Goal: Task Accomplishment & Management: Use online tool/utility

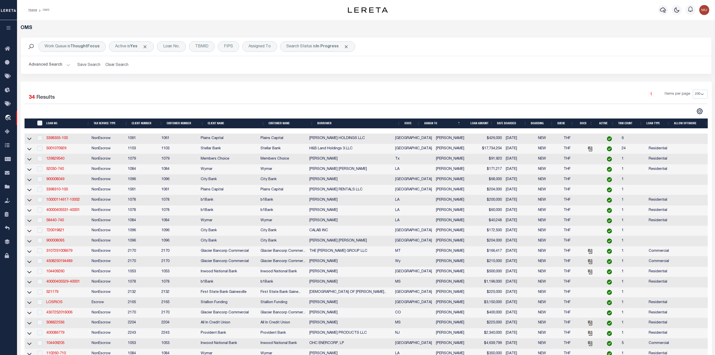
select select "200"
click at [256, 47] on div "Assigned To" at bounding box center [259, 46] width 35 height 11
click at [268, 76] on select "--Unassigned-- [PERSON_NAME] [PERSON_NAME] [PERSON_NAME] [PERSON_NAME], [PERSON…" at bounding box center [286, 71] width 74 height 10
select select "[PERSON_NAME]"
click at [250, 67] on select "--Unassigned-- [PERSON_NAME] [PERSON_NAME] [PERSON_NAME] [PERSON_NAME], [PERSON…" at bounding box center [286, 71] width 74 height 10
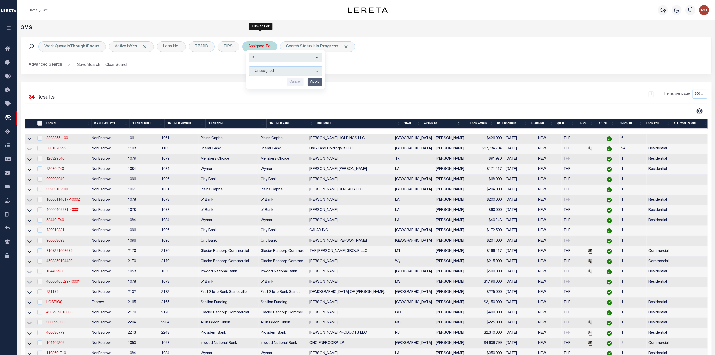
click at [318, 83] on input "Apply" at bounding box center [315, 82] width 15 height 8
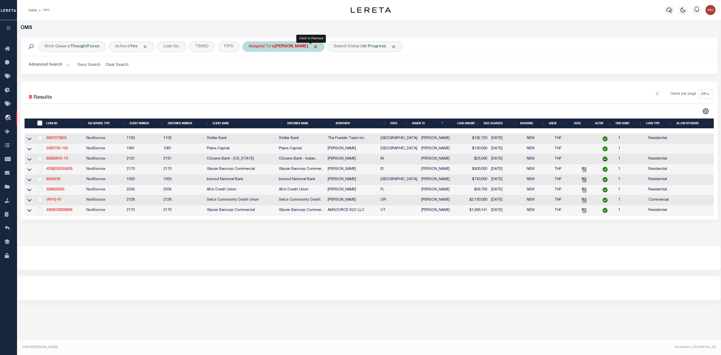
click at [313, 47] on span "Click to Remove" at bounding box center [315, 46] width 5 height 5
click at [318, 47] on b "In Progress" at bounding box center [327, 47] width 23 height 4
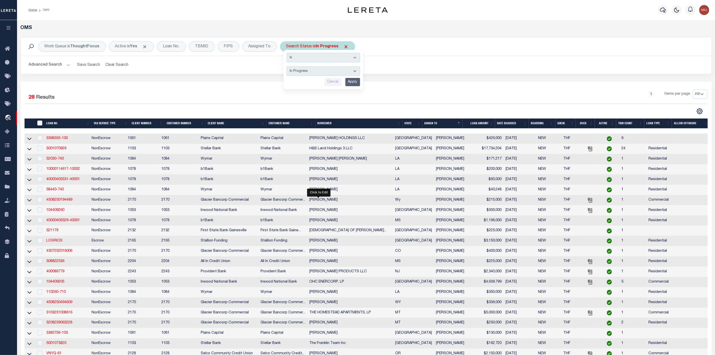
click at [310, 71] on select "Automated Search Bad Parcel Complete Duplicate Parcel High Dollar Reporting In …" at bounding box center [324, 71] width 74 height 10
select select "RD"
click at [288, 67] on select "Automated Search Bad Parcel Complete Duplicate Parcel High Dollar Reporting In …" at bounding box center [324, 71] width 74 height 10
click at [353, 84] on input "Apply" at bounding box center [353, 82] width 15 height 8
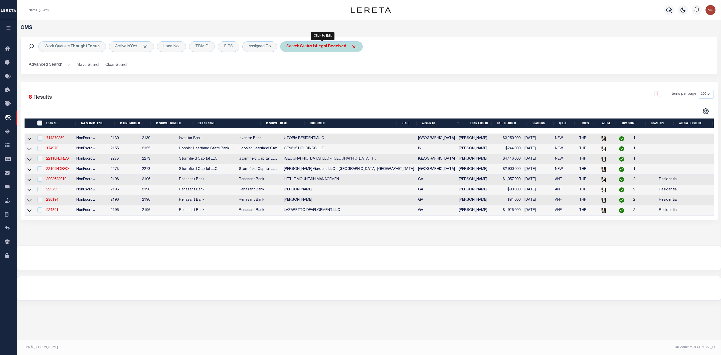
click at [326, 45] on b "Legal Received" at bounding box center [331, 47] width 30 height 4
click at [317, 69] on select "Automated Search Bad Parcel Complete Duplicate Parcel High Dollar Reporting In …" at bounding box center [324, 71] width 74 height 10
select select "IP"
click at [288, 67] on select "Automated Search Bad Parcel Complete Duplicate Parcel High Dollar Reporting In …" at bounding box center [324, 71] width 74 height 10
click at [353, 85] on input "Apply" at bounding box center [353, 82] width 15 height 8
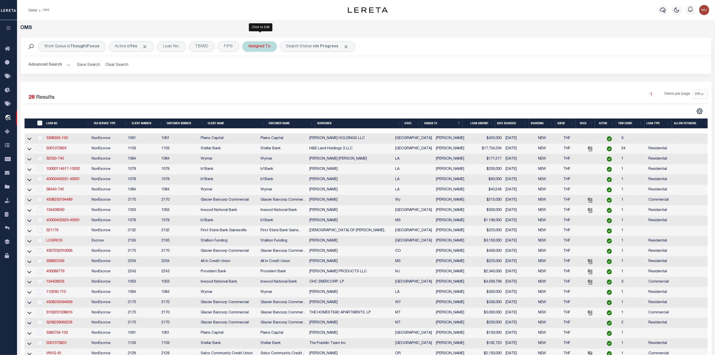
click at [262, 42] on div "Assigned To" at bounding box center [259, 46] width 35 height 11
click at [270, 70] on select "--Unassigned-- [PERSON_NAME] [PERSON_NAME] [PERSON_NAME] [PERSON_NAME], [PERSON…" at bounding box center [286, 71] width 74 height 10
select select "[PERSON_NAME]"
click at [250, 67] on select "--Unassigned-- [PERSON_NAME] [PERSON_NAME] [PERSON_NAME] [PERSON_NAME], [PERSON…" at bounding box center [286, 71] width 74 height 10
click at [315, 83] on input "Apply" at bounding box center [315, 82] width 15 height 8
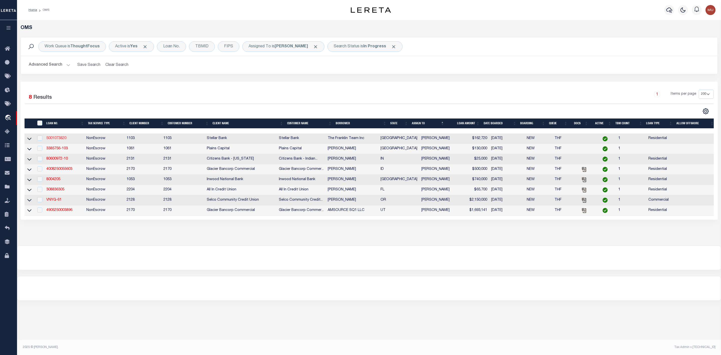
click at [54, 138] on link "5001073820" at bounding box center [56, 138] width 20 height 4
type input "5001073820"
type input "The Franklin Team Inc"
select select
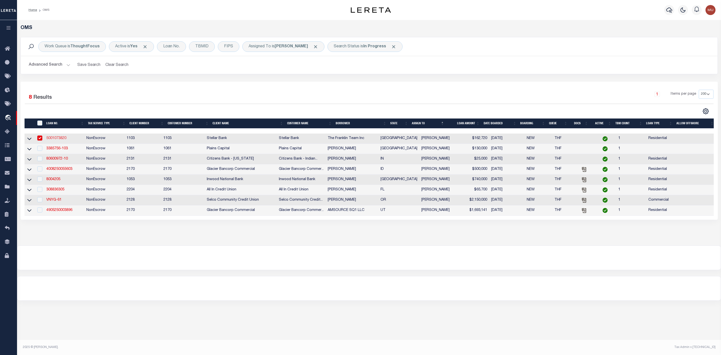
type input "[STREET_ADDRESS]"
type input "KATY TX 77494-8127"
type input "[DATE]"
select select "10"
select select "NonEscrow"
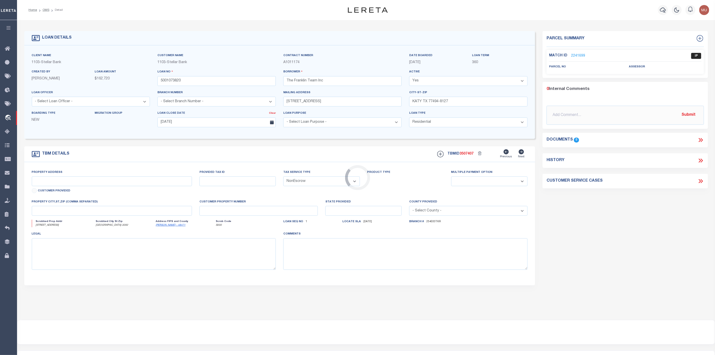
select select "11273"
type input "[STREET_ADDRESS]"
select select
type input "[GEOGRAPHIC_DATA]-3092"
type input "69169"
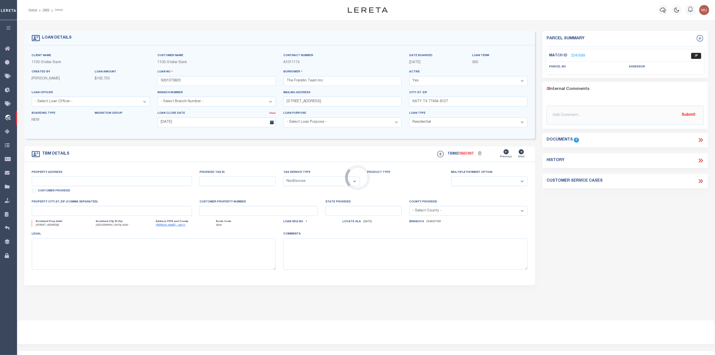
type input "[GEOGRAPHIC_DATA]"
type textarea "[GEOGRAPHIC_DATA], Lot 7, Acres .138"
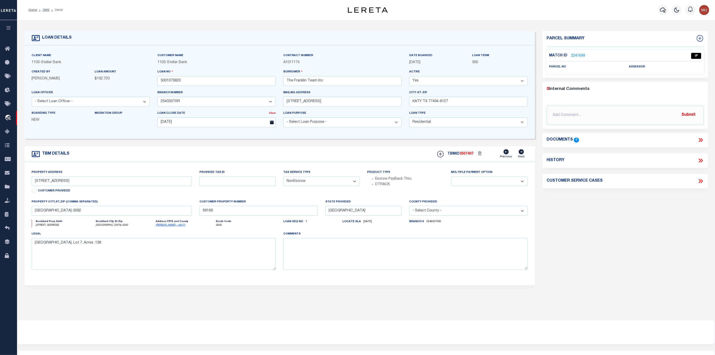
click at [578, 59] on div "Match ID 2241699 IP" at bounding box center [625, 57] width 152 height 9
click at [579, 57] on link "2241699" at bounding box center [578, 55] width 14 height 5
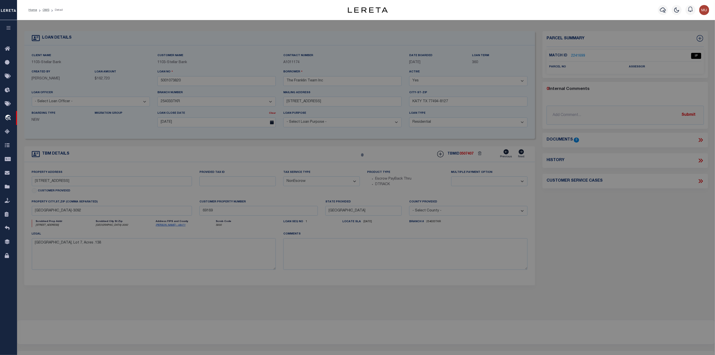
checkbox input "false"
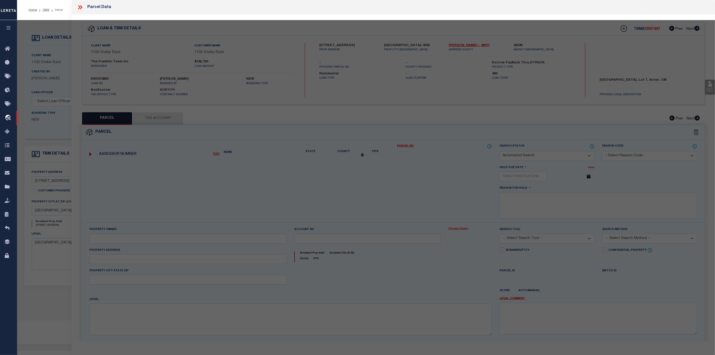
select select "IP"
checkbox input "false"
type textarea "Should be able to locate manually. MLC [DATE]"
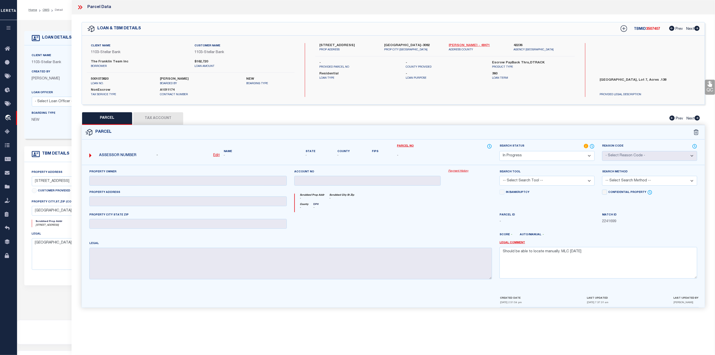
click at [457, 44] on link "[PERSON_NAME] - 48471" at bounding box center [477, 45] width 57 height 5
click at [334, 44] on label "[STREET_ADDRESS]" at bounding box center [348, 45] width 57 height 5
copy label "ROCKBRIDGE"
click at [320, 44] on label "[STREET_ADDRESS]" at bounding box center [348, 45] width 57 height 5
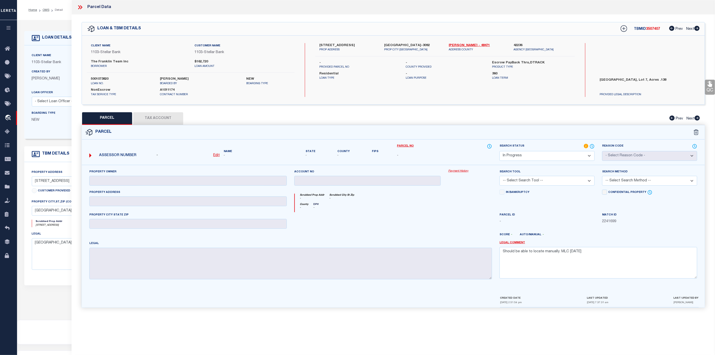
click at [320, 44] on label "[STREET_ADDRESS]" at bounding box center [348, 45] width 57 height 5
copy label "113"
click at [217, 157] on u "Edit" at bounding box center [216, 155] width 7 height 4
select select "IP"
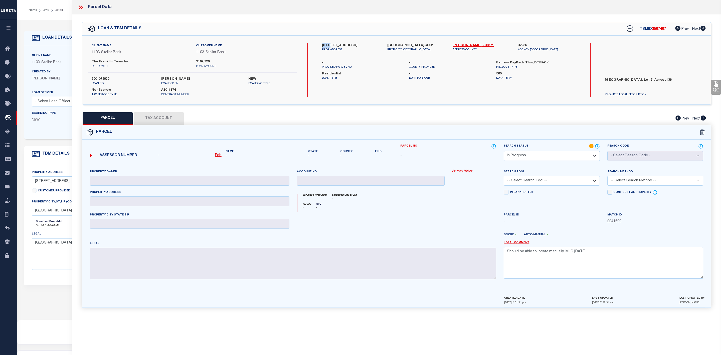
type textarea "-"
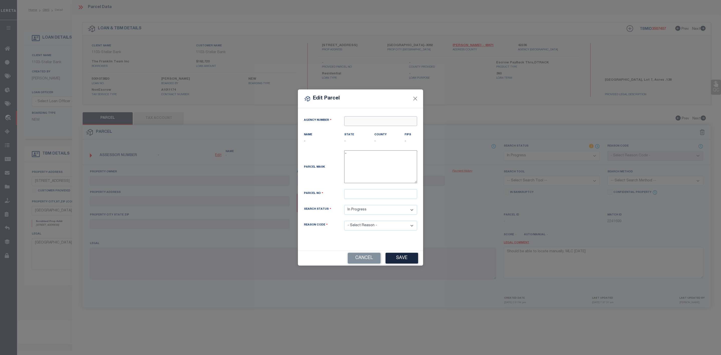
click at [364, 119] on input "text" at bounding box center [380, 121] width 73 height 10
click at [380, 128] on div "422360000 : [GEOGRAPHIC_DATA]" at bounding box center [381, 132] width 72 height 14
type input "422360000"
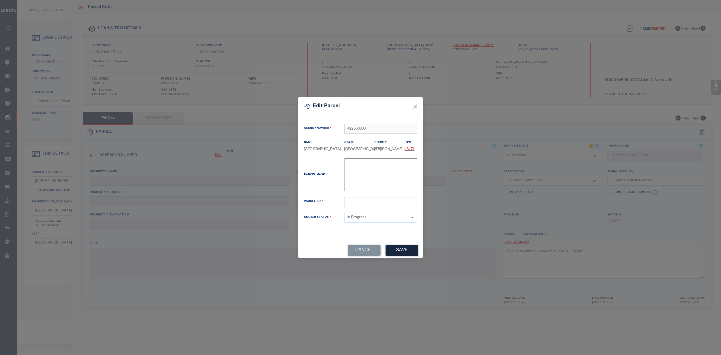
type input "422360000"
click at [349, 205] on input "text" at bounding box center [380, 202] width 73 height 10
click at [364, 202] on input "text" at bounding box center [380, 202] width 73 height 10
paste input "7620-001-0-00700"
type input "7620-001-0-00700"
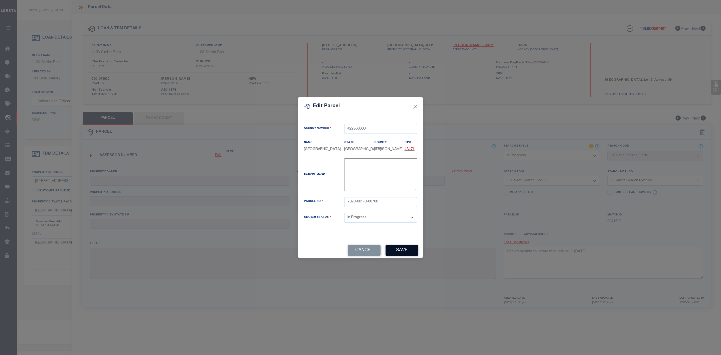
click at [400, 249] on button "Save" at bounding box center [402, 250] width 33 height 11
select select "IP"
checkbox input "false"
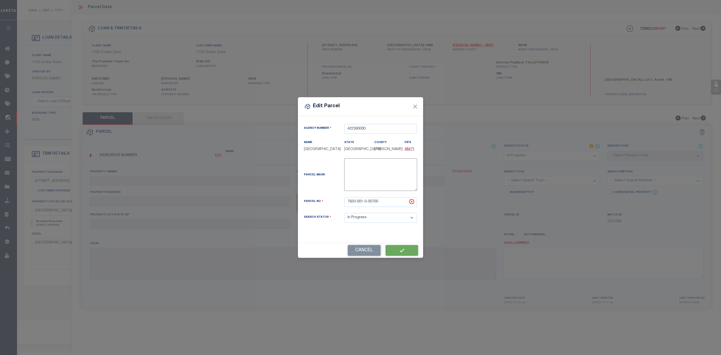
type textarea "Should be able to locate manually. MLC [DATE]"
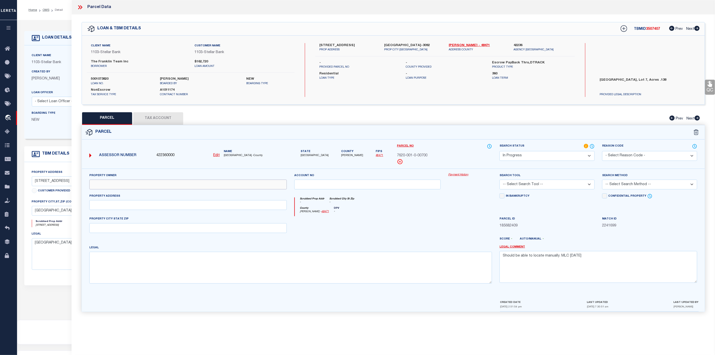
click at [169, 186] on input "text" at bounding box center [188, 185] width 198 height 10
paste input "[PERSON_NAME] & WOONETA"
type input "[PERSON_NAME] & WOONETA"
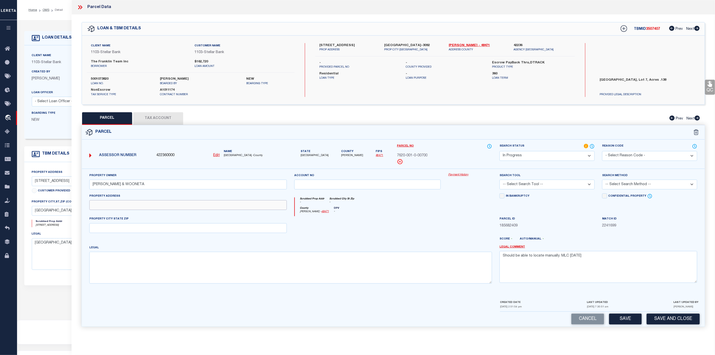
click at [104, 208] on input "text" at bounding box center [188, 205] width 198 height 10
paste input "[STREET_ADDRESS]"
click at [100, 206] on input "[STREET_ADDRESS]" at bounding box center [188, 205] width 198 height 10
type input "[STREET_ADDRESS]"
click at [100, 231] on input "text" at bounding box center [188, 228] width 198 height 10
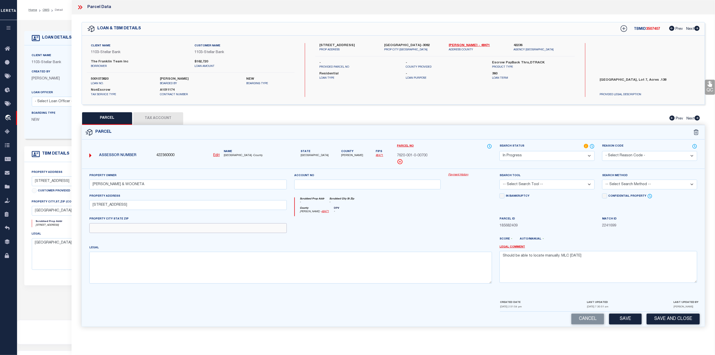
paste input "[GEOGRAPHIC_DATA]"
type input "[GEOGRAPHIC_DATA]"
click at [106, 265] on textarea at bounding box center [290, 268] width 403 height 32
paste textarea "ROCKBRIDGE SUBD PHASE 1, BLOCK 1, LOT 7, ACRES .138"
type textarea "ROCKBRIDGE SUBD PHASE 1, BLOCK 1, LOT 7, ACRES .138"
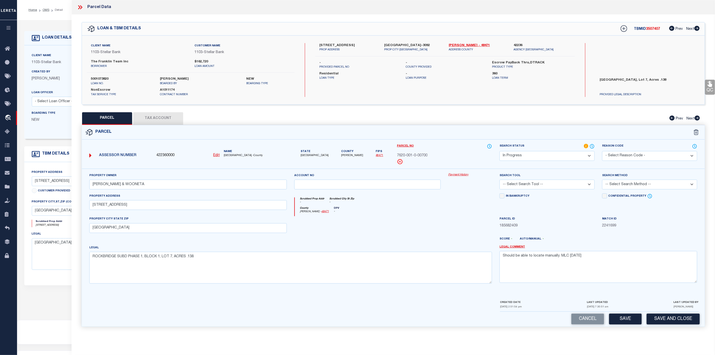
click at [531, 185] on select "-- Select Search Tool -- 3rd Party Website Agency File Agency Website ATLS CNV-…" at bounding box center [547, 185] width 95 height 10
select select "AGW"
click at [500, 181] on select "-- Select Search Tool -- 3rd Party Website Agency File Agency Website ATLS CNV-…" at bounding box center [547, 185] width 95 height 10
click at [638, 186] on select "-- Select Search Method -- Property Address Legal Liability Info Provided" at bounding box center [649, 185] width 95 height 10
select select "ADD"
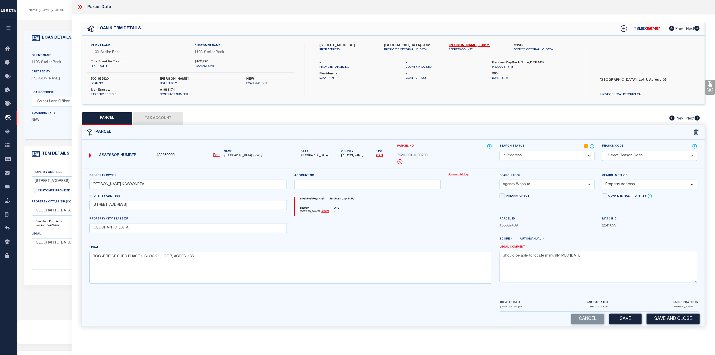
click at [602, 181] on select "-- Select Search Method -- Property Address Legal Liability Info Provided" at bounding box center [649, 185] width 95 height 10
drag, startPoint x: 592, startPoint y: 257, endPoint x: 503, endPoint y: 256, distance: 88.9
click at [503, 256] on textarea "Should be able to locate manually. MLC [DATE]" at bounding box center [599, 267] width 198 height 32
click at [622, 324] on button "Save" at bounding box center [625, 319] width 33 height 11
select select "AS"
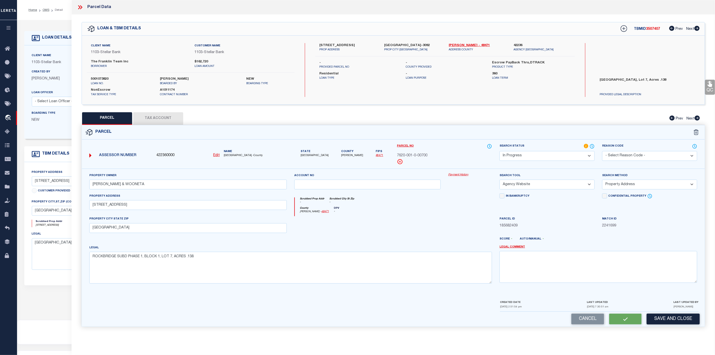
select select
checkbox input "false"
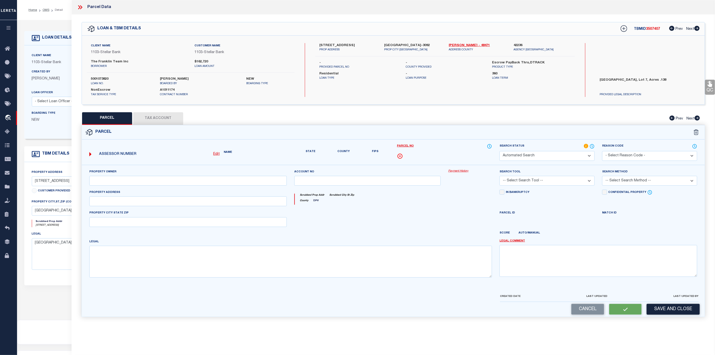
select select "IP"
type input "[PERSON_NAME] & WOONETA"
select select "AGW"
select select "ADD"
type input "[STREET_ADDRESS]"
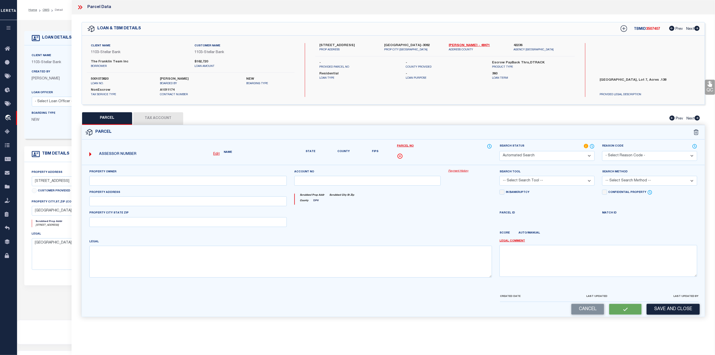
type input "[GEOGRAPHIC_DATA]"
type textarea "ROCKBRIDGE SUBD PHASE 1, BLOCK 1, LOT 7, ACRES .138"
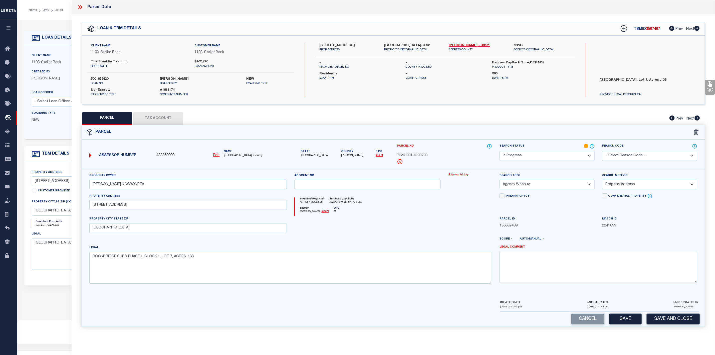
click at [173, 119] on button "Tax Account" at bounding box center [158, 118] width 50 height 13
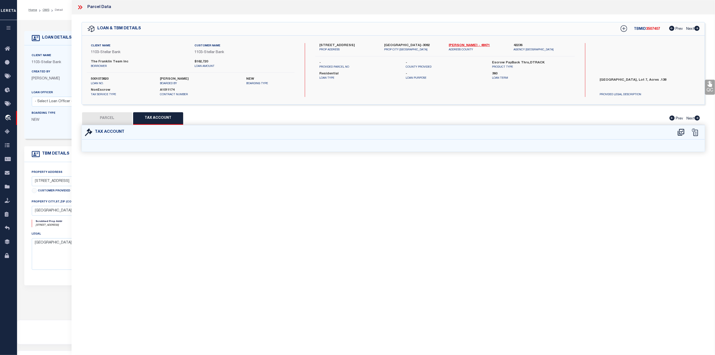
select select "100"
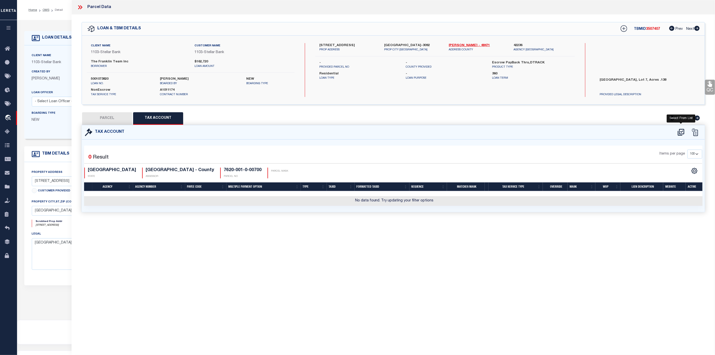
click at [679, 131] on icon at bounding box center [681, 132] width 8 height 8
select select "100"
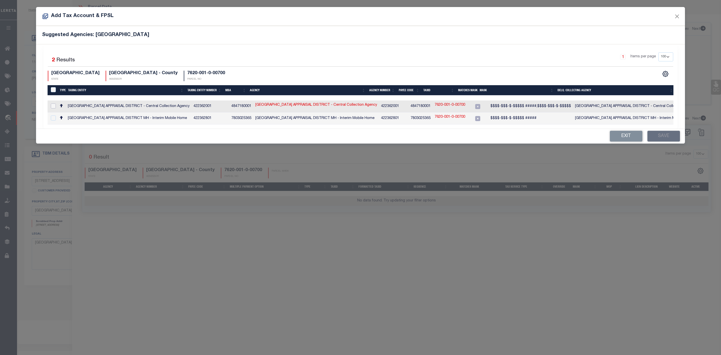
click at [51, 108] on input "checkbox" at bounding box center [53, 105] width 5 height 5
checkbox input "true"
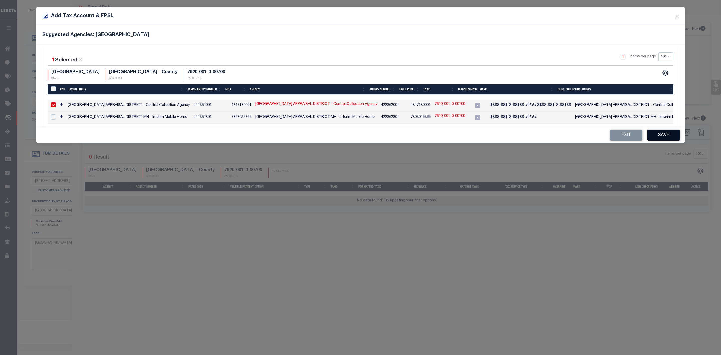
click at [664, 140] on button "Save" at bounding box center [664, 135] width 33 height 11
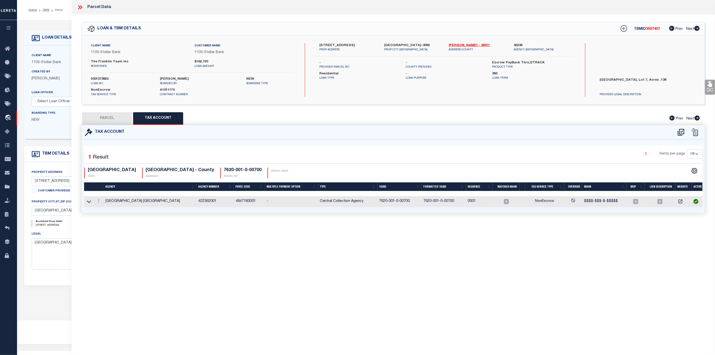
click at [107, 119] on button "PARCEL" at bounding box center [107, 118] width 50 height 13
select select "AS"
select select
checkbox input "false"
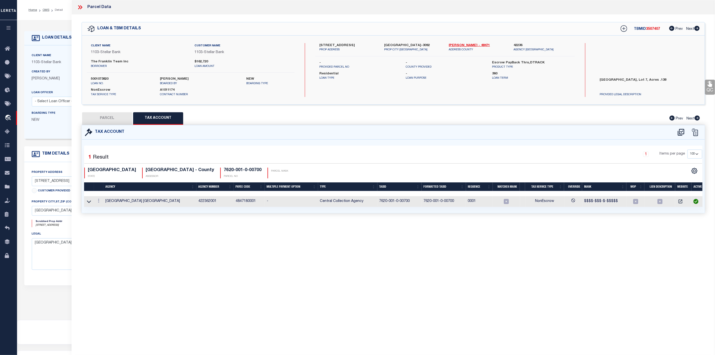
checkbox input "false"
select select "IP"
type input "[PERSON_NAME] & WOONETA"
select select "AGW"
select select "ADD"
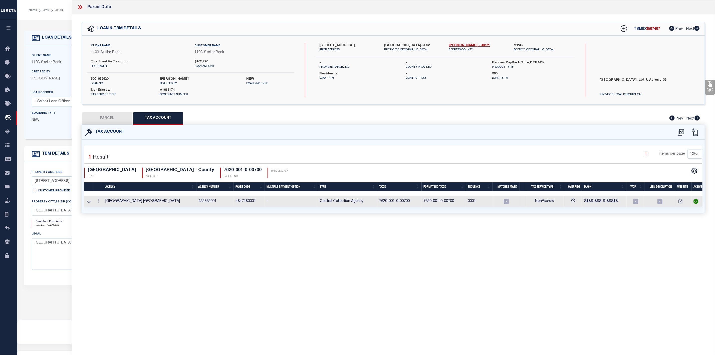
type input "[STREET_ADDRESS]"
type input "[GEOGRAPHIC_DATA]"
type textarea "ROCKBRIDGE SUBD PHASE 1, BLOCK 1, LOT 7, ACRES .138"
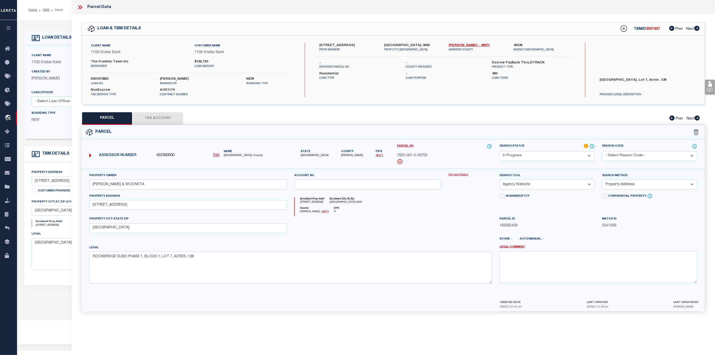
click at [341, 154] on span "[PERSON_NAME]" at bounding box center [352, 155] width 22 height 4
copy span "[PERSON_NAME]"
drag, startPoint x: 432, startPoint y: 156, endPoint x: 396, endPoint y: 155, distance: 36.1
click at [396, 155] on div "Parcel No 7620-001-0-00700" at bounding box center [444, 155] width 103 height 25
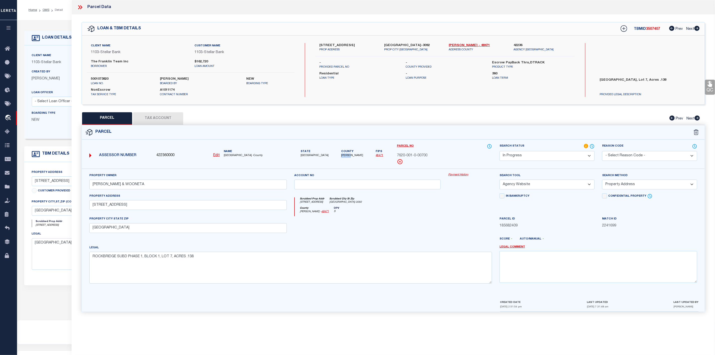
copy span "7620-001-0-00700"
click at [537, 156] on select "Automated Search Bad Parcel Complete Duplicate Parcel High Dollar Reporting In …" at bounding box center [547, 156] width 95 height 10
click at [500, 151] on select "Automated Search Bad Parcel Complete Duplicate Parcel High Dollar Reporting In …" at bounding box center [547, 156] width 95 height 10
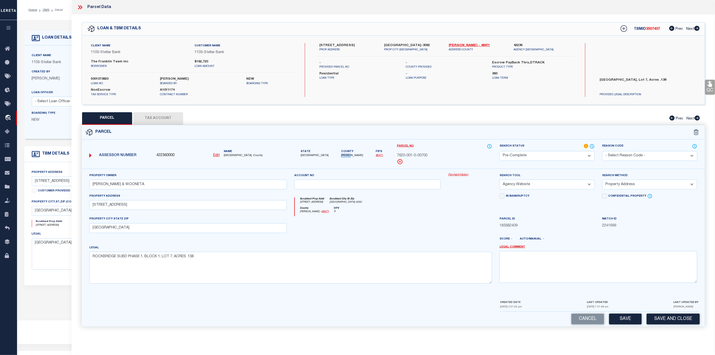
scroll to position [31, 0]
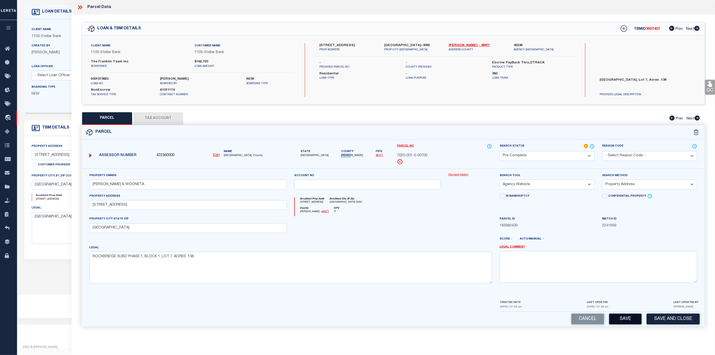
click at [620, 323] on button "Save" at bounding box center [625, 319] width 33 height 11
select select "AS"
select select
checkbox input "false"
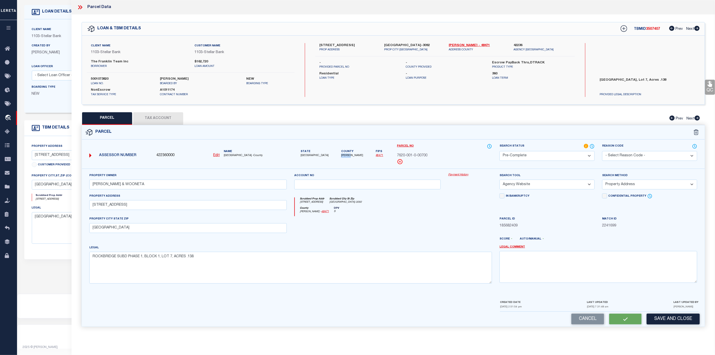
checkbox input "false"
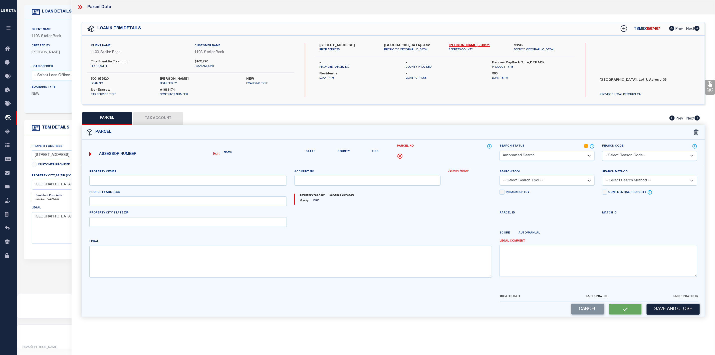
select select "PC"
type input "[PERSON_NAME] & WOONETA"
select select "AGW"
select select "ADD"
type input "[STREET_ADDRESS]"
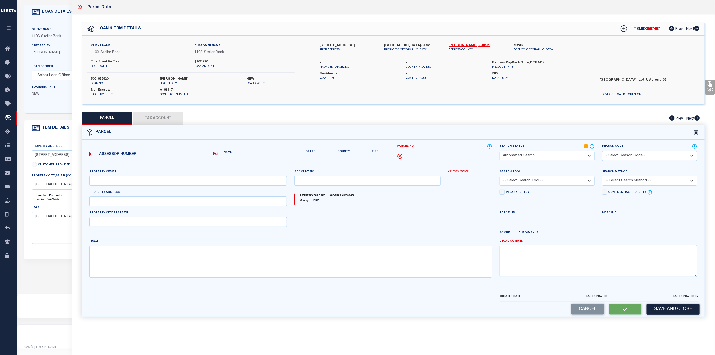
type input "[GEOGRAPHIC_DATA]"
type textarea "ROCKBRIDGE SUBD PHASE 1, BLOCK 1, LOT 7, ACRES .138"
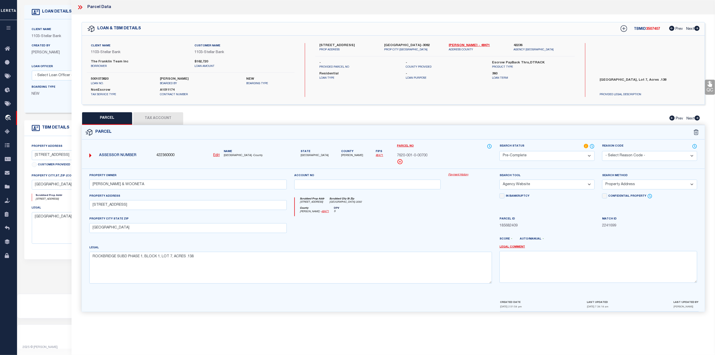
click at [81, 7] on icon at bounding box center [80, 7] width 7 height 7
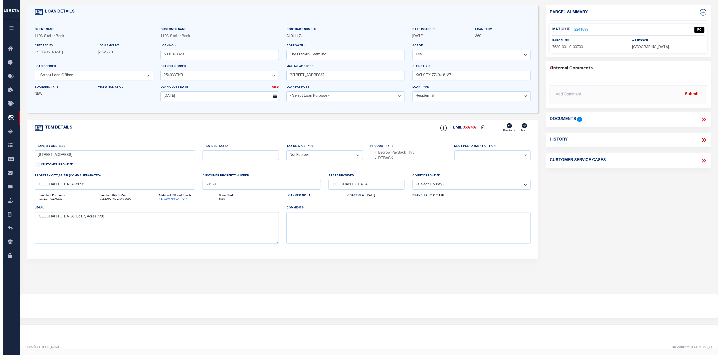
scroll to position [0, 0]
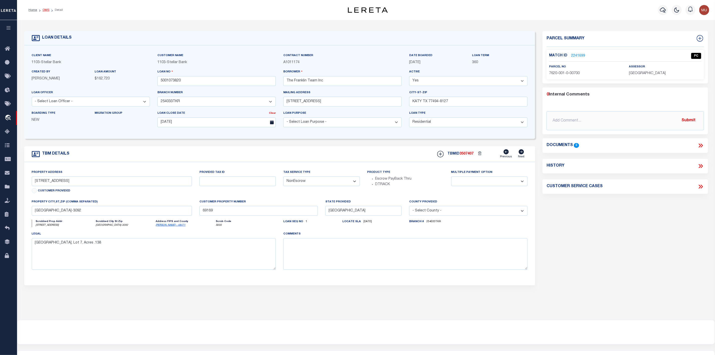
click at [47, 10] on link "OMS" at bounding box center [46, 10] width 7 height 3
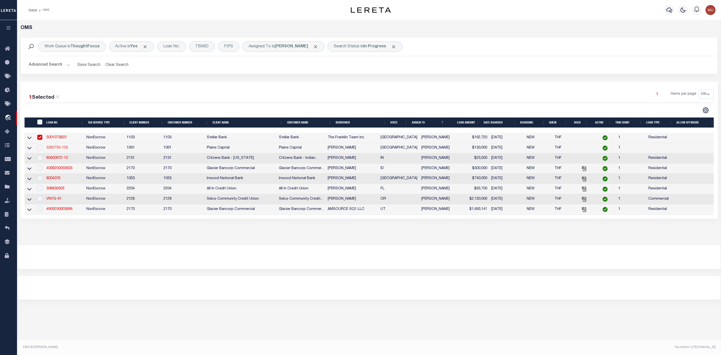
click at [57, 147] on link "3385756-103" at bounding box center [57, 148] width 22 height 4
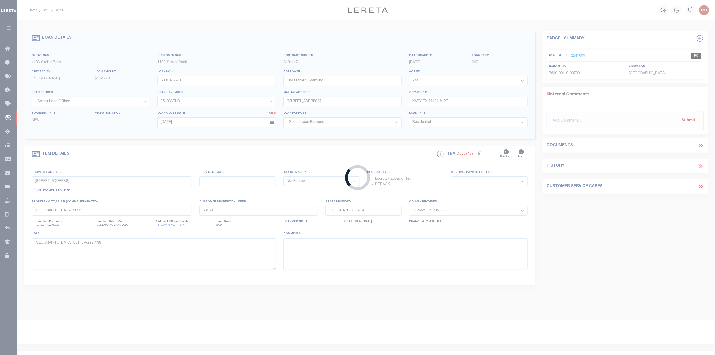
type input "3385756-103"
type input "[PERSON_NAME]"
select select
type input "1404 11TH PL"
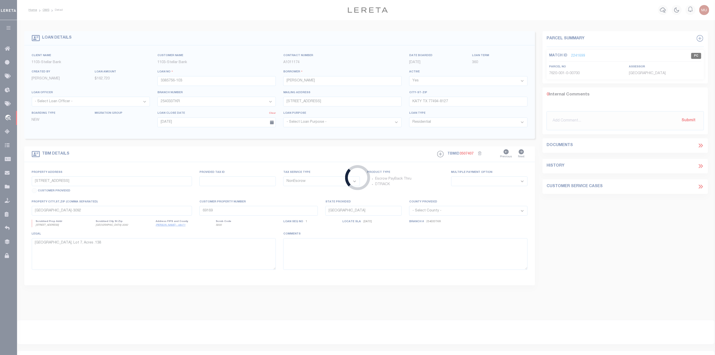
type input "SHALLOWATER TX 79363"
select select
type input "[STREET_ADDRESS][PERSON_NAME]"
select select
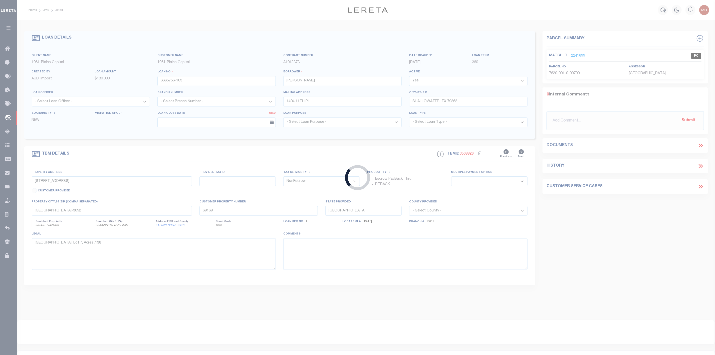
type input "[GEOGRAPHIC_DATA] [GEOGRAPHIC_DATA] 79407"
select select
type textarea "LOT 710 UPLAND CROSSING, [GEOGRAPHIC_DATA] CO [GEOGRAPHIC_DATA]"
select select "167131"
select select "1420"
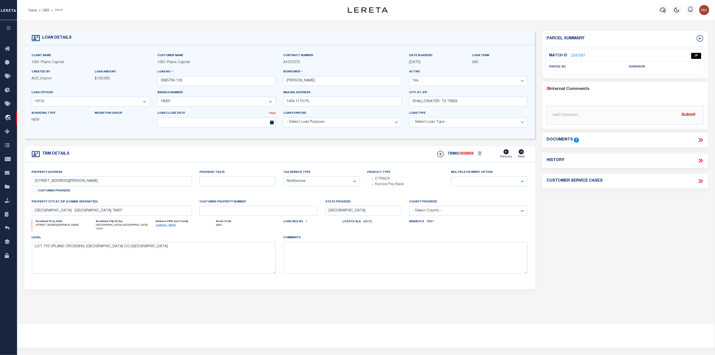
click at [581, 56] on link "2247637" at bounding box center [578, 55] width 14 height 5
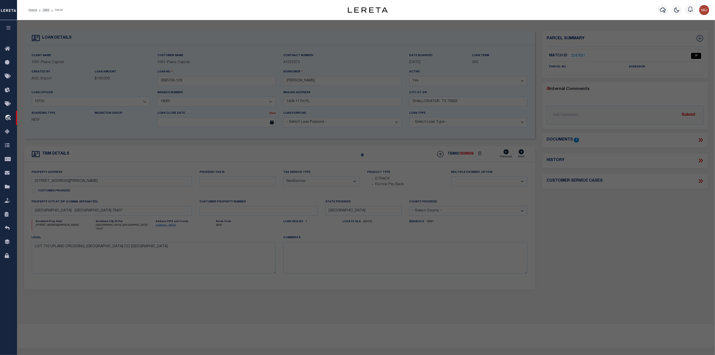
select select "AS"
select select
checkbox input "false"
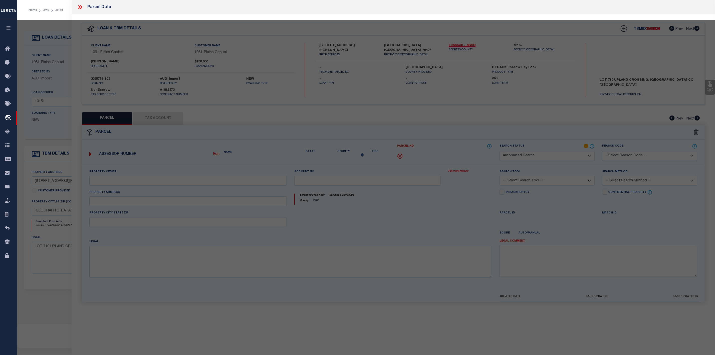
select select "IP"
checkbox input "false"
type textarea "Should be able to locate manually. MLC [DATE]"
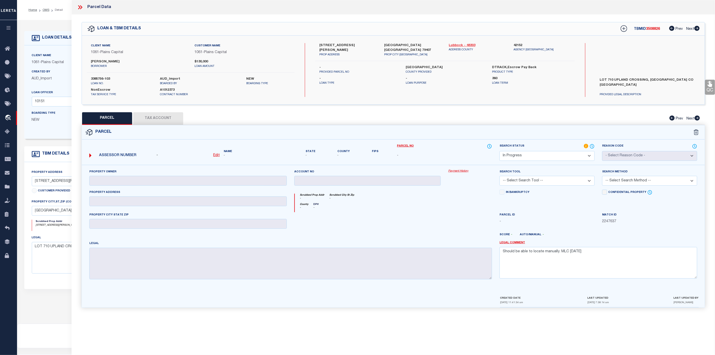
click at [468, 45] on link "Lubbock - 48303" at bounding box center [477, 45] width 57 height 5
drag, startPoint x: 319, startPoint y: 45, endPoint x: 341, endPoint y: 46, distance: 22.8
click at [341, 46] on div "[STREET_ADDRESS][PERSON_NAME] PROP ADDRESS" at bounding box center [348, 50] width 65 height 14
copy label "3217 [PERSON_NAME]"
click at [214, 156] on u "Edit" at bounding box center [216, 155] width 7 height 4
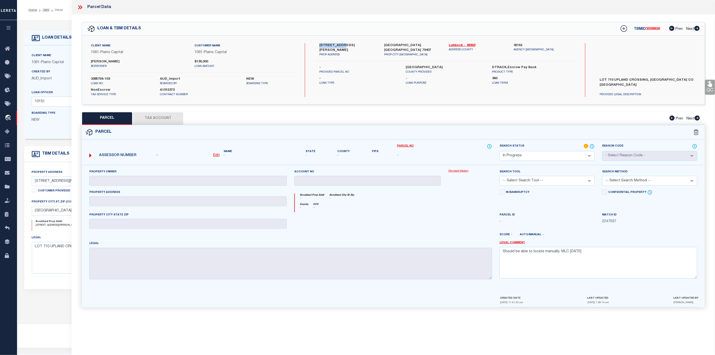
select select "IP"
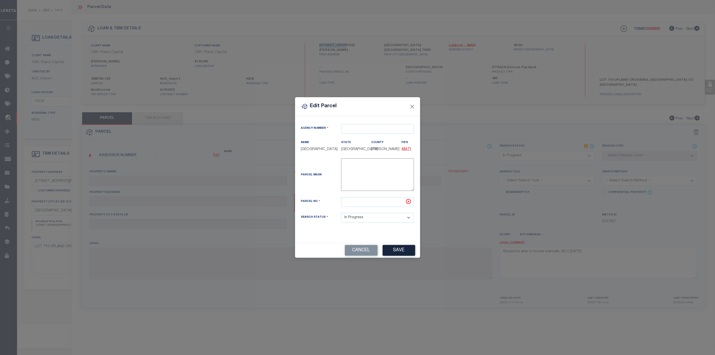
type textarea "-"
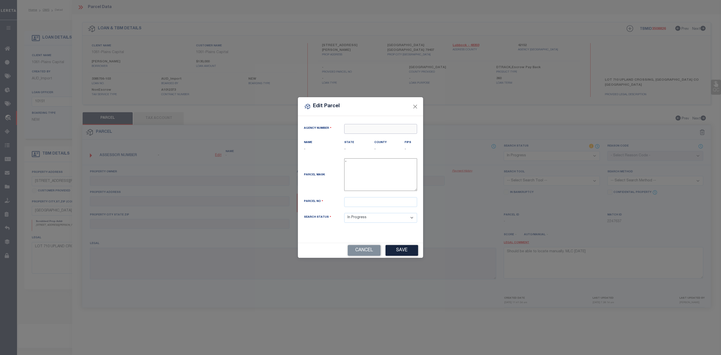
click at [353, 127] on input "text" at bounding box center [380, 129] width 73 height 10
click at [376, 137] on div "421520000 : [GEOGRAPHIC_DATA]" at bounding box center [381, 140] width 72 height 14
type input "421520000"
click at [357, 206] on input "text" at bounding box center [380, 202] width 73 height 10
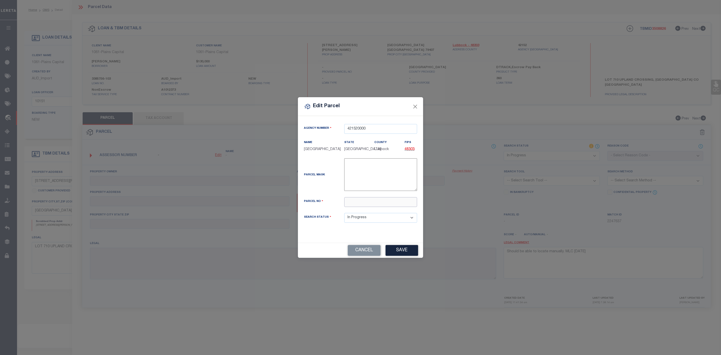
paste input "Property Owner Property Address Tax Year [DATE]"
type input "Property Owner Property Address Tax Year [DATE]"
click at [359, 203] on input "text" at bounding box center [380, 202] width 73 height 10
paste input "R339429"
type input "R339429"
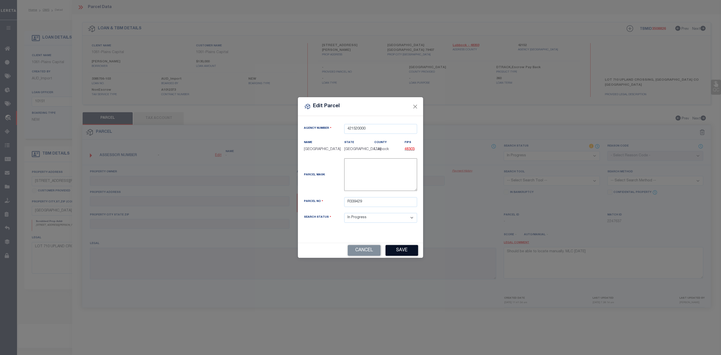
click at [401, 255] on button "Save" at bounding box center [402, 250] width 33 height 11
select select "IP"
checkbox input "false"
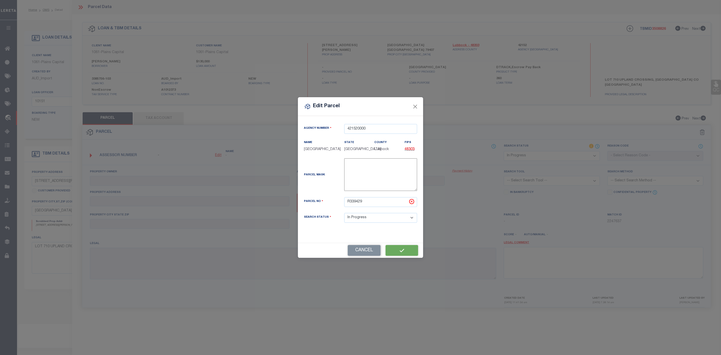
type textarea "Should be able to locate manually. MLC [DATE]"
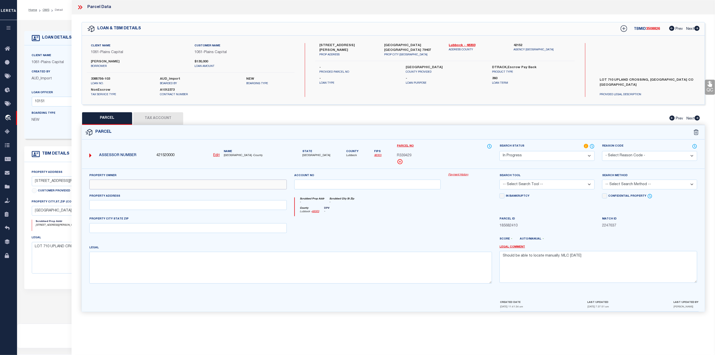
click at [117, 184] on input "text" at bounding box center [188, 185] width 198 height 10
click at [101, 188] on input "text" at bounding box center [188, 185] width 198 height 10
paste input "[PERSON_NAME]"
type input "[PERSON_NAME]"
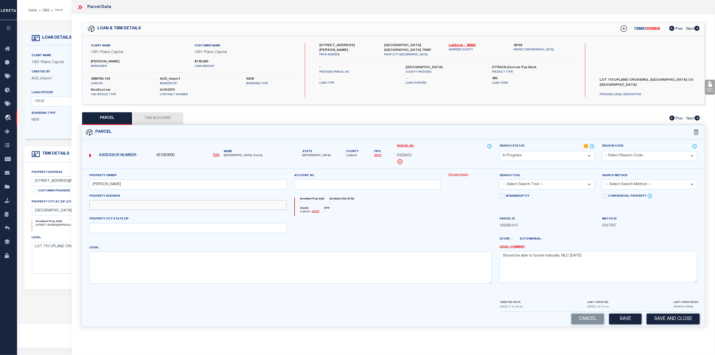
click at [117, 205] on input "text" at bounding box center [188, 205] width 198 height 10
paste input "[STREET_ADDRESS][PERSON_NAME]"
type input "[STREET_ADDRESS][PERSON_NAME]"
click at [103, 229] on input "text" at bounding box center [188, 228] width 198 height 10
paste input "[GEOGRAPHIC_DATA], [GEOGRAPHIC_DATA] 79407"
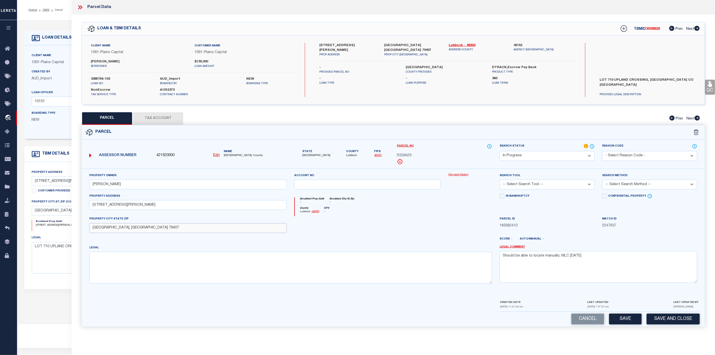
type input "[GEOGRAPHIC_DATA], [GEOGRAPHIC_DATA] 79407"
click at [111, 271] on textarea at bounding box center [290, 268] width 403 height 32
click at [111, 267] on textarea at bounding box center [290, 268] width 403 height 32
paste textarea "UPLAND CROSSING L 710"
type textarea "UPLAND CROSSING L 710"
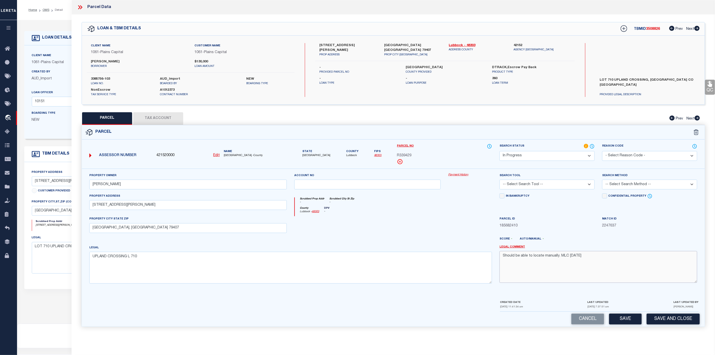
drag, startPoint x: 594, startPoint y: 258, endPoint x: 496, endPoint y: 255, distance: 98.2
click at [496, 255] on div "Legal Comment Should be able to locate manually. MLC [DATE]" at bounding box center [598, 266] width 205 height 43
click at [547, 184] on select "-- Select Search Tool -- 3rd Party Website Agency File Agency Website ATLS CNV-…" at bounding box center [547, 185] width 95 height 10
select select "AGW"
click at [500, 181] on select "-- Select Search Tool -- 3rd Party Website Agency File Agency Website ATLS CNV-…" at bounding box center [547, 185] width 95 height 10
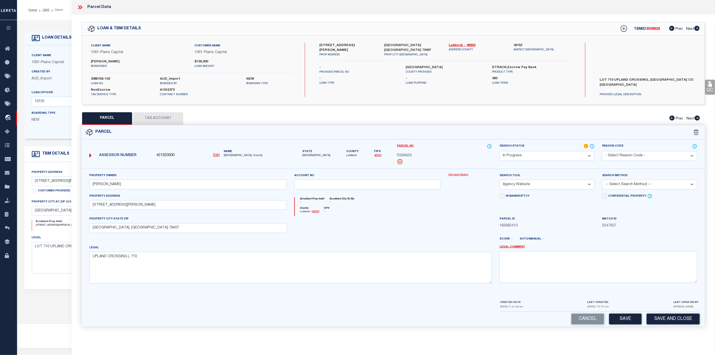
click at [617, 184] on select "-- Select Search Method -- Property Address Legal Liability Info Provided" at bounding box center [649, 185] width 95 height 10
select select "LEG"
click at [602, 181] on select "-- Select Search Method -- Property Address Legal Liability Info Provided" at bounding box center [649, 185] width 95 height 10
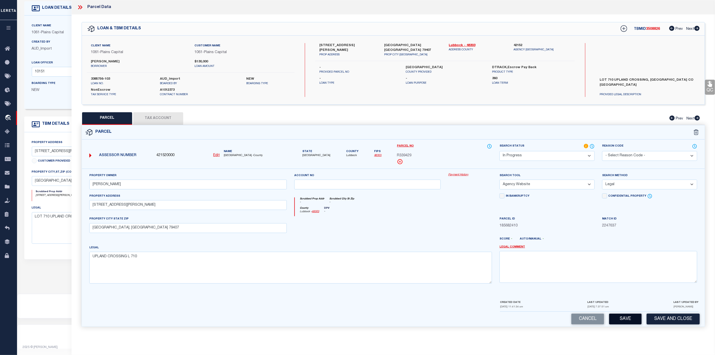
click at [621, 324] on button "Save" at bounding box center [625, 319] width 33 height 11
select select "AS"
select select
checkbox input "false"
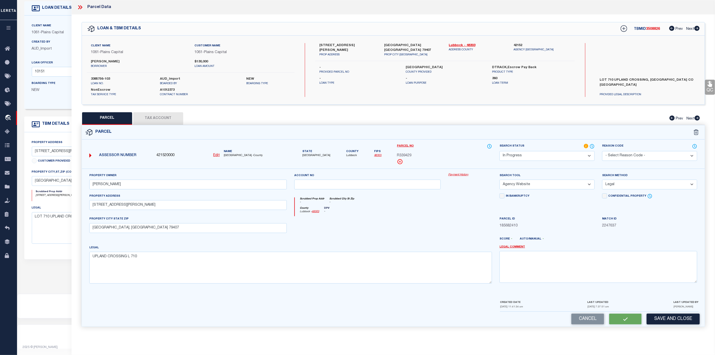
checkbox input "false"
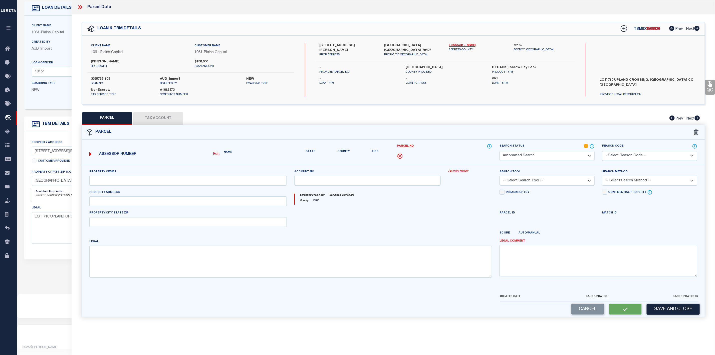
select select "IP"
type input "[PERSON_NAME]"
select select "AGW"
select select "LEG"
type input "[STREET_ADDRESS][PERSON_NAME]"
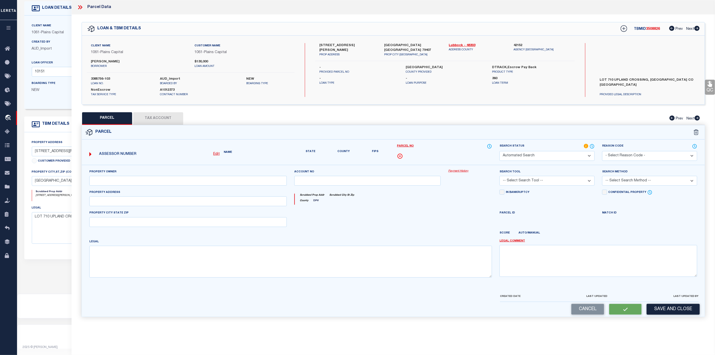
type input "[GEOGRAPHIC_DATA], [GEOGRAPHIC_DATA] 79407"
type textarea "UPLAND CROSSING L 710"
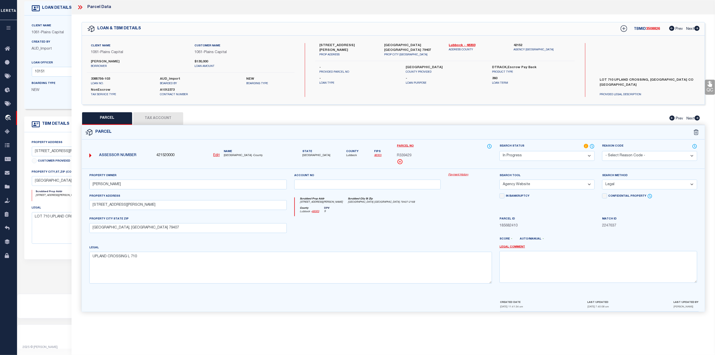
click at [160, 119] on button "Tax Account" at bounding box center [158, 118] width 50 height 13
select select "100"
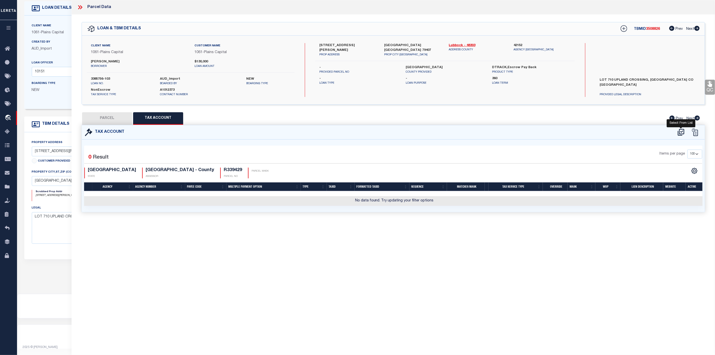
click at [681, 130] on icon at bounding box center [681, 132] width 7 height 7
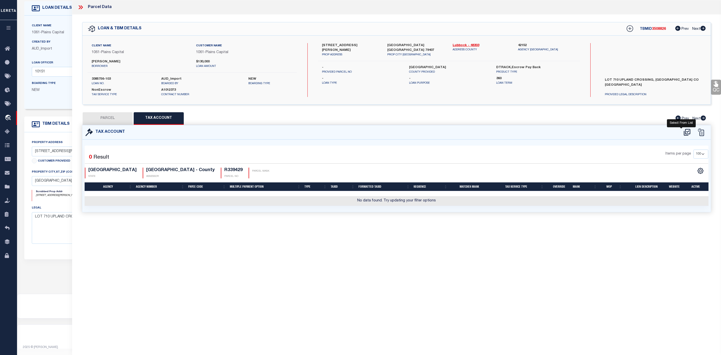
select select "100"
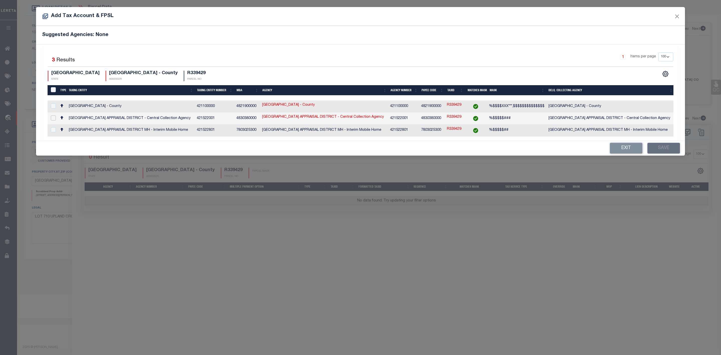
click at [51, 117] on input "checkbox" at bounding box center [53, 117] width 5 height 5
checkbox input "true"
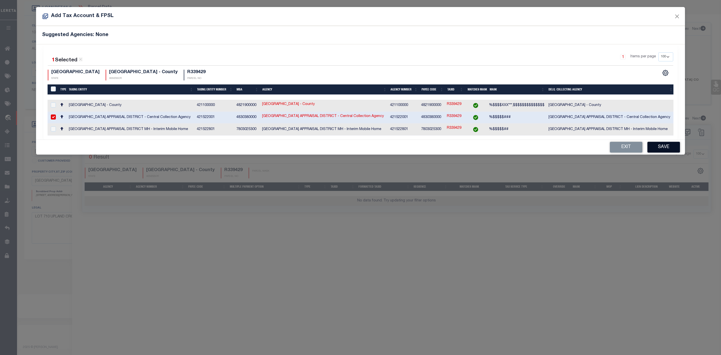
click at [666, 147] on button "Save" at bounding box center [664, 147] width 33 height 11
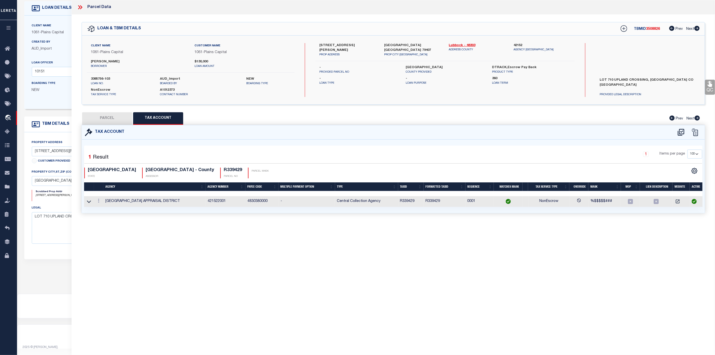
click at [118, 120] on button "PARCEL" at bounding box center [107, 118] width 50 height 13
select select "AS"
select select
checkbox input "false"
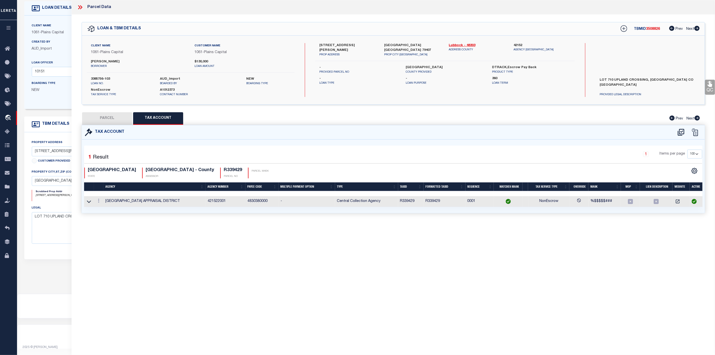
checkbox input "false"
select select "IP"
type input "[PERSON_NAME]"
select select "AGW"
select select "LEG"
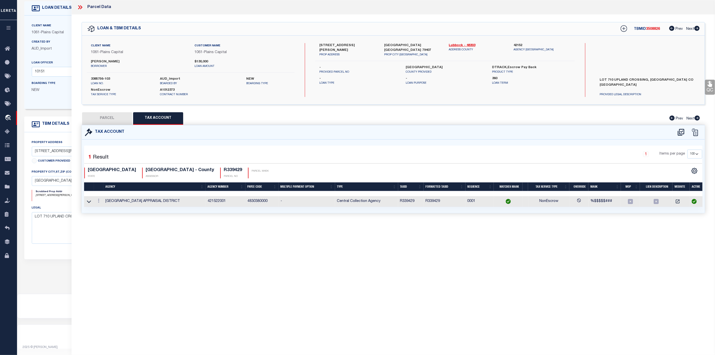
type input "[STREET_ADDRESS][PERSON_NAME]"
type input "[GEOGRAPHIC_DATA], [GEOGRAPHIC_DATA] 79407"
type textarea "UPLAND CROSSING L 710"
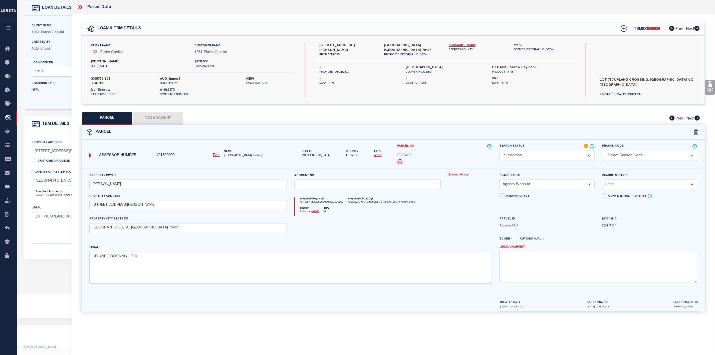
click at [539, 158] on select "Automated Search Bad Parcel Complete Duplicate Parcel High Dollar Reporting In …" at bounding box center [547, 156] width 95 height 10
click at [500, 151] on select "Automated Search Bad Parcel Complete Duplicate Parcel High Dollar Reporting In …" at bounding box center [547, 156] width 95 height 10
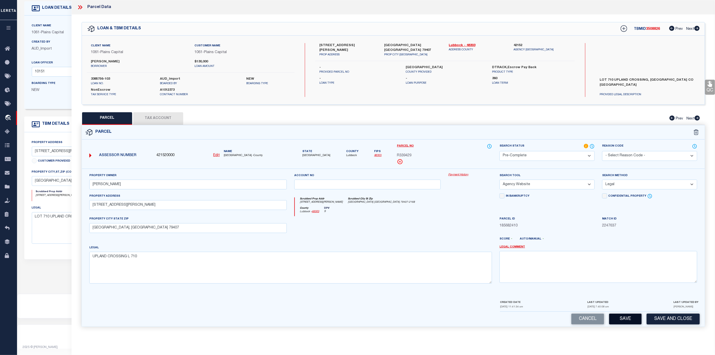
click at [624, 324] on button "Save" at bounding box center [625, 319] width 33 height 11
select select "AS"
select select
checkbox input "false"
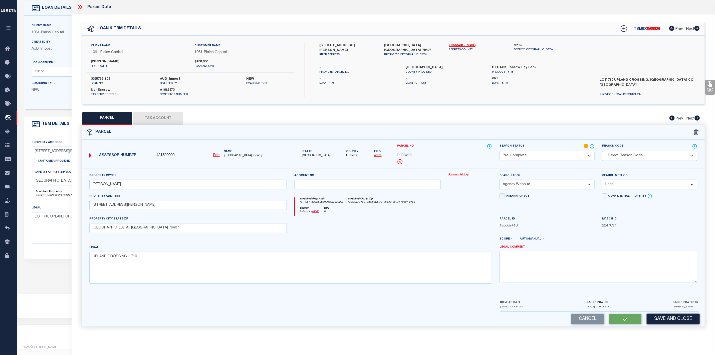
checkbox input "false"
select select "PC"
type input "[PERSON_NAME]"
select select "AGW"
select select "LEG"
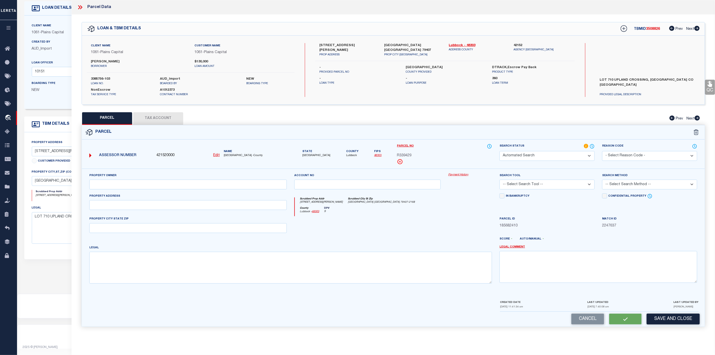
type input "[STREET_ADDRESS][PERSON_NAME]"
type input "[GEOGRAPHIC_DATA], [GEOGRAPHIC_DATA] 79407"
type textarea "UPLAND CROSSING L 710"
click at [407, 157] on span "R339429" at bounding box center [404, 156] width 15 height 6
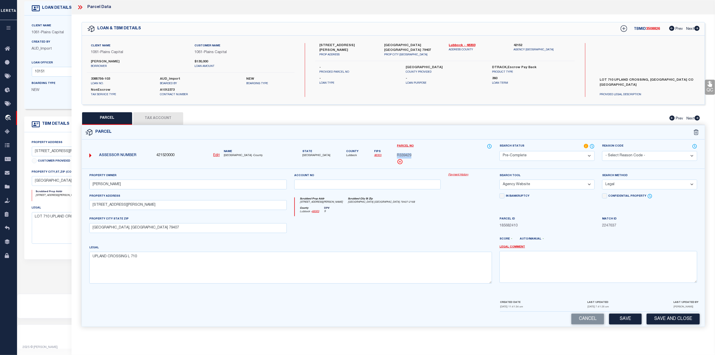
copy span "R339429"
click at [346, 156] on span "Lubbock" at bounding box center [352, 155] width 12 height 4
copy span "Lubbock"
click at [80, 7] on icon at bounding box center [79, 7] width 2 height 4
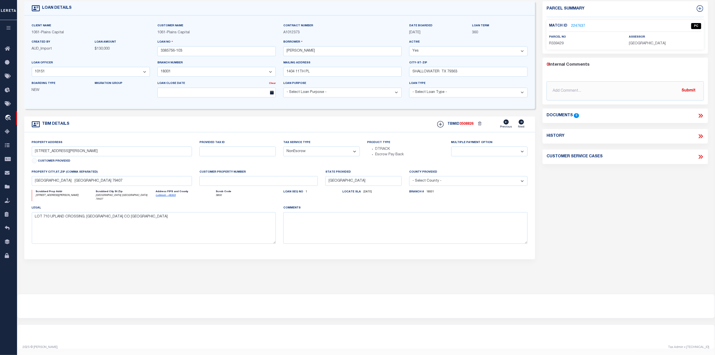
scroll to position [0, 0]
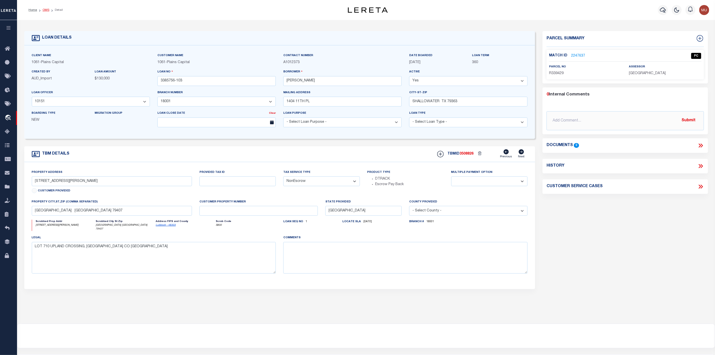
click at [48, 9] on link "OMS" at bounding box center [46, 10] width 7 height 3
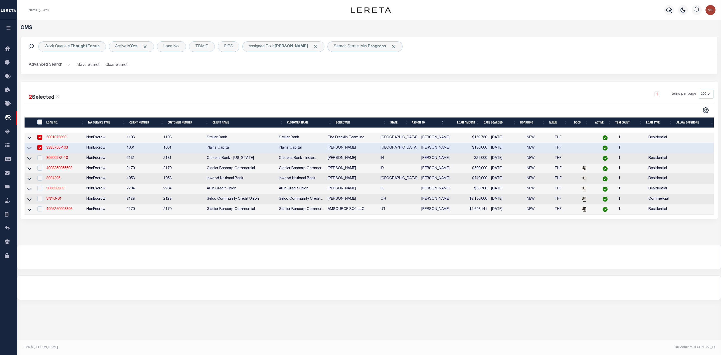
click at [53, 180] on link "8004205" at bounding box center [53, 179] width 14 height 4
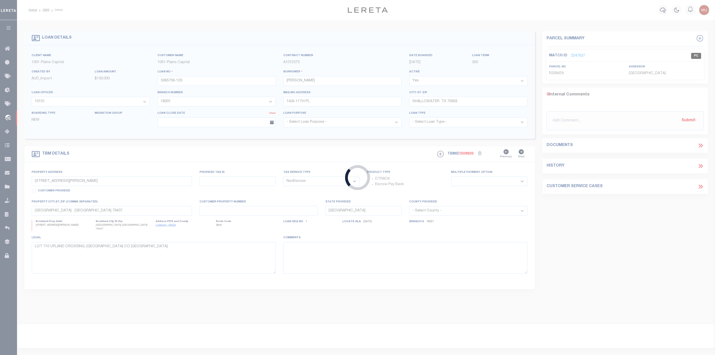
type input "8004205"
type input "[PERSON_NAME]"
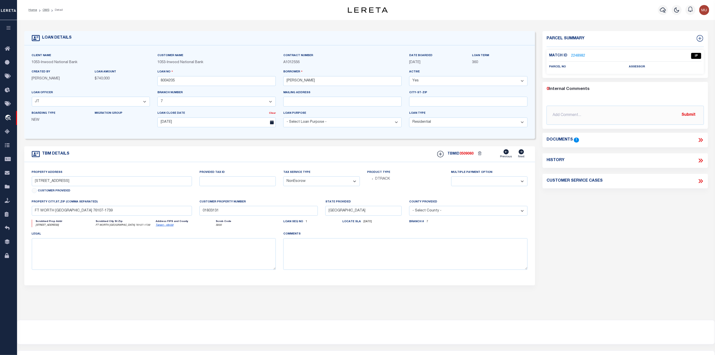
click at [702, 142] on icon at bounding box center [701, 140] width 7 height 7
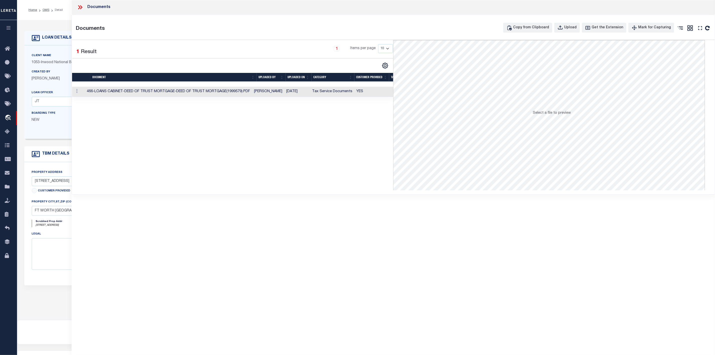
click at [127, 92] on td "466-LOANS CABINET-DEED OF TRUST MORTGAGE-DEED OF TRUST MORTGAGE(1999579).PDF" at bounding box center [168, 92] width 167 height 10
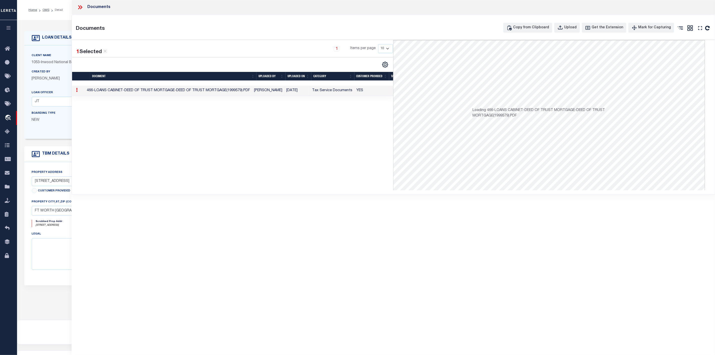
click at [127, 92] on td "466-LOANS CABINET-DEED OF TRUST MORTGAGE-DEED OF TRUST MORTGAGE(1999579).PDF" at bounding box center [168, 91] width 167 height 10
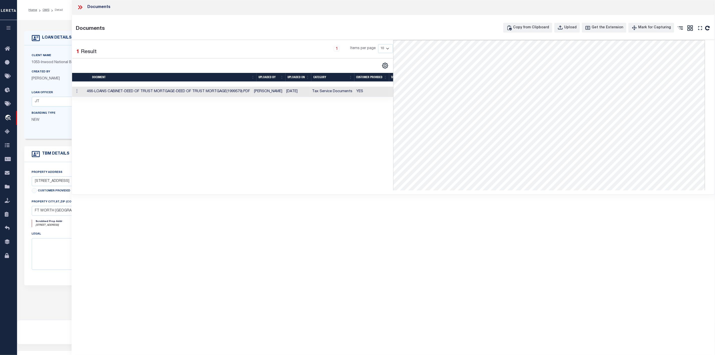
click at [79, 6] on icon at bounding box center [79, 7] width 2 height 4
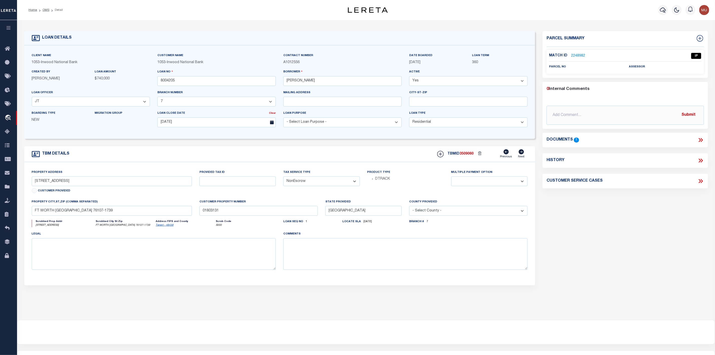
click at [578, 56] on link "2248982" at bounding box center [578, 55] width 14 height 5
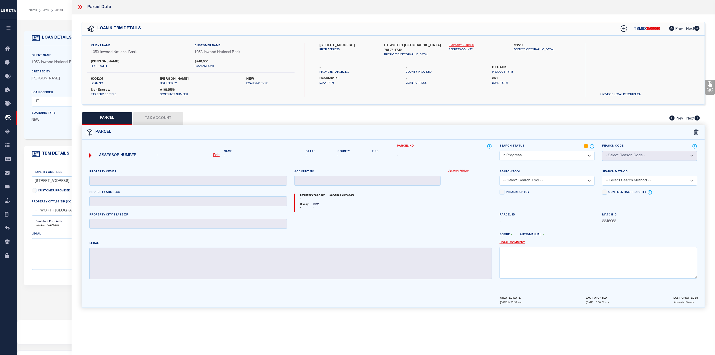
click at [468, 43] on link "Tarrant - 48439" at bounding box center [477, 45] width 57 height 5
drag, startPoint x: 319, startPoint y: 44, endPoint x: 352, endPoint y: 47, distance: 33.9
click at [352, 47] on div "[STREET_ADDRESS] PROP ADDRESS" at bounding box center [348, 50] width 65 height 14
copy label "217 [GEOGRAPHIC_DATA]"
click at [219, 155] on u "Edit" at bounding box center [216, 155] width 7 height 4
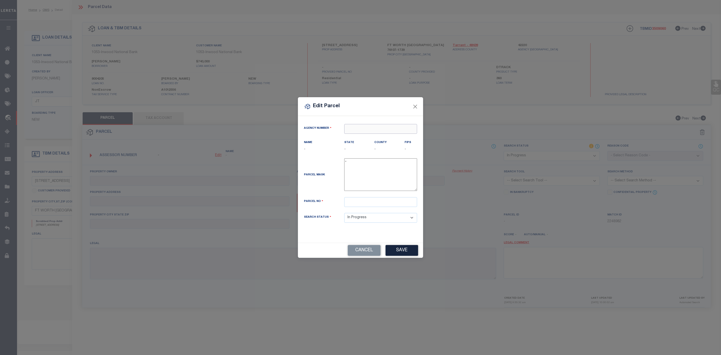
click at [355, 128] on input "text" at bounding box center [380, 129] width 73 height 10
click at [371, 137] on div "422200000 : [GEOGRAPHIC_DATA]" at bounding box center [381, 140] width 72 height 14
click at [357, 207] on input "text" at bounding box center [380, 202] width 73 height 10
paste input "01803131"
click at [398, 253] on button "Save" at bounding box center [402, 250] width 33 height 11
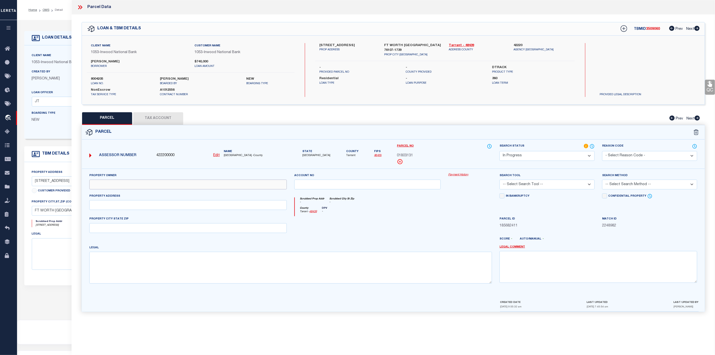
click at [168, 184] on input "text" at bounding box center [188, 185] width 198 height 10
click at [111, 189] on input "text" at bounding box center [188, 185] width 198 height 10
paste input "[PERSON_NAME] [PERSON_NAME]"
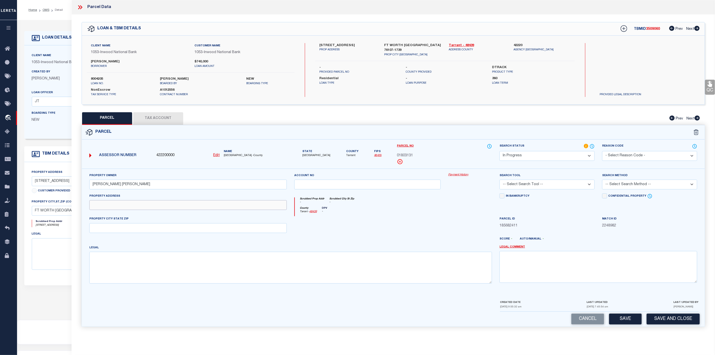
click at [116, 208] on input "text" at bounding box center [188, 205] width 198 height 10
paste input "[STREET_ADDRESS]"
click at [120, 228] on input "text" at bounding box center [188, 228] width 198 height 10
click at [106, 269] on textarea at bounding box center [290, 268] width 403 height 32
paste textarea "MONTICELLO ADDITION-[GEOGRAPHIC_DATA] 31 Lot 16"
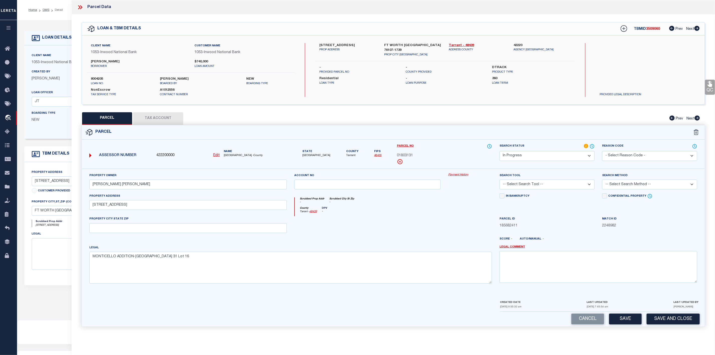
click at [560, 184] on select "-- Select Search Tool -- 3rd Party Website Agency File Agency Website ATLS CNV-…" at bounding box center [547, 185] width 95 height 10
click at [500, 181] on select "-- Select Search Tool -- 3rd Party Website Agency File Agency Website ATLS CNV-…" at bounding box center [547, 185] width 95 height 10
click at [633, 187] on select "-- Select Search Method -- Property Address Legal Liability Info Provided" at bounding box center [649, 185] width 95 height 10
click at [602, 181] on select "-- Select Search Method -- Property Address Legal Liability Info Provided" at bounding box center [649, 185] width 95 height 10
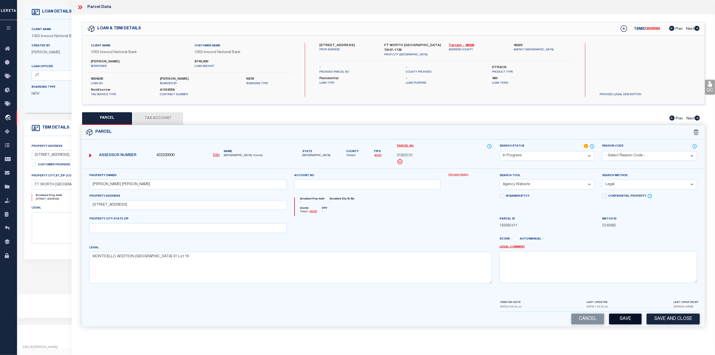
click at [623, 324] on button "Save" at bounding box center [625, 319] width 33 height 11
click at [151, 120] on button "Tax Account" at bounding box center [158, 118] width 50 height 13
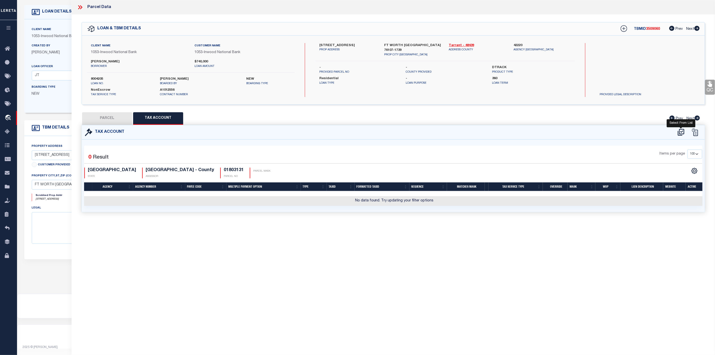
click at [682, 134] on icon at bounding box center [681, 132] width 8 height 8
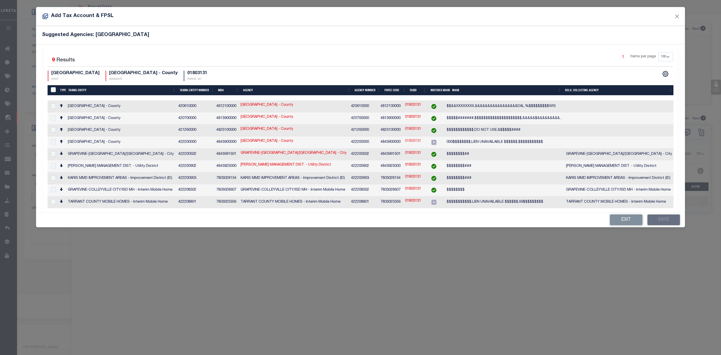
click at [421, 141] on link "01803131" at bounding box center [413, 141] width 16 height 6
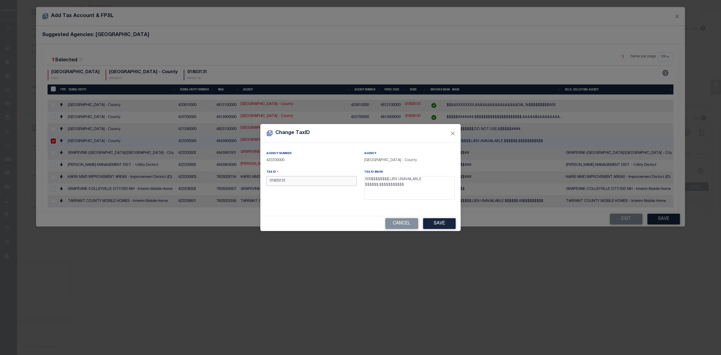
click at [268, 180] on input "01803131" at bounding box center [311, 181] width 90 height 10
click at [435, 223] on button "Save" at bounding box center [439, 223] width 33 height 11
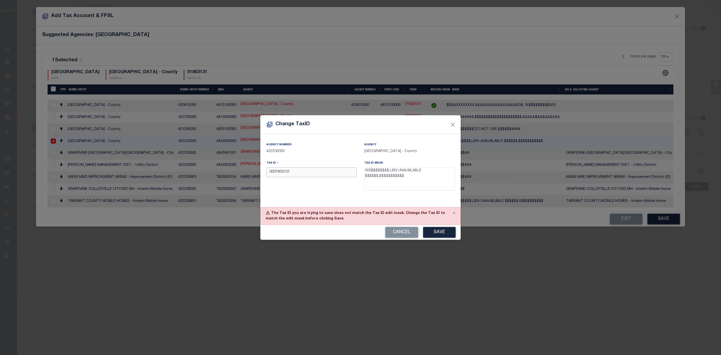
drag, startPoint x: 297, startPoint y: 174, endPoint x: 248, endPoint y: 172, distance: 49.4
click at [248, 172] on div "Change TaxID Agency Number 422200000 Agency [GEOGRAPHIC_DATA] - County Tax ID 0…" at bounding box center [360, 177] width 721 height 355
paste input "0"
click at [446, 235] on button "Save" at bounding box center [439, 232] width 33 height 11
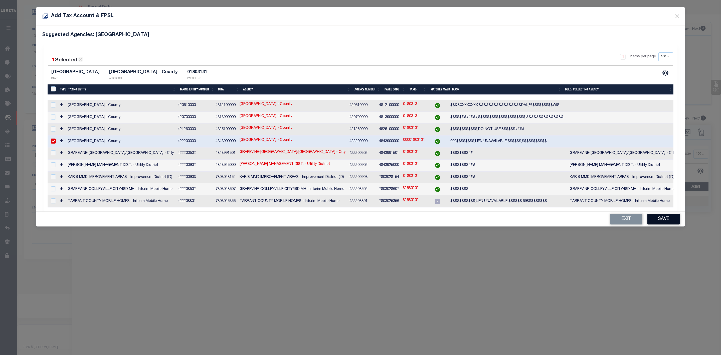
click at [666, 219] on button "Save" at bounding box center [664, 219] width 33 height 11
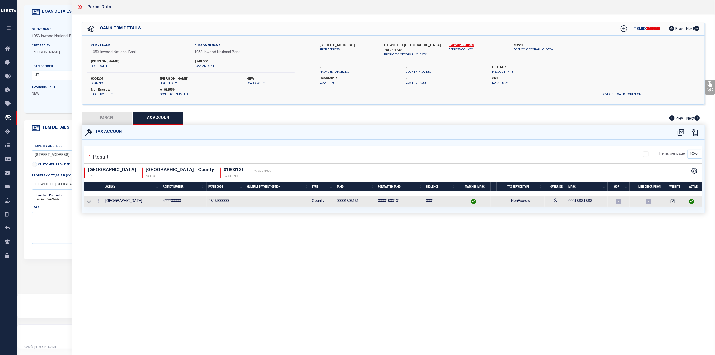
click at [107, 122] on button "PARCEL" at bounding box center [107, 118] width 50 height 13
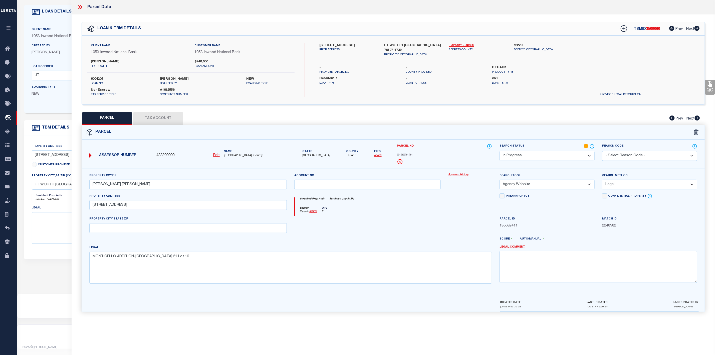
click at [535, 159] on select "Automated Search Bad Parcel Complete Duplicate Parcel High Dollar Reporting In …" at bounding box center [547, 156] width 95 height 10
click at [500, 151] on select "Automated Search Bad Parcel Complete Duplicate Parcel High Dollar Reporting In …" at bounding box center [547, 156] width 95 height 10
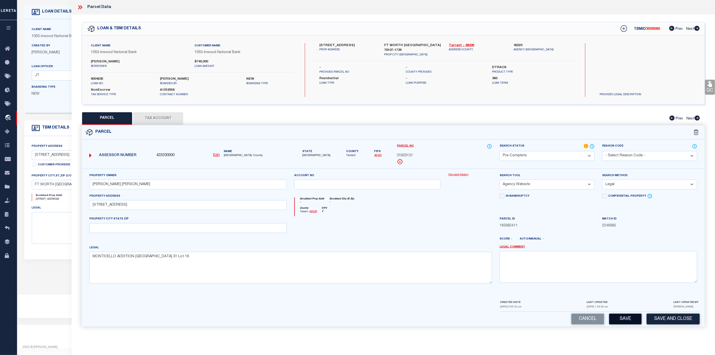
click at [624, 323] on button "Save" at bounding box center [625, 319] width 33 height 11
click at [410, 156] on span "01803131" at bounding box center [405, 156] width 16 height 6
click at [346, 157] on span "Tarrant" at bounding box center [352, 155] width 12 height 4
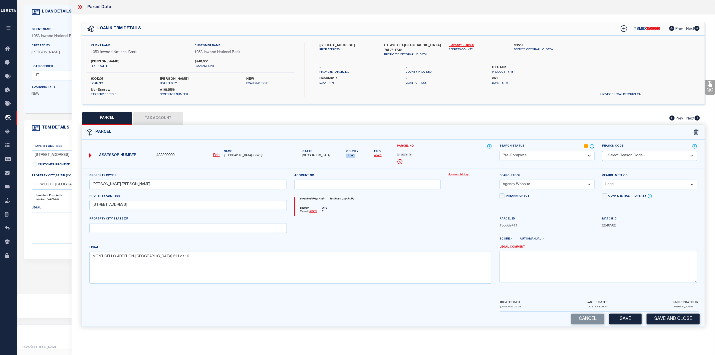
copy span "Tarrant"
click at [346, 156] on span "Tarrant" at bounding box center [352, 155] width 12 height 4
click at [79, 8] on icon at bounding box center [80, 7] width 7 height 7
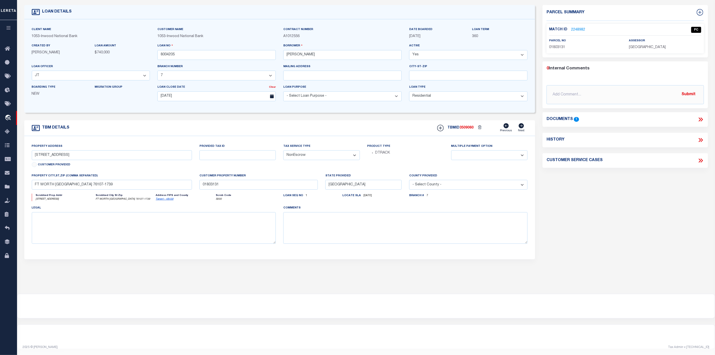
scroll to position [0, 0]
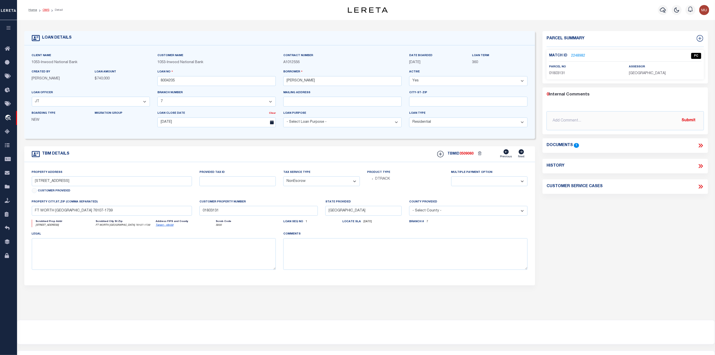
click at [46, 10] on link "OMS" at bounding box center [46, 10] width 7 height 3
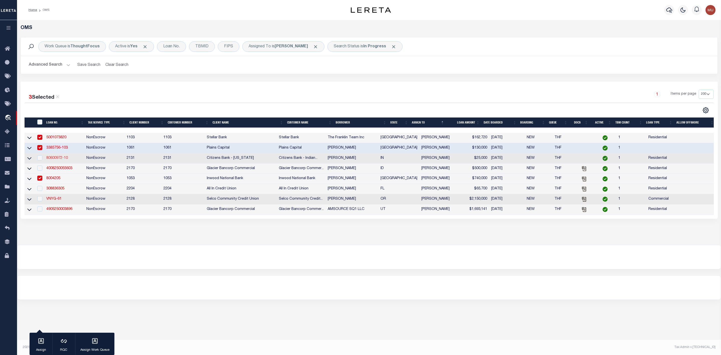
click at [61, 159] on link "80600972-10" at bounding box center [57, 158] width 22 height 4
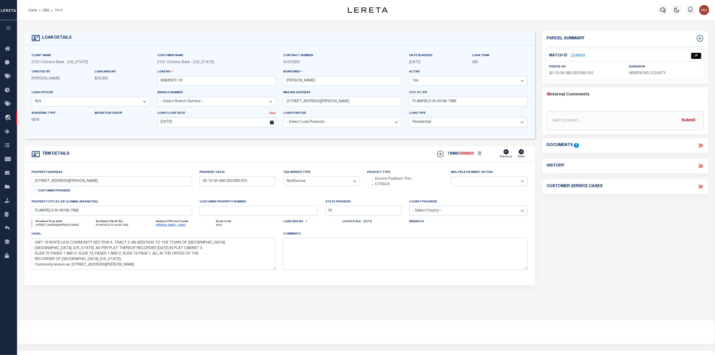
click at [582, 57] on link "2248909" at bounding box center [578, 55] width 14 height 5
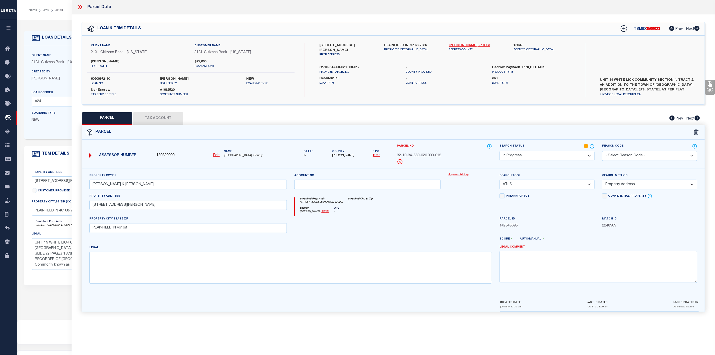
click at [456, 44] on link "[PERSON_NAME] - 18063" at bounding box center [477, 45] width 57 height 5
drag, startPoint x: 317, startPoint y: 44, endPoint x: 343, endPoint y: 47, distance: 26.6
click at [343, 47] on div "[STREET_ADDRESS][PERSON_NAME] PROP ADDRESS" at bounding box center [348, 50] width 65 height 14
copy label "101 [PERSON_NAME]"
drag, startPoint x: 661, startPoint y: 91, endPoint x: 587, endPoint y: 74, distance: 76.5
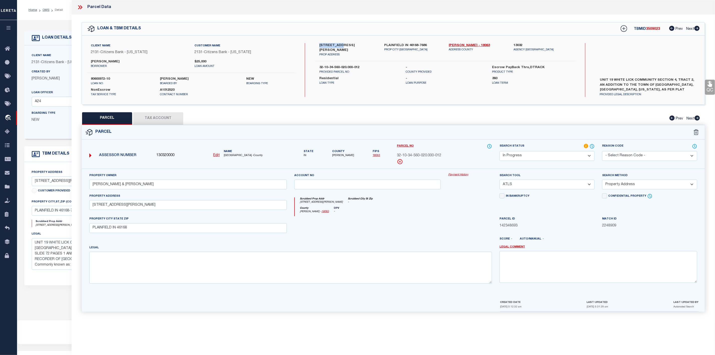
click at [587, 74] on div "Client Name 2131 - Citizens Bank - [US_STATE] Customer Name 2131 - Citizens Ban…" at bounding box center [393, 70] width 623 height 54
click at [111, 267] on textarea at bounding box center [290, 268] width 403 height 32
paste textarea "Unit 19 White Lick Community Sec 4 Tr 2 From 160-020 Assess 00-01"
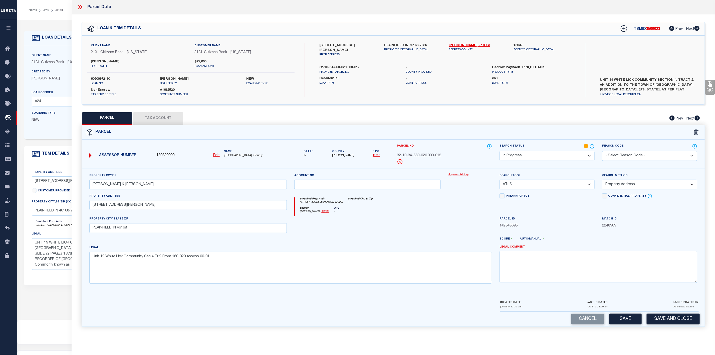
click at [544, 187] on select "-- Select Search Tool -- 3rd Party Website Agency File Agency Website ATLS CNV-…" at bounding box center [547, 185] width 95 height 10
click at [500, 181] on select "-- Select Search Tool -- 3rd Party Website Agency File Agency Website ATLS CNV-…" at bounding box center [547, 185] width 95 height 10
click at [624, 181] on select "-- Select Search Method -- Property Address Legal Liability Info Provided" at bounding box center [649, 185] width 95 height 10
click at [602, 181] on select "-- Select Search Method -- Property Address Legal Liability Info Provided" at bounding box center [649, 185] width 95 height 10
click at [631, 319] on button "Save" at bounding box center [625, 319] width 33 height 11
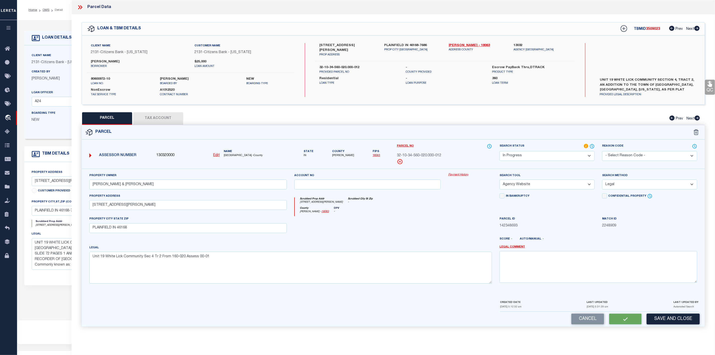
click at [543, 154] on select "Automated Search Bad Parcel Complete Duplicate Parcel High Dollar Reporting In …" at bounding box center [547, 156] width 95 height 10
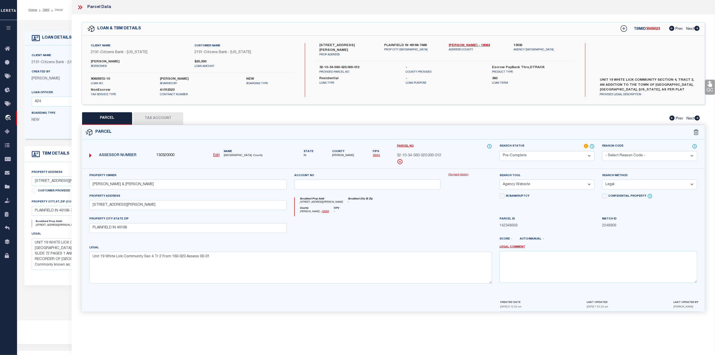
click at [500, 151] on select "Automated Search Bad Parcel Complete Duplicate Parcel High Dollar Reporting In …" at bounding box center [547, 156] width 95 height 10
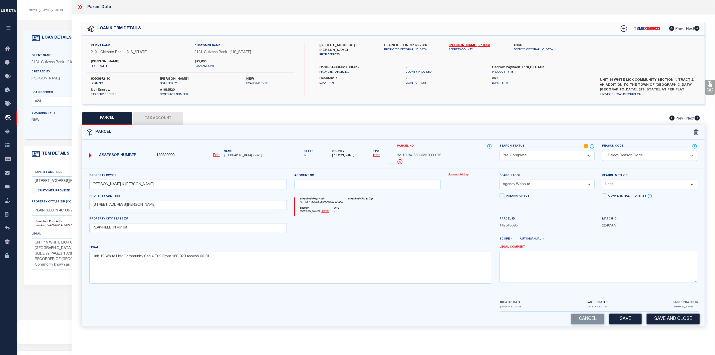
scroll to position [31, 0]
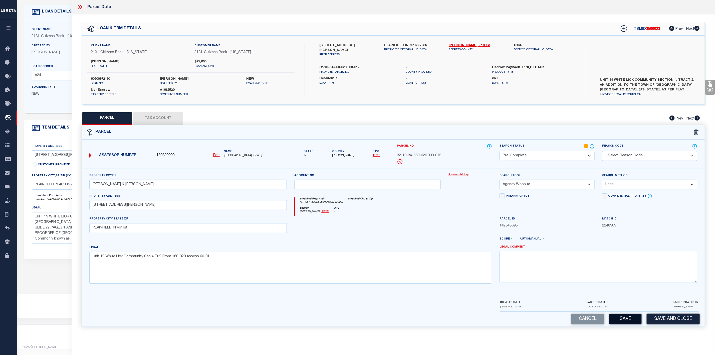
click at [621, 323] on button "Save" at bounding box center [625, 319] width 33 height 11
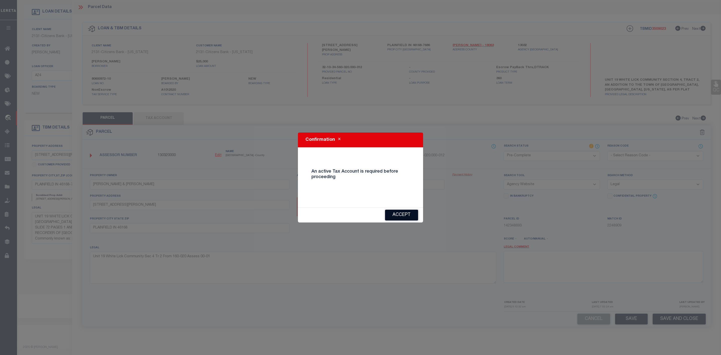
click at [411, 214] on button "Accept" at bounding box center [401, 215] width 33 height 11
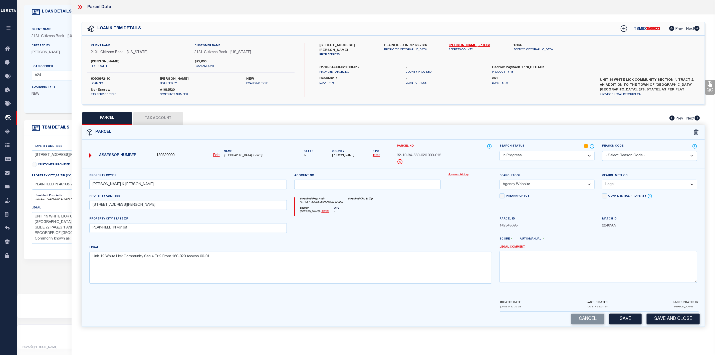
click at [168, 119] on button "Tax Account" at bounding box center [158, 118] width 50 height 13
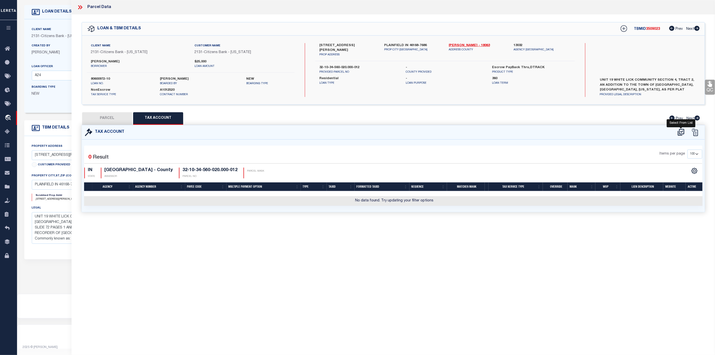
click at [678, 129] on icon at bounding box center [681, 132] width 8 height 8
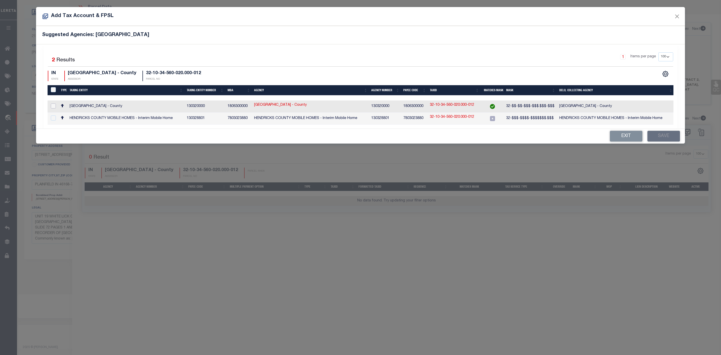
click at [53, 108] on input "checkbox" at bounding box center [53, 105] width 5 height 5
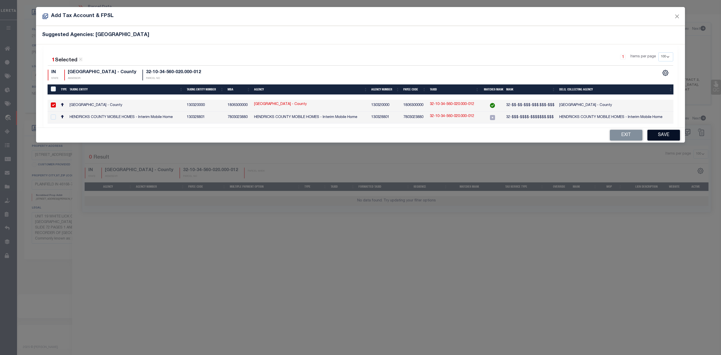
click at [664, 137] on button "Save" at bounding box center [664, 135] width 33 height 11
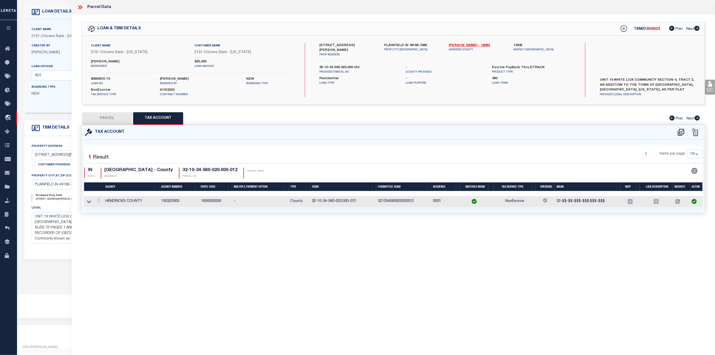
click at [120, 117] on button "PARCEL" at bounding box center [107, 118] width 50 height 13
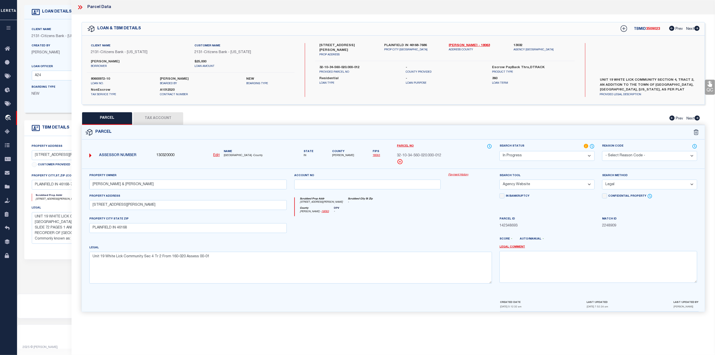
click at [563, 157] on select "Automated Search Bad Parcel Complete Duplicate Parcel High Dollar Reporting In …" at bounding box center [547, 156] width 95 height 10
click at [500, 151] on select "Automated Search Bad Parcel Complete Duplicate Parcel High Dollar Reporting In …" at bounding box center [547, 156] width 95 height 10
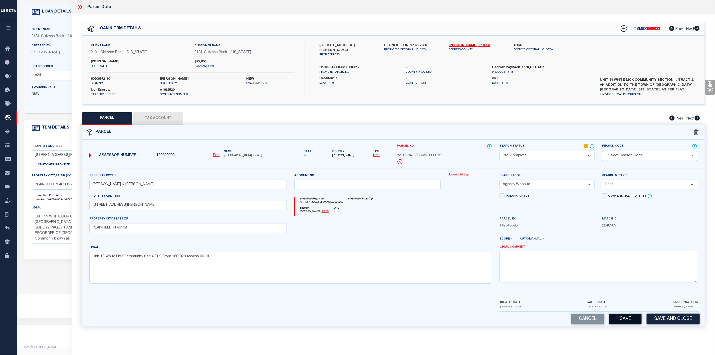
click at [632, 321] on button "Save" at bounding box center [625, 319] width 33 height 11
drag, startPoint x: 397, startPoint y: 156, endPoint x: 451, endPoint y: 155, distance: 53.9
click at [451, 155] on div "32-10-34-560-020.000-012" at bounding box center [444, 156] width 95 height 6
click at [345, 157] on span "[PERSON_NAME]" at bounding box center [343, 155] width 22 height 4
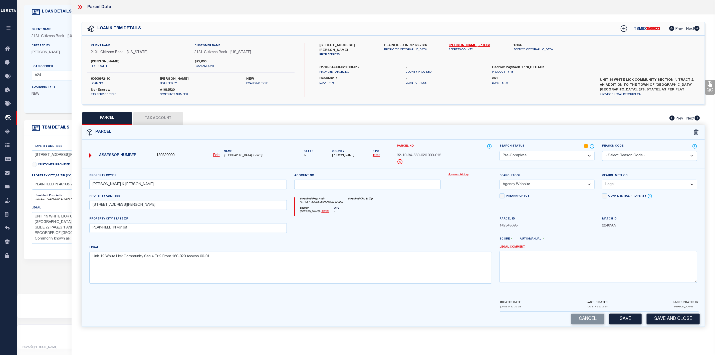
click at [83, 11] on div "Parcel Data" at bounding box center [394, 7] width 644 height 15
click at [81, 9] on icon at bounding box center [80, 7] width 7 height 7
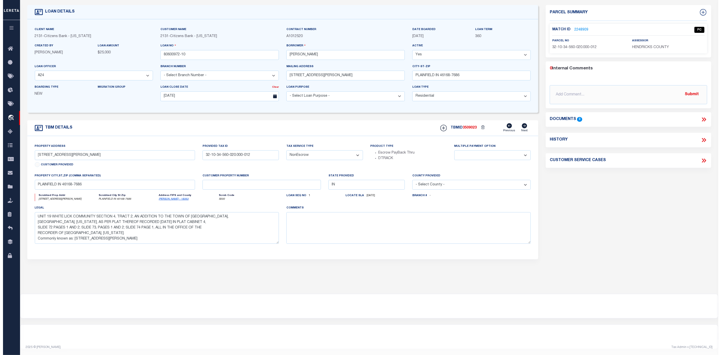
scroll to position [0, 0]
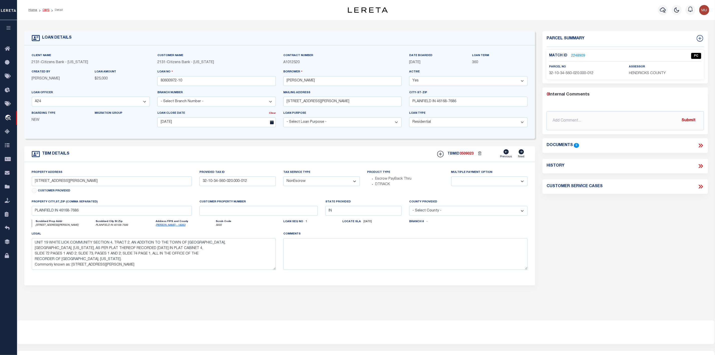
click at [47, 10] on link "OMS" at bounding box center [46, 10] width 7 height 3
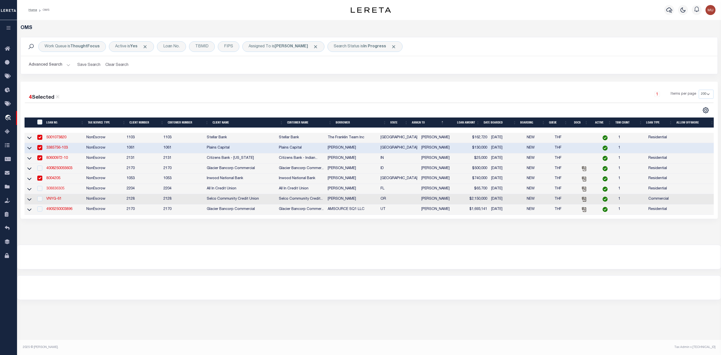
click at [56, 189] on link "308836305" at bounding box center [55, 189] width 18 height 4
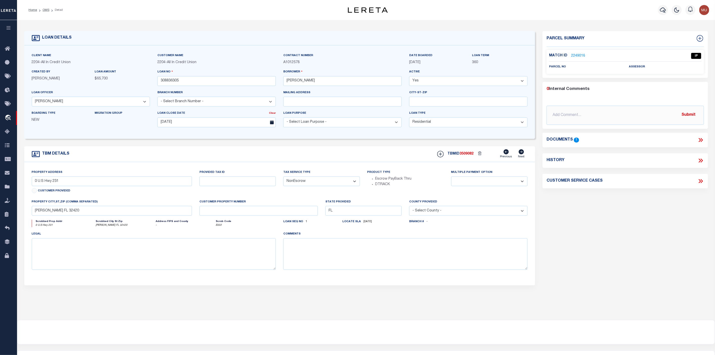
click at [704, 138] on icon at bounding box center [701, 140] width 7 height 7
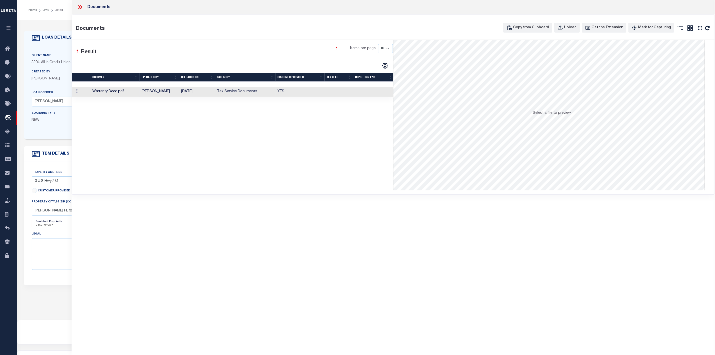
click at [152, 95] on td "[PERSON_NAME]" at bounding box center [160, 92] width 40 height 10
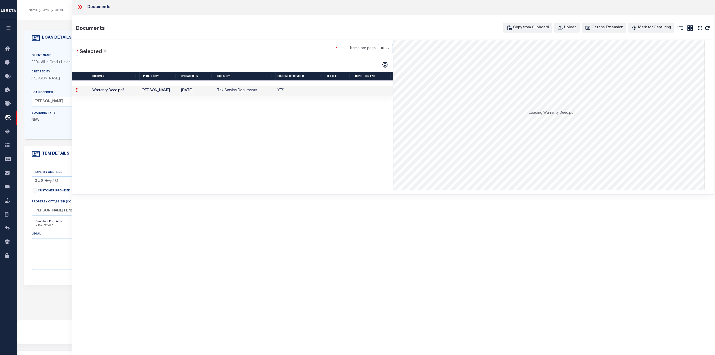
click at [152, 95] on td "[PERSON_NAME]" at bounding box center [160, 91] width 40 height 10
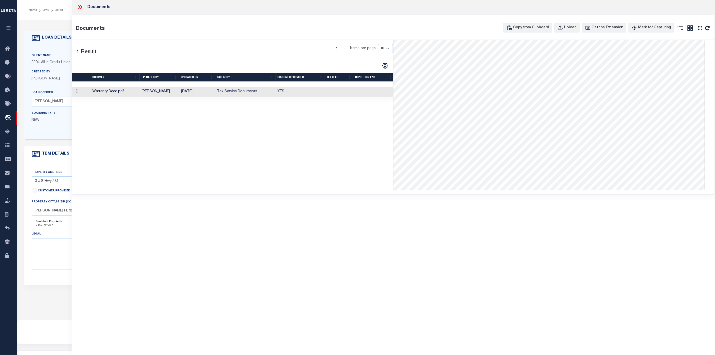
click at [78, 7] on icon at bounding box center [80, 7] width 7 height 7
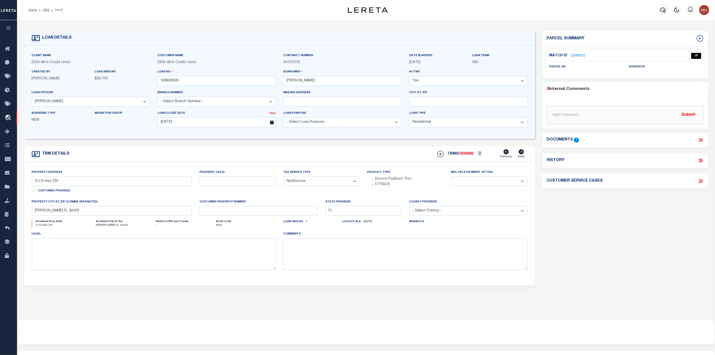
click at [579, 56] on link "2249016" at bounding box center [578, 55] width 14 height 5
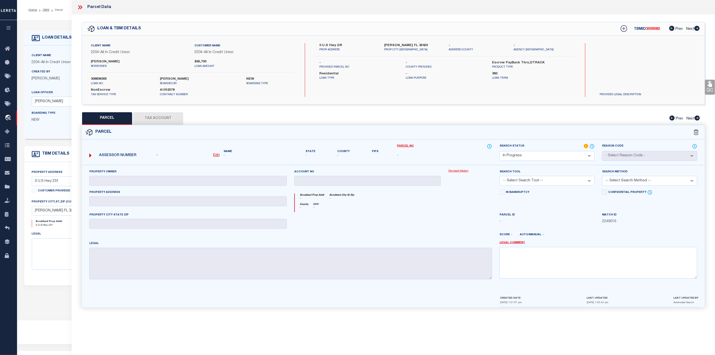
drag, startPoint x: 93, startPoint y: 61, endPoint x: 117, endPoint y: 63, distance: 24.4
click at [117, 63] on div "[PERSON_NAME]" at bounding box center [139, 63] width 104 height 9
click at [214, 158] on link "Edit" at bounding box center [216, 156] width 7 height 6
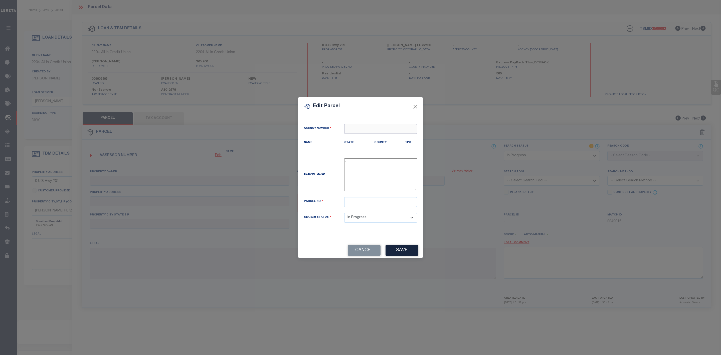
click at [365, 129] on input "text" at bounding box center [380, 129] width 73 height 10
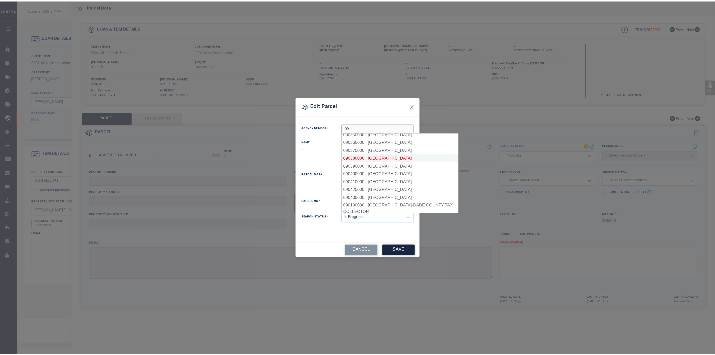
scroll to position [225, 0]
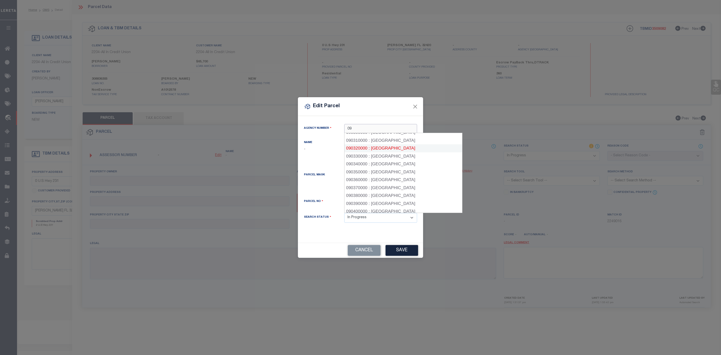
click at [392, 146] on div "090320000 : [GEOGRAPHIC_DATA]" at bounding box center [404, 148] width 118 height 8
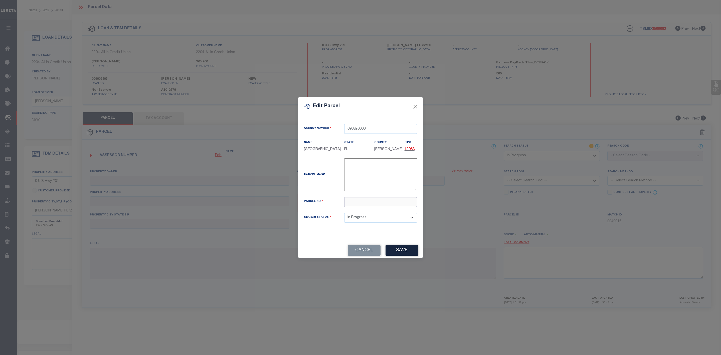
click at [359, 206] on input "text" at bounding box center [380, 202] width 73 height 10
click at [354, 202] on input "text" at bounding box center [380, 202] width 73 height 10
paste input "32-10-34-560-020.000-012"
click at [404, 251] on button "Save" at bounding box center [402, 250] width 33 height 11
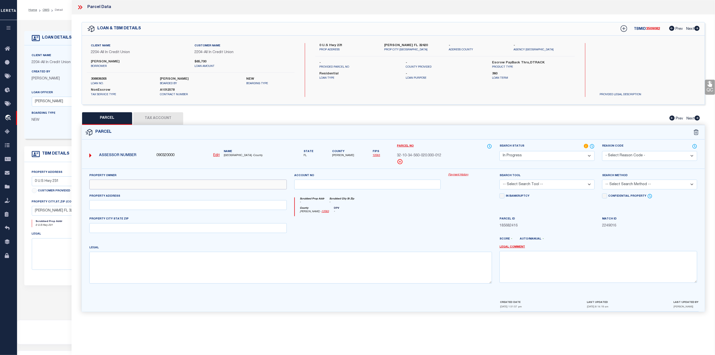
click at [112, 186] on input "text" at bounding box center [188, 185] width 198 height 10
paste input "[PERSON_NAME] REV TRUST"
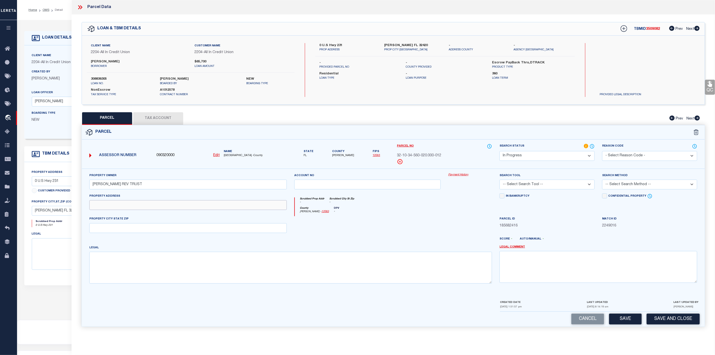
click at [97, 207] on input "text" at bounding box center [188, 205] width 198 height 10
paste input "HWY 231"
click at [105, 230] on input "text" at bounding box center [188, 228] width 198 height 10
paste input "[PERSON_NAME] 32420"
click at [157, 266] on textarea at bounding box center [290, 268] width 403 height 32
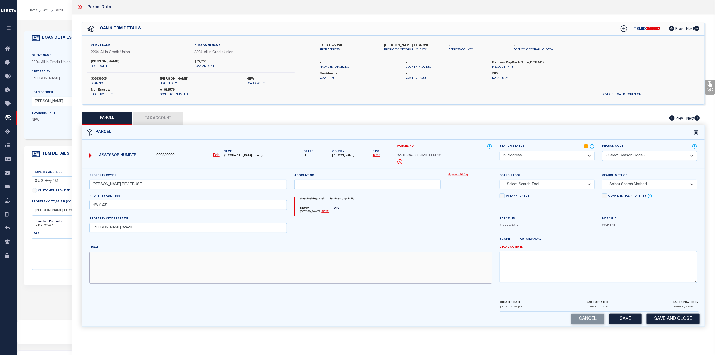
paste textarea "6.500 ACRES OR 578 P 177 THAT PART OF NE1/4 OF LYING W OF [GEOGRAPHIC_DATA] & N…"
click at [548, 184] on select "-- Select Search Tool -- 3rd Party Website Agency File Agency Website ATLS CNV-…" at bounding box center [547, 185] width 95 height 10
click at [500, 181] on select "-- Select Search Tool -- 3rd Party Website Agency File Agency Website ATLS CNV-…" at bounding box center [547, 185] width 95 height 10
click at [626, 185] on select "-- Select Search Method -- Property Address Legal Liability Info Provided" at bounding box center [649, 185] width 95 height 10
click at [602, 181] on select "-- Select Search Method -- Property Address Legal Liability Info Provided" at bounding box center [649, 185] width 95 height 10
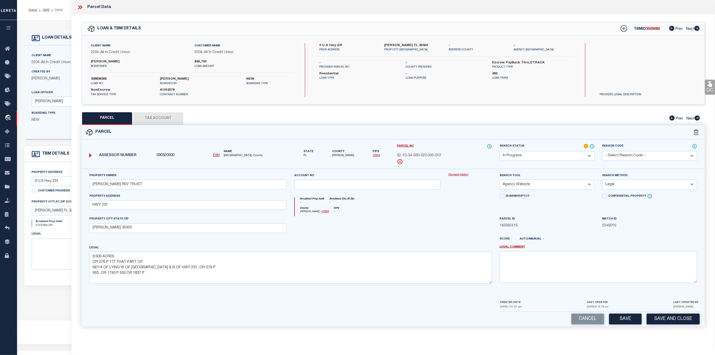
scroll to position [31, 0]
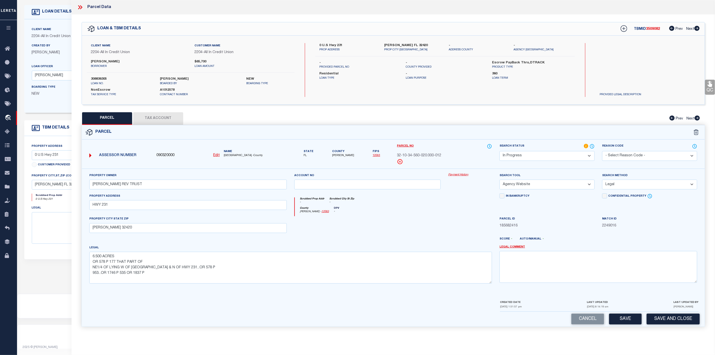
click at [568, 157] on select "Automated Search Bad Parcel Complete Duplicate Parcel High Dollar Reporting In …" at bounding box center [547, 156] width 95 height 10
click at [500, 151] on select "Automated Search Bad Parcel Complete Duplicate Parcel High Dollar Reporting In …" at bounding box center [547, 156] width 95 height 10
click at [630, 324] on button "Save" at bounding box center [625, 319] width 33 height 11
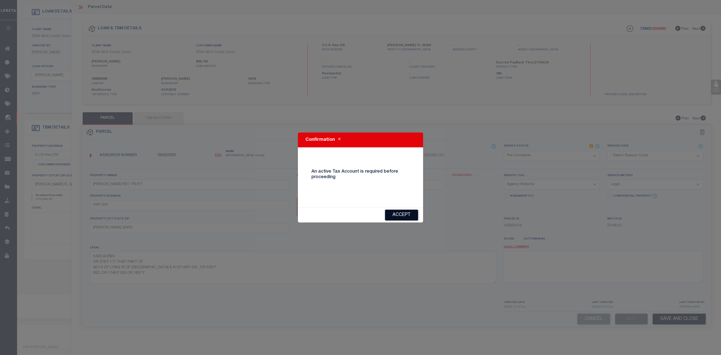
click at [406, 216] on button "Accept" at bounding box center [401, 215] width 33 height 11
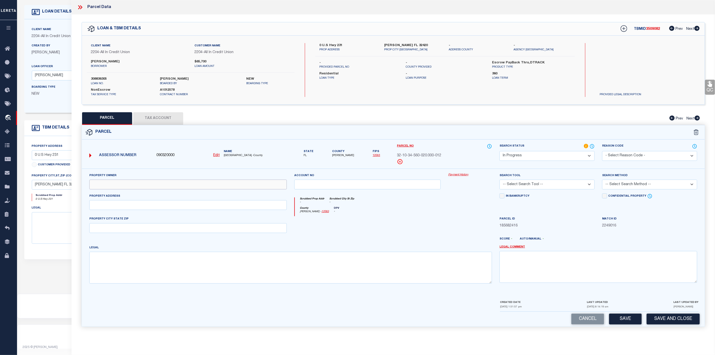
click at [111, 187] on input "text" at bounding box center [188, 185] width 198 height 10
click at [271, 269] on textarea at bounding box center [290, 268] width 403 height 32
paste textarea "6.500 ACRES OR 578 P 177 THAT PART OF NE1/4 OF LYING W OF [GEOGRAPHIC_DATA] & N…"
click at [138, 230] on input "text" at bounding box center [188, 228] width 198 height 10
click at [105, 208] on input "text" at bounding box center [188, 205] width 198 height 10
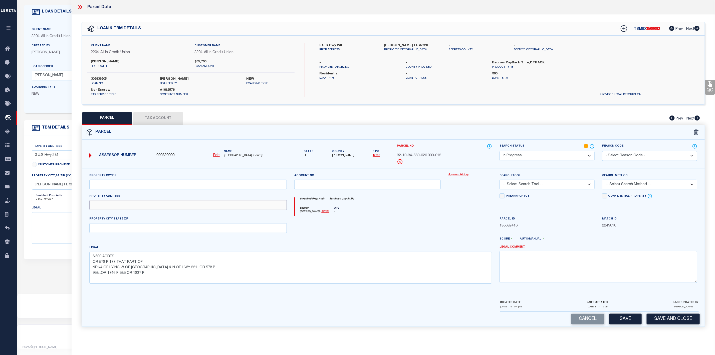
paste input "HWY 231"
click at [104, 229] on input "text" at bounding box center [188, 228] width 198 height 10
paste input "[PERSON_NAME] 32420"
click at [102, 188] on input "text" at bounding box center [188, 185] width 198 height 10
paste input "[PERSON_NAME] REV TRUST"
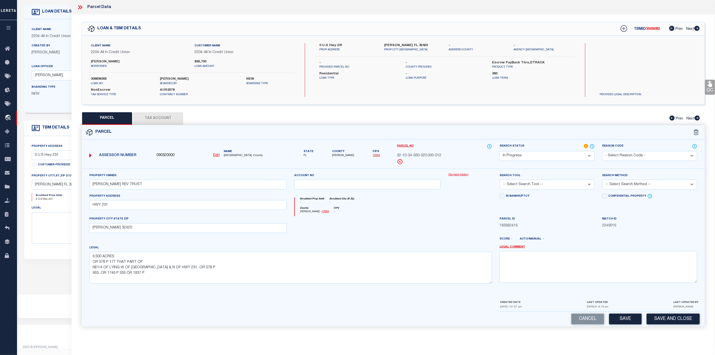
click at [534, 182] on select "-- Select Search Tool -- 3rd Party Website Agency File Agency Website ATLS CNV-…" at bounding box center [547, 185] width 95 height 10
click at [500, 181] on select "-- Select Search Tool -- 3rd Party Website Agency File Agency Website ATLS CNV-…" at bounding box center [547, 185] width 95 height 10
click at [628, 186] on select "-- Select Search Method -- Property Address Legal Liability Info Provided" at bounding box center [649, 185] width 95 height 10
click at [602, 181] on select "-- Select Search Method -- Property Address Legal Liability Info Provided" at bounding box center [649, 185] width 95 height 10
click at [624, 317] on button "Save" at bounding box center [625, 319] width 33 height 11
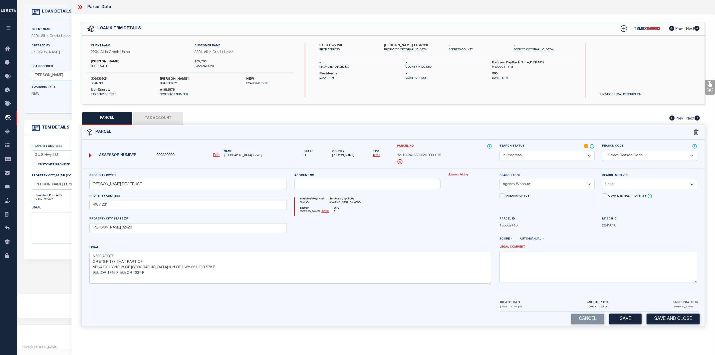
click at [161, 120] on button "Tax Account" at bounding box center [158, 118] width 50 height 13
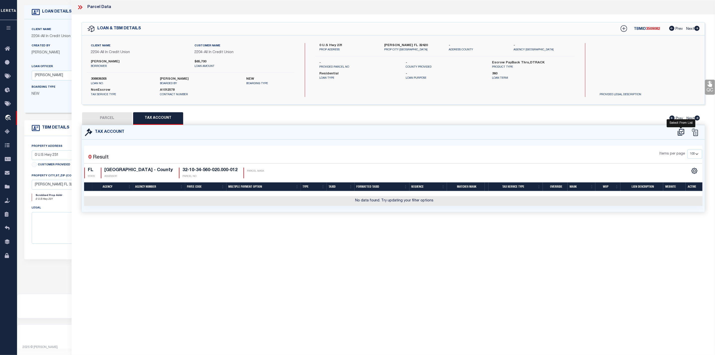
click at [683, 133] on icon at bounding box center [681, 132] width 8 height 8
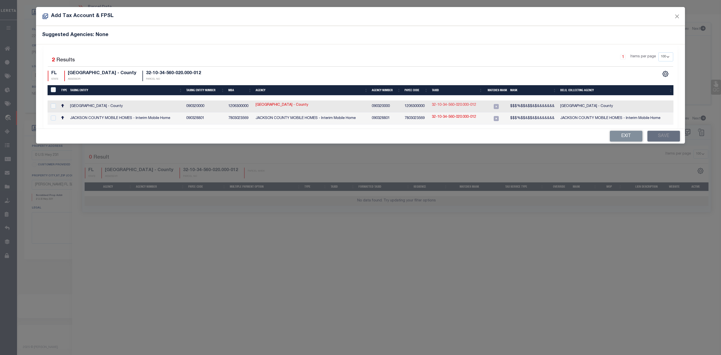
click at [460, 105] on link "32-10-34-560-020.000-012" at bounding box center [454, 105] width 44 height 6
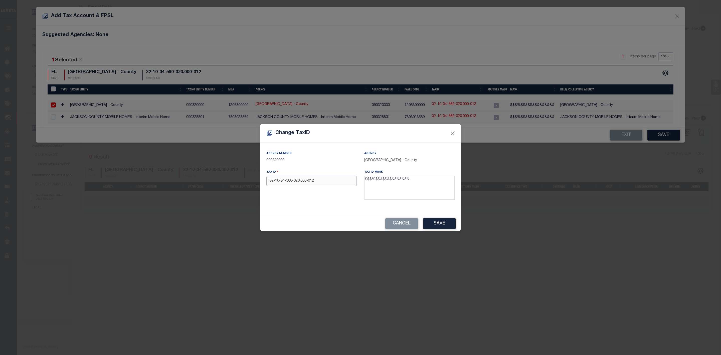
click at [308, 180] on input "32-10-34-560-020.000-012" at bounding box center [311, 181] width 90 height 10
drag, startPoint x: 317, startPoint y: 183, endPoint x: 268, endPoint y: 183, distance: 49.3
click at [268, 183] on input "321034560020000012" at bounding box center [311, 181] width 90 height 10
click at [442, 227] on button "Save" at bounding box center [439, 223] width 33 height 11
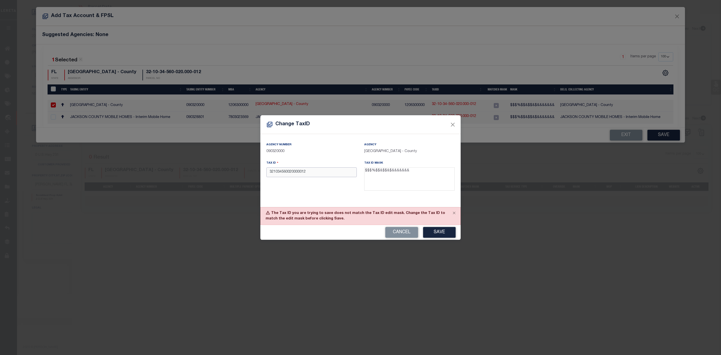
click at [269, 171] on input "321034560020000012" at bounding box center [311, 172] width 90 height 10
click at [320, 174] on input "321034560020000012" at bounding box center [311, 172] width 90 height 10
click at [438, 233] on button "Save" at bounding box center [439, 232] width 33 height 11
click at [268, 173] on input "321034560020000012" at bounding box center [311, 172] width 90 height 10
click at [318, 171] on input "R321034560020000012" at bounding box center [311, 172] width 90 height 10
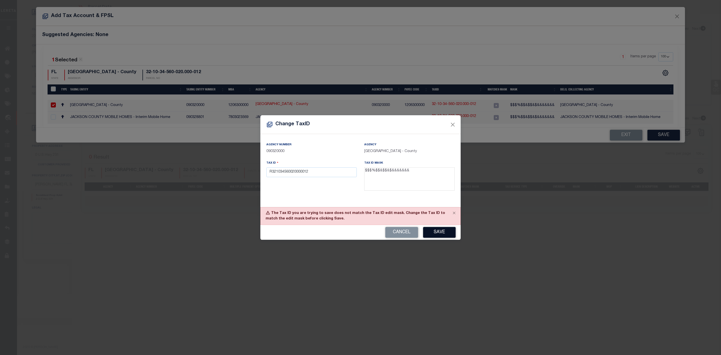
click at [439, 235] on button "Save" at bounding box center [439, 232] width 33 height 11
drag, startPoint x: 313, startPoint y: 173, endPoint x: 255, endPoint y: 172, distance: 58.1
click at [255, 172] on div "Change TaxID Agency Number 090320000 Agency [GEOGRAPHIC_DATA] - County Tax ID R…" at bounding box center [360, 177] width 721 height 355
click at [320, 175] on input "R321034560020000012" at bounding box center [311, 172] width 90 height 10
click at [400, 232] on button "Cancel" at bounding box center [401, 232] width 33 height 11
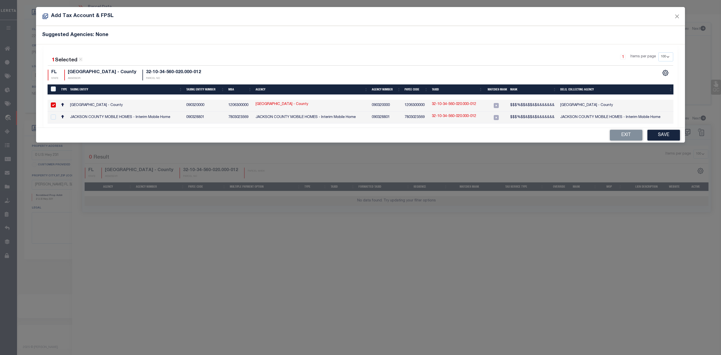
click at [52, 104] on input "checkbox" at bounding box center [53, 104] width 5 height 5
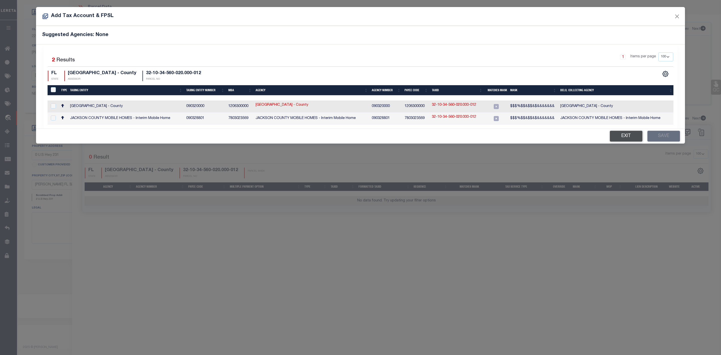
click at [626, 141] on button "Exit" at bounding box center [626, 136] width 33 height 11
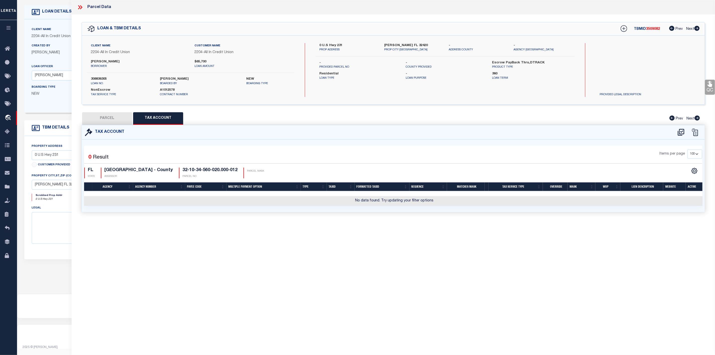
click at [113, 114] on button "PARCEL" at bounding box center [107, 118] width 50 height 13
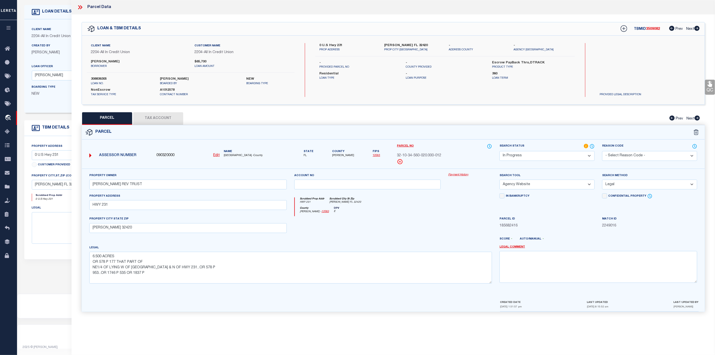
click at [219, 157] on u "Edit" at bounding box center [216, 155] width 7 height 4
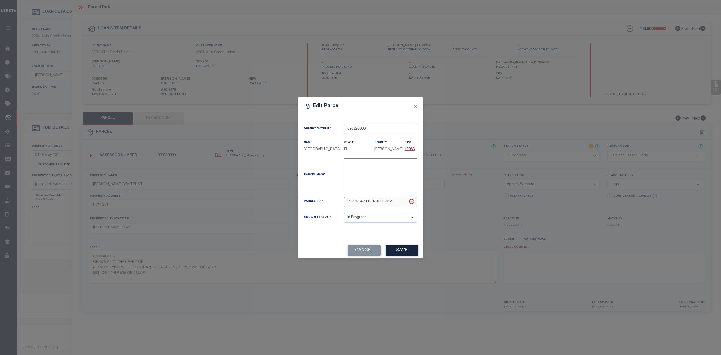
drag, startPoint x: 397, startPoint y: 208, endPoint x: 338, endPoint y: 206, distance: 59.1
click at [338, 206] on div "Parcel No 32-10-34-560-020.000-012" at bounding box center [360, 202] width 121 height 10
paste input "R 13-2N-12-0000-0010-0030"
click at [352, 205] on input "R 13-2N-12-0000-0010-0030" at bounding box center [380, 202] width 73 height 10
click at [403, 256] on button "Save" at bounding box center [402, 250] width 33 height 11
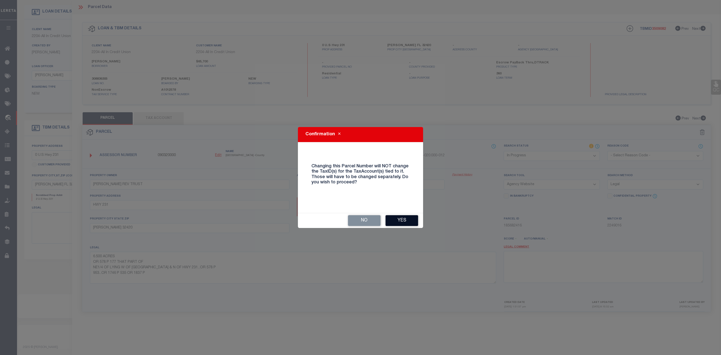
click at [399, 221] on button "Yes" at bounding box center [402, 220] width 33 height 11
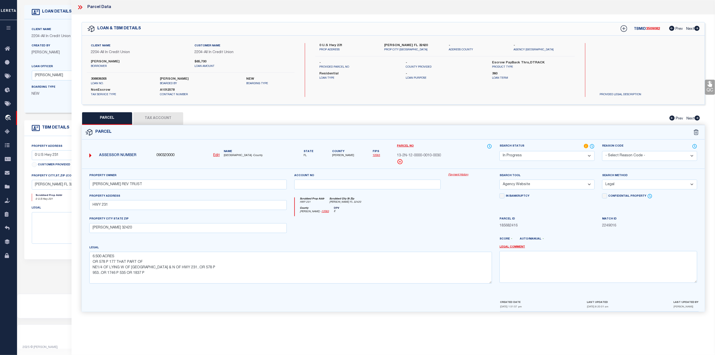
click at [165, 120] on button "Tax Account" at bounding box center [158, 118] width 50 height 13
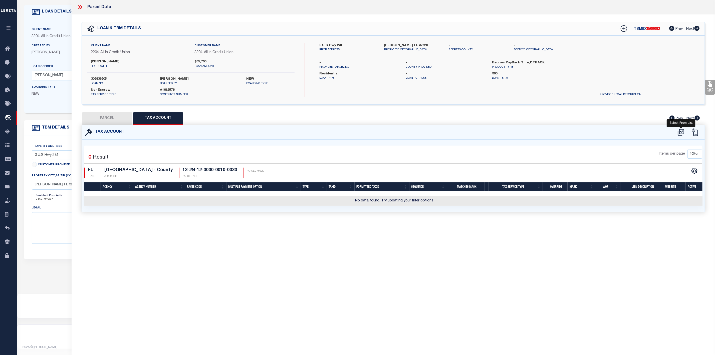
click at [681, 130] on icon at bounding box center [681, 132] width 8 height 8
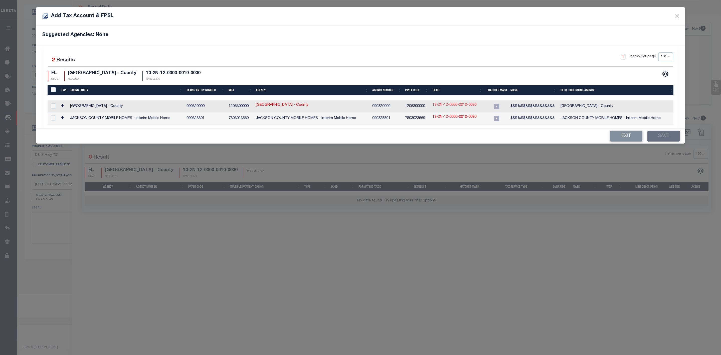
click at [458, 104] on link "13-2N-12-0000-0010-0030" at bounding box center [454, 105] width 44 height 6
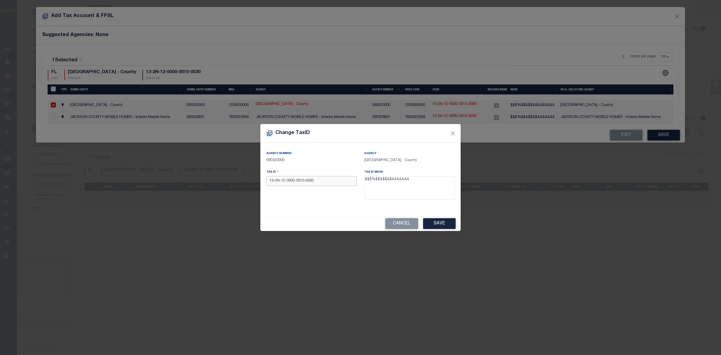
click at [306, 180] on input "13-2N-12-0000-0010-0030" at bounding box center [311, 181] width 90 height 10
click at [297, 181] on input "13-2N-12-0000-00100030" at bounding box center [311, 181] width 90 height 10
click at [287, 181] on input "13-2N-12-000000100030" at bounding box center [311, 181] width 90 height 10
click at [282, 181] on input "13-2N-12000000100030" at bounding box center [311, 181] width 90 height 10
click at [276, 181] on input "13-2N12000000100030" at bounding box center [311, 181] width 90 height 10
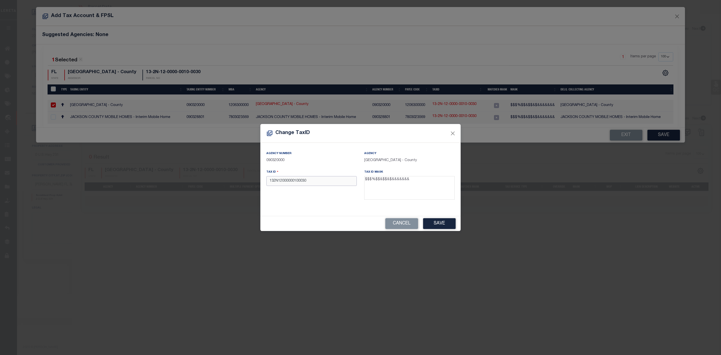
click at [322, 180] on input "132N12000000100030" at bounding box center [311, 181] width 90 height 10
click at [439, 220] on button "Save" at bounding box center [439, 223] width 33 height 11
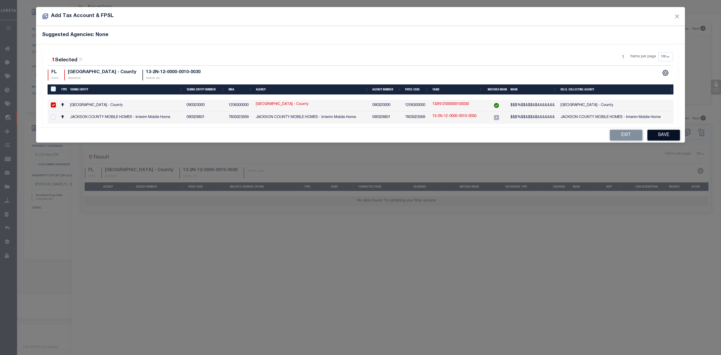
click at [667, 140] on button "Save" at bounding box center [664, 135] width 33 height 11
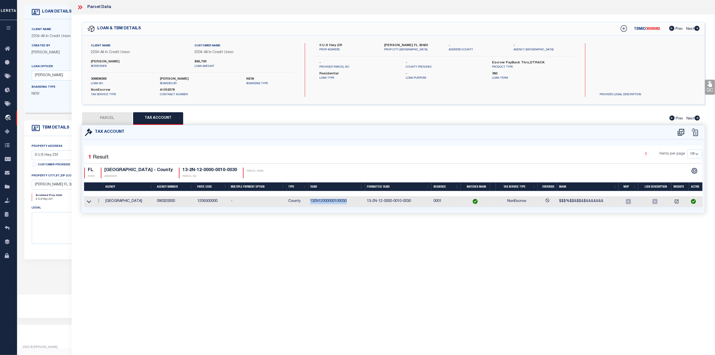
drag, startPoint x: 352, startPoint y: 204, endPoint x: 307, endPoint y: 205, distance: 44.3
click at [307, 205] on tr "[GEOGRAPHIC_DATA] 090320000 1206300000 - County 132N12000000100030 13-2N-12-000…" at bounding box center [394, 201] width 620 height 11
click at [116, 121] on button "PARCEL" at bounding box center [107, 118] width 50 height 13
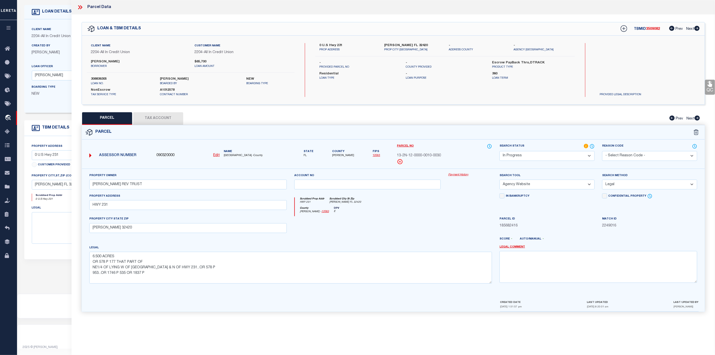
click at [523, 159] on select "Automated Search Bad Parcel Complete Duplicate Parcel High Dollar Reporting In …" at bounding box center [547, 156] width 95 height 10
click at [500, 151] on select "Automated Search Bad Parcel Complete Duplicate Parcel High Dollar Reporting In …" at bounding box center [547, 156] width 95 height 10
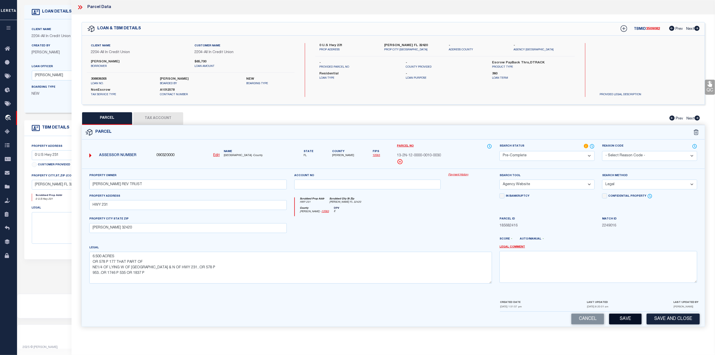
click at [627, 324] on button "Save" at bounding box center [625, 319] width 33 height 11
click at [339, 154] on span "[PERSON_NAME]" at bounding box center [343, 155] width 22 height 4
click at [80, 7] on icon at bounding box center [79, 7] width 2 height 4
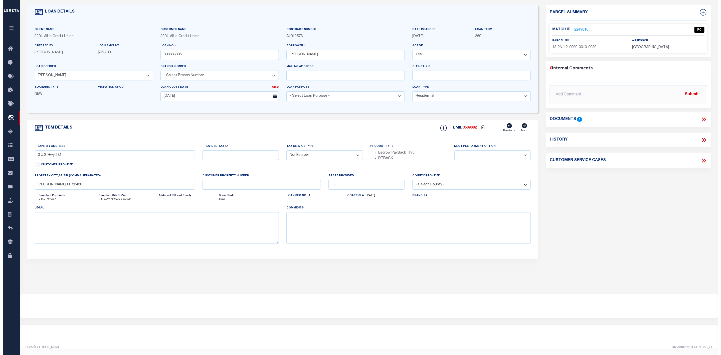
scroll to position [0, 0]
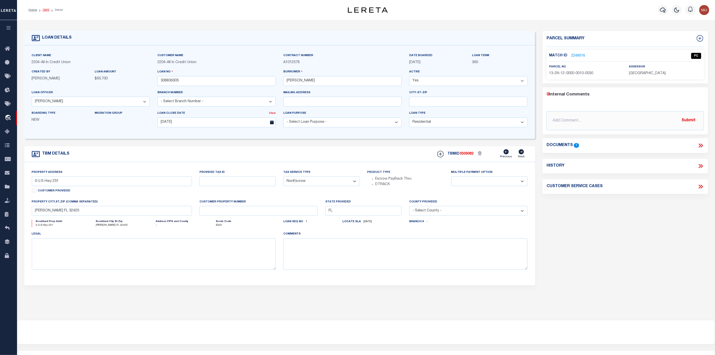
click at [47, 11] on link "OMS" at bounding box center [46, 10] width 7 height 3
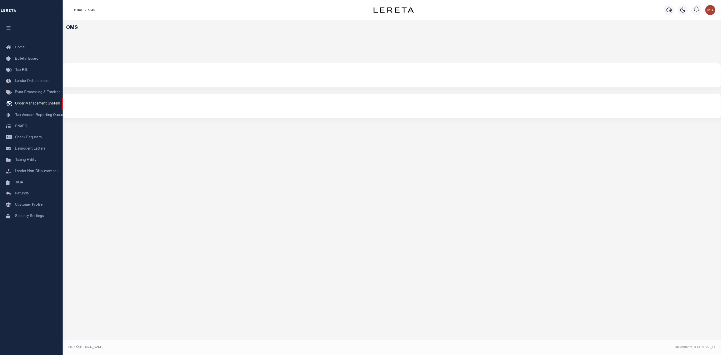
select select "200"
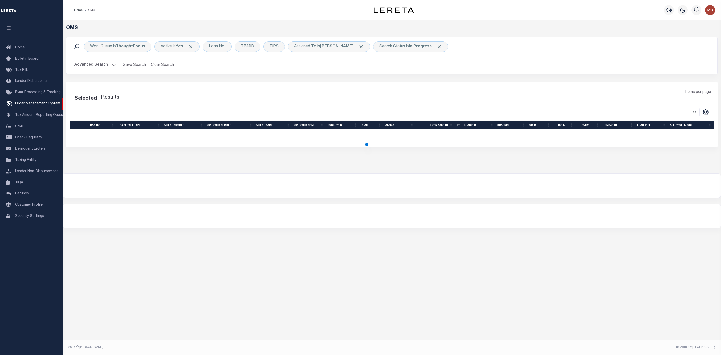
select select "200"
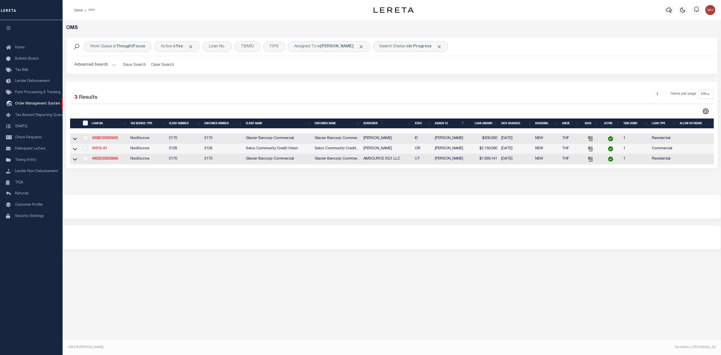
click at [102, 152] on td "VNYG-61" at bounding box center [109, 149] width 39 height 10
checkbox input "true"
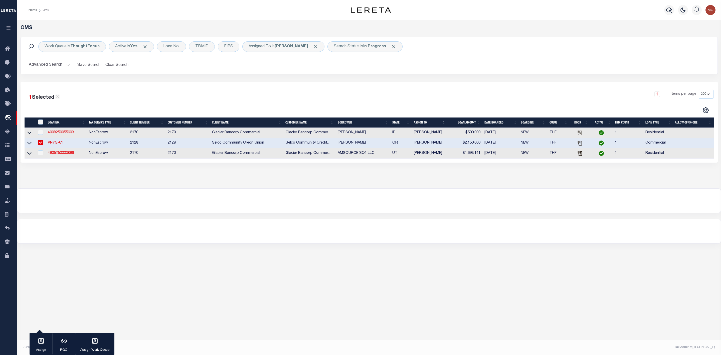
click at [57, 143] on link "VNYG-61" at bounding box center [55, 143] width 15 height 4
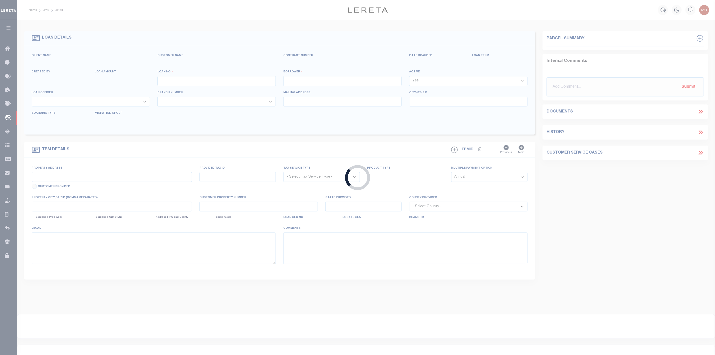
type input "VNYG-61"
type input "[PERSON_NAME]"
select select
type input "09/03/2025"
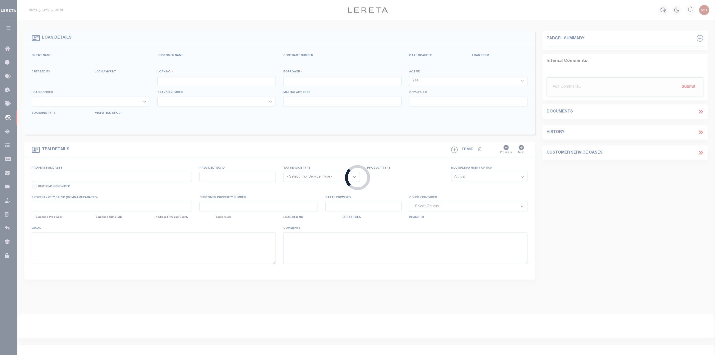
select select "10"
select select "20"
select select "NonEscrow"
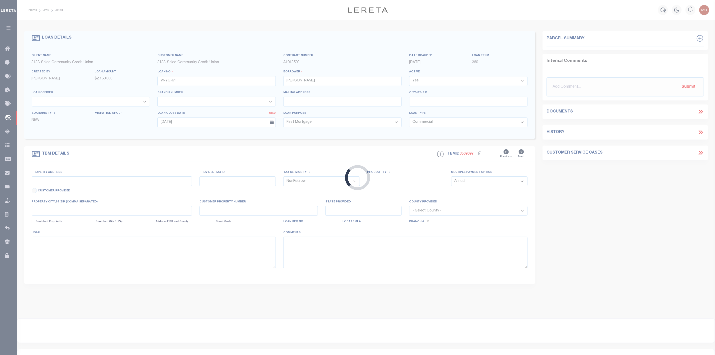
type input "5071-5105 10th Ave NE"
type input "Keizer OR 97303"
type input "OR"
select select "14098"
select select "2475"
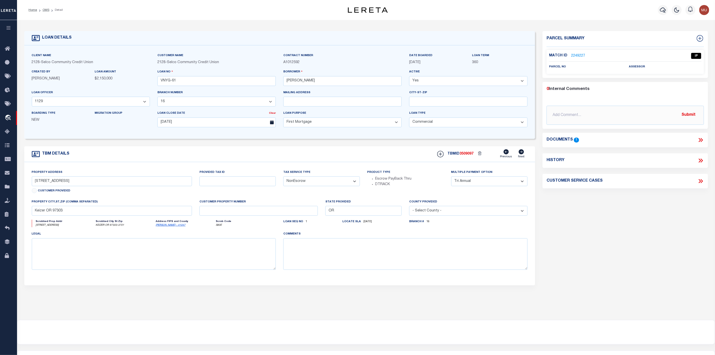
click at [698, 138] on icon at bounding box center [701, 140] width 7 height 7
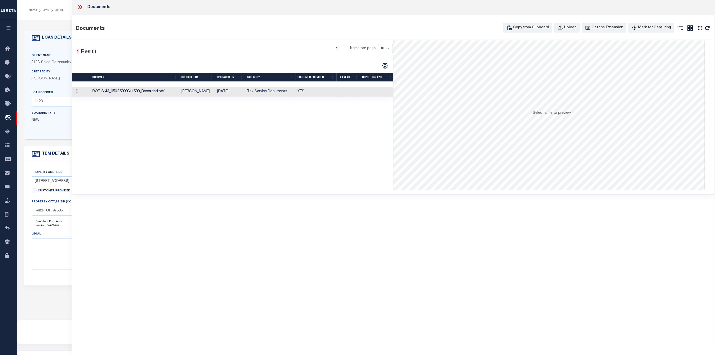
click at [167, 92] on td "DOT SKM_650i25090311500_Recorded.pdf" at bounding box center [134, 92] width 89 height 10
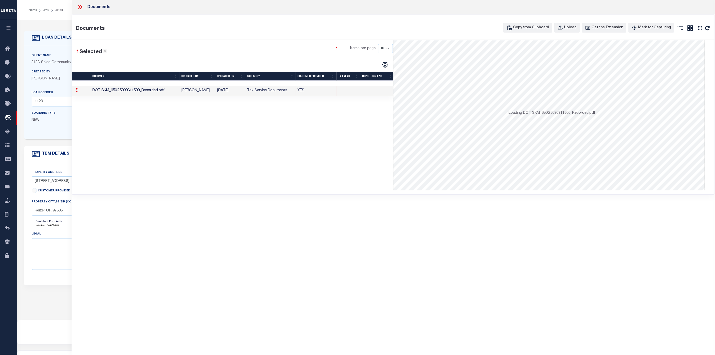
click at [167, 92] on td "DOT SKM_650i25090311500_Recorded.pdf" at bounding box center [134, 91] width 89 height 10
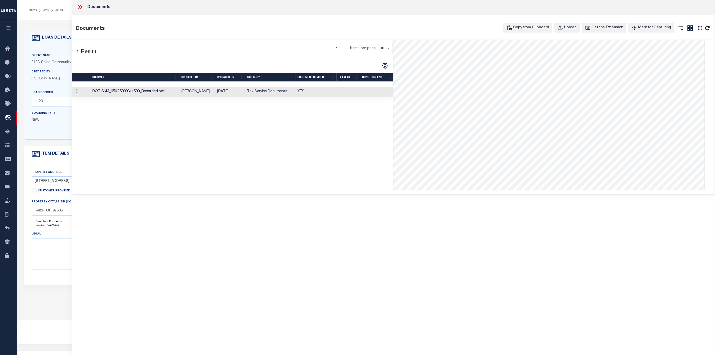
click at [134, 90] on td "DOT SKM_650i25090311500_Recorded.pdf" at bounding box center [134, 92] width 89 height 10
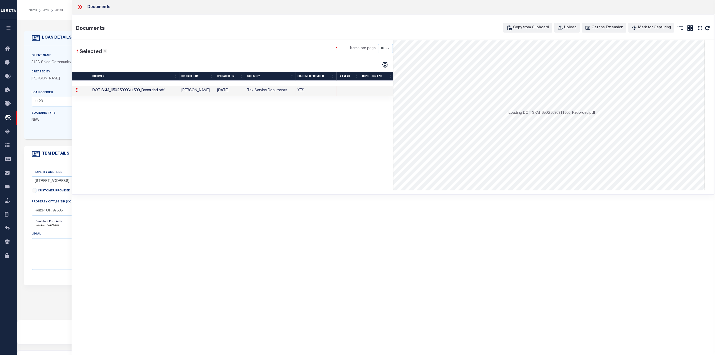
click at [134, 90] on td "DOT SKM_650i25090311500_Recorded.pdf" at bounding box center [134, 91] width 89 height 10
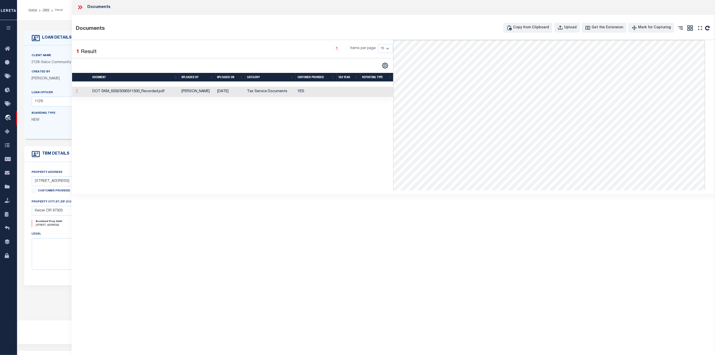
click at [82, 8] on icon at bounding box center [81, 7] width 2 height 4
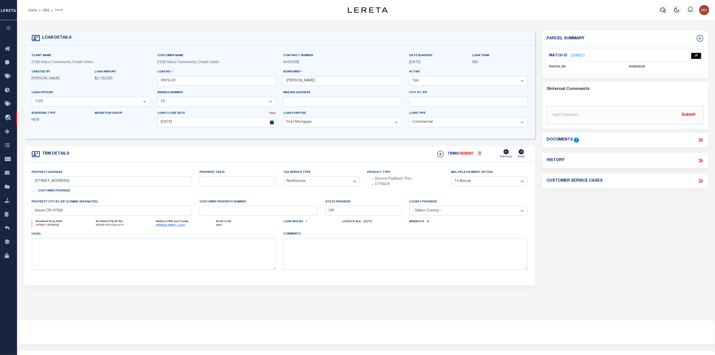
click at [575, 56] on link "2249227" at bounding box center [578, 55] width 14 height 5
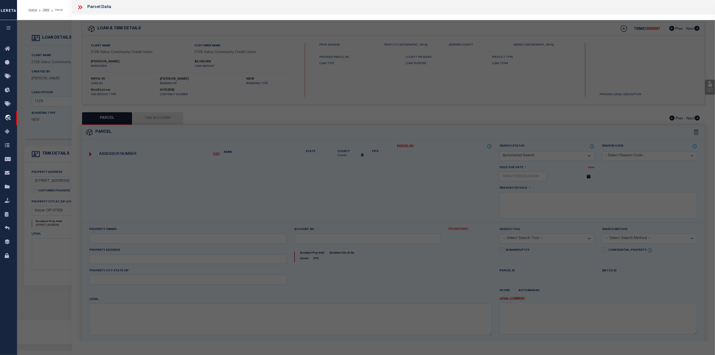
checkbox input "false"
select select "IP"
checkbox input "false"
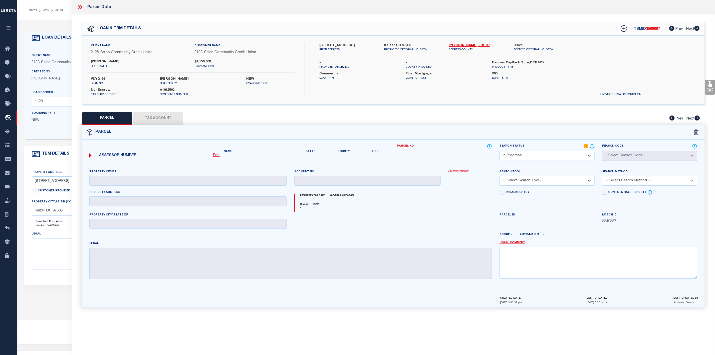
click at [466, 41] on div "Client Name 2128 - Selco Community Credit Union Customer Name 2128 - Selco Comm…" at bounding box center [393, 70] width 623 height 69
click at [459, 45] on link "Marion - 41047" at bounding box center [477, 45] width 57 height 5
click at [324, 44] on label "5071-5105 10th Ave NE" at bounding box center [348, 45] width 57 height 5
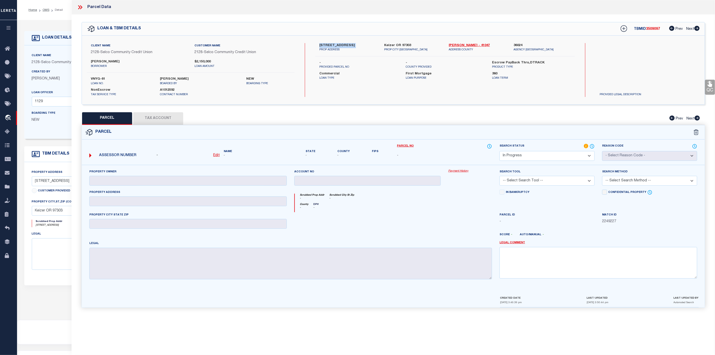
click at [324, 44] on label "5071-5105 10th Ave NE" at bounding box center [348, 45] width 57 height 5
copy div "5071-5105 10th Ave NE"
click at [324, 44] on label "5071-5105 10th Ave NE" at bounding box center [348, 45] width 57 height 5
click at [323, 45] on label "5071-5105 10th Ave NE" at bounding box center [348, 45] width 57 height 5
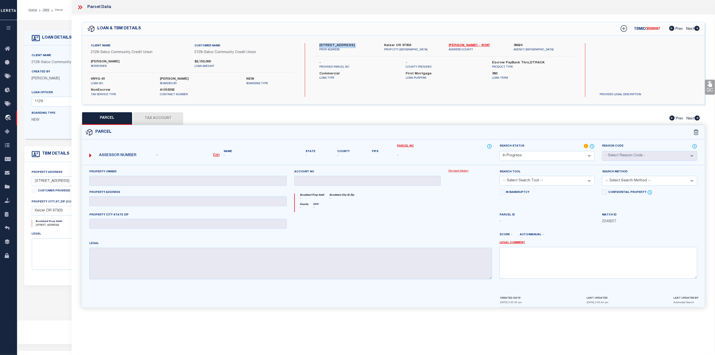
click at [323, 45] on label "5071-5105 10th Ave NE" at bounding box center [348, 45] width 57 height 5
drag, startPoint x: 326, startPoint y: 44, endPoint x: 315, endPoint y: 44, distance: 11.3
click at [315, 44] on div "5071-5105 10th Ave NE PROP ADDRESS Keizer OR 97303 PROP CITY ST ZIP Marion - 41…" at bounding box center [445, 47] width 267 height 9
copy label "5071"
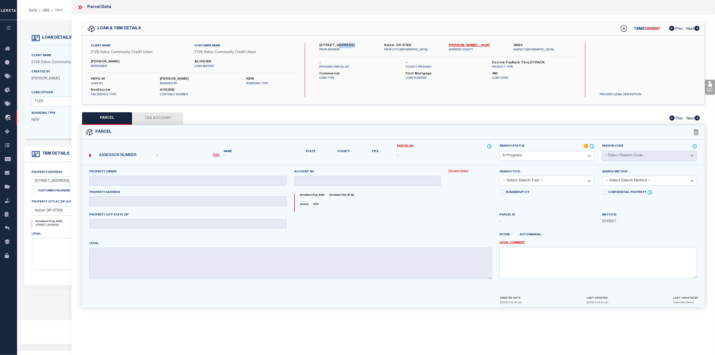
drag, startPoint x: 336, startPoint y: 43, endPoint x: 344, endPoint y: 47, distance: 9.0
click at [344, 47] on label "5071-5105 10th Ave NE" at bounding box center [348, 45] width 57 height 5
copy label "10th"
click at [349, 57] on div "5071-5105 10th Ave NE PROP ADDRESS Keizer OR 97303 PROP CITY ST ZIP Marion - 41…" at bounding box center [446, 70] width 260 height 54
drag, startPoint x: 92, startPoint y: 61, endPoint x: 100, endPoint y: 63, distance: 8.6
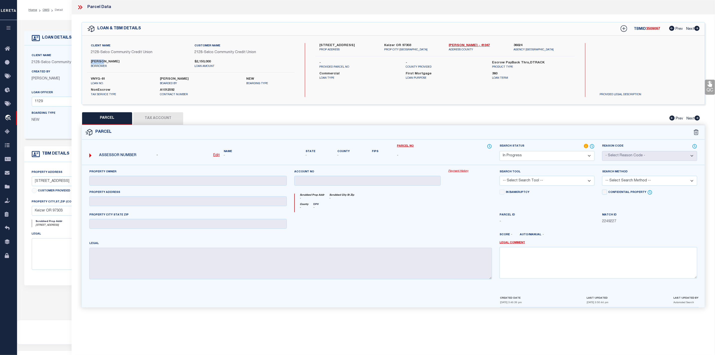
click at [100, 63] on label "[PERSON_NAME]" at bounding box center [139, 61] width 96 height 5
click at [180, 69] on div "Client Name 2128 - Selco Community Credit Union Customer Name 2128 - Selco Comm…" at bounding box center [191, 58] width 208 height 30
drag, startPoint x: 316, startPoint y: 45, endPoint x: 361, endPoint y: 45, distance: 44.3
click at [361, 45] on div "5071-5105 10th Ave NE PROP ADDRESS" at bounding box center [348, 47] width 65 height 9
copy label "5071-5105 10th Ave NE"
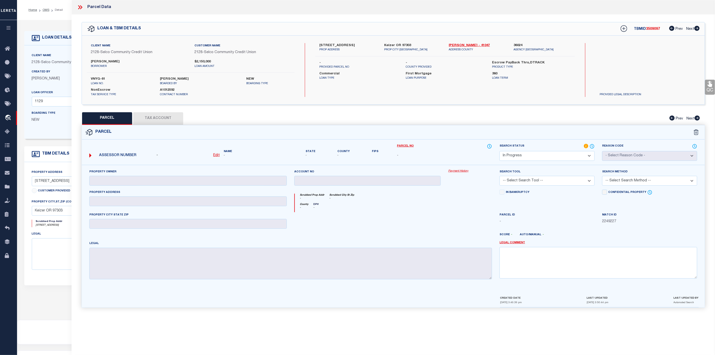
click at [311, 45] on div "Client Name 2128 - Selco Community Credit Union Customer Name 2128 - Selco Comm…" at bounding box center [393, 70] width 623 height 54
drag, startPoint x: 317, startPoint y: 45, endPoint x: 358, endPoint y: 47, distance: 40.4
click at [358, 47] on div "5071-5105 10th Ave NE PROP ADDRESS" at bounding box center [348, 47] width 65 height 9
copy label "5071-5105 10th Ave NE"
click at [82, 7] on icon at bounding box center [81, 7] width 2 height 4
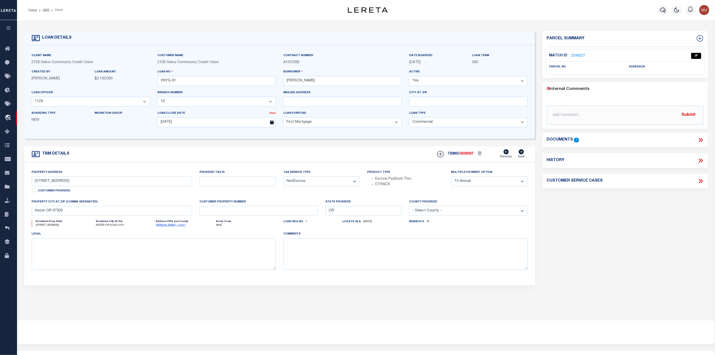
click at [49, 11] on li "Detail" at bounding box center [56, 10] width 14 height 5
click at [48, 11] on link "OMS" at bounding box center [46, 10] width 7 height 3
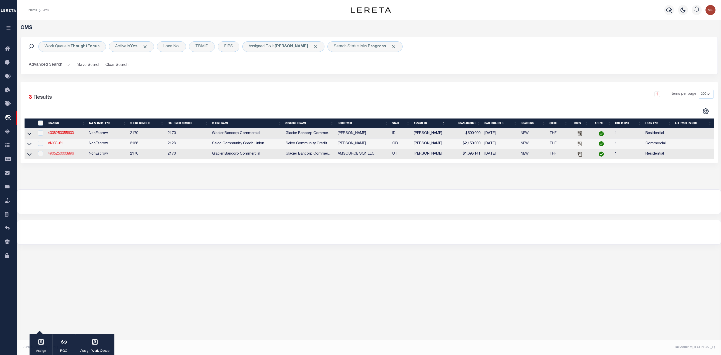
click at [59, 156] on link "4905250003896" at bounding box center [61, 154] width 26 height 4
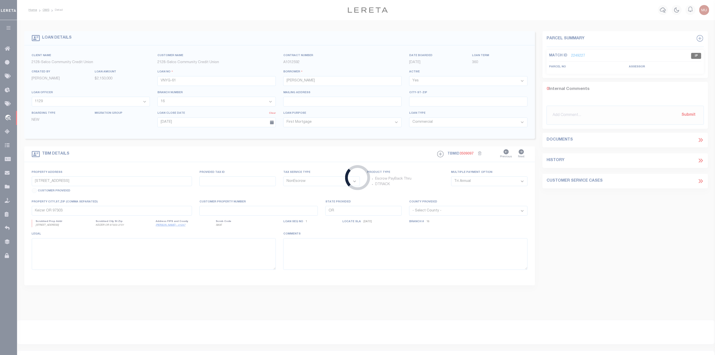
type input "4905250003896"
type input "AMSOURCE SQ1 LLC"
select select
type input "358 S RIO GRANDE ST STE 200"
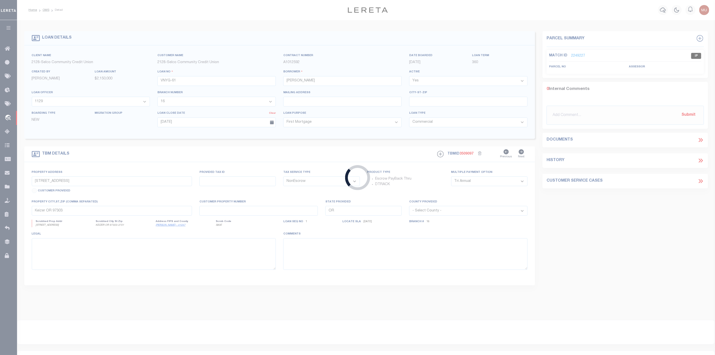
type input "SALT LAKE CITY UT 84101-1143"
type input "[DATE]"
select select "10"
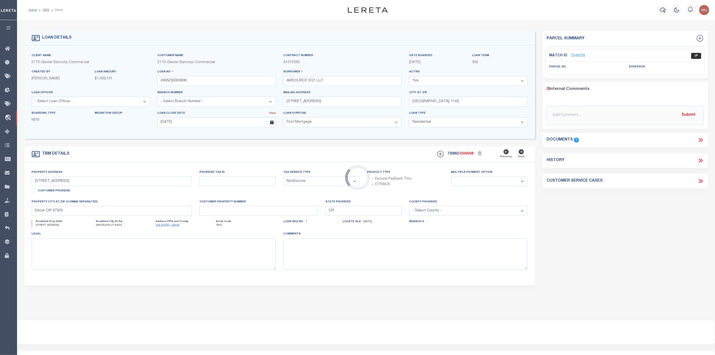
type input "860 E MAIN ST"
type input "49:947:0001"
select select
type input "SANTAQUIN UT 84655"
type input "UT"
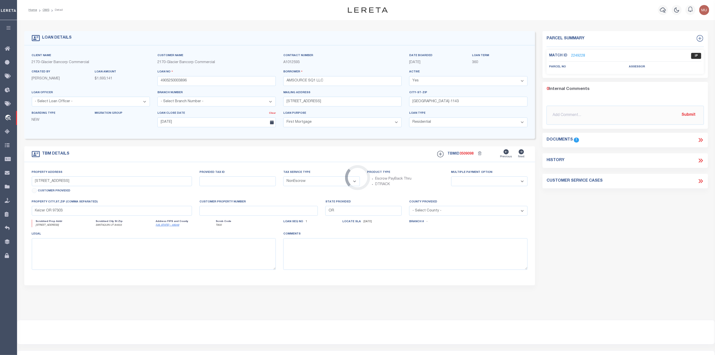
type textarea "PARCEL 2: (49:947:0001) Lot 1, Plat "A" PARKER VIEW SUBDIVISION, also Amending …"
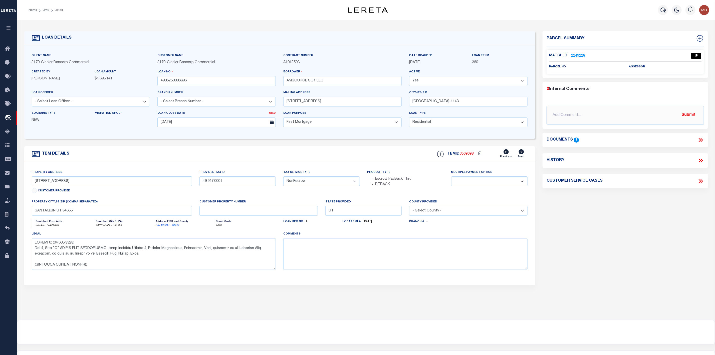
click at [702, 139] on icon at bounding box center [702, 140] width 2 height 4
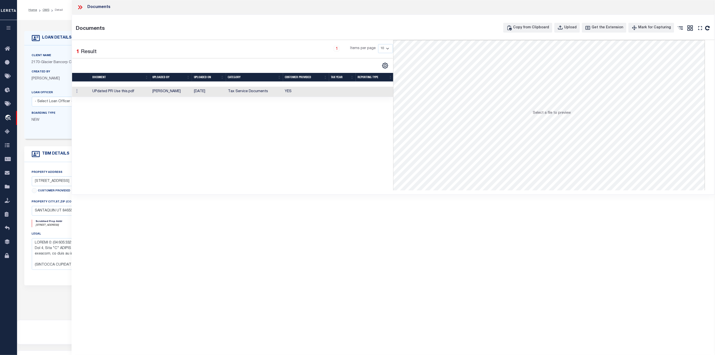
click at [115, 93] on td "UPdated PR Use this.pdf" at bounding box center [120, 92] width 60 height 10
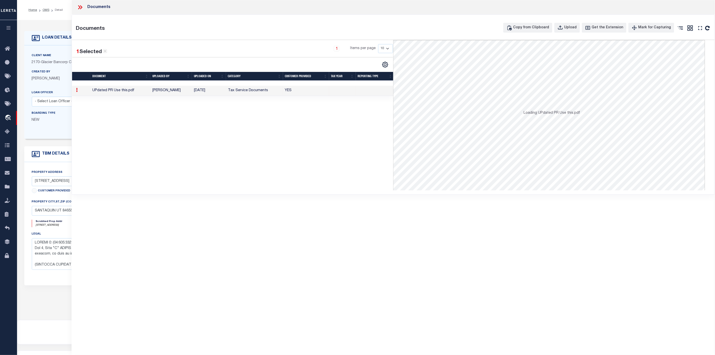
click at [115, 93] on td "UPdated PR Use this.pdf" at bounding box center [120, 91] width 60 height 10
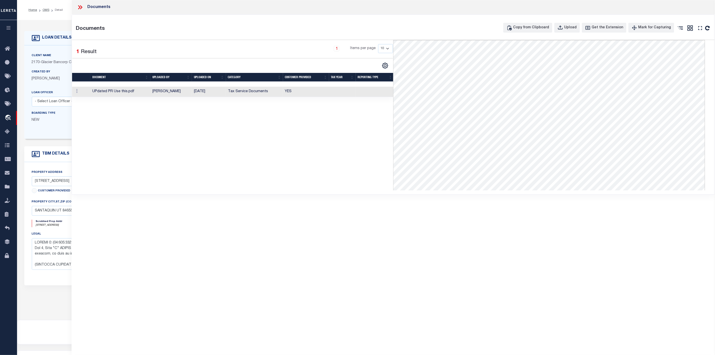
click at [78, 8] on icon at bounding box center [80, 7] width 7 height 7
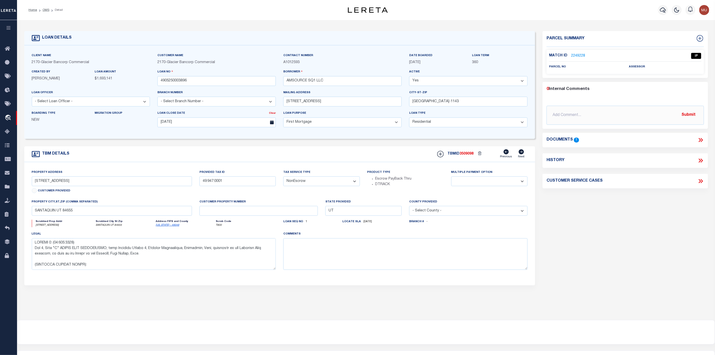
click at [572, 58] on link "2249228" at bounding box center [578, 55] width 14 height 5
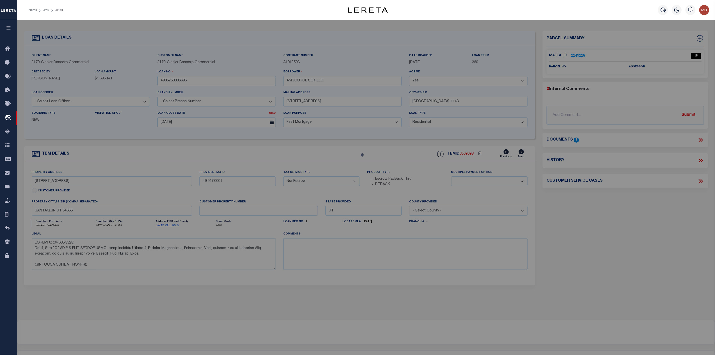
select select "AS"
checkbox input "false"
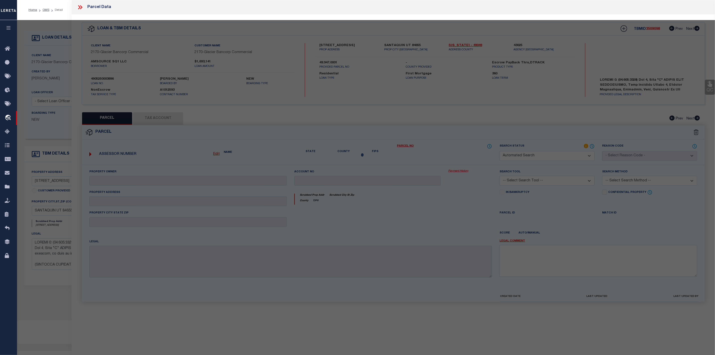
select select "IP"
checkbox input "false"
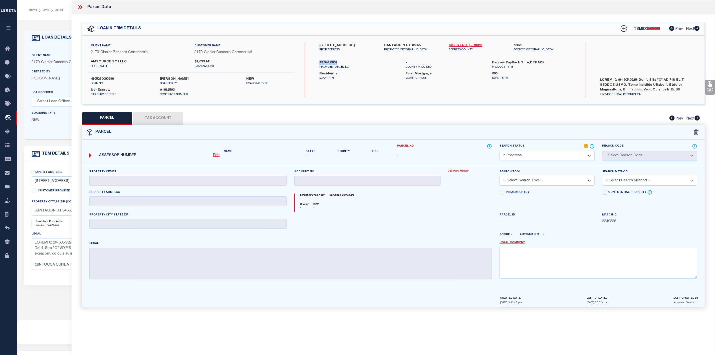
drag, startPoint x: 344, startPoint y: 61, endPoint x: 314, endPoint y: 64, distance: 30.4
click at [314, 64] on div "49:947:0001 PROVIDED PARCEL NO - COUNTY PROVIDED Escrow PayBack Thru,DTRACK PRO…" at bounding box center [445, 64] width 267 height 9
copy label "49:947:0001"
click at [81, 5] on icon at bounding box center [80, 7] width 7 height 7
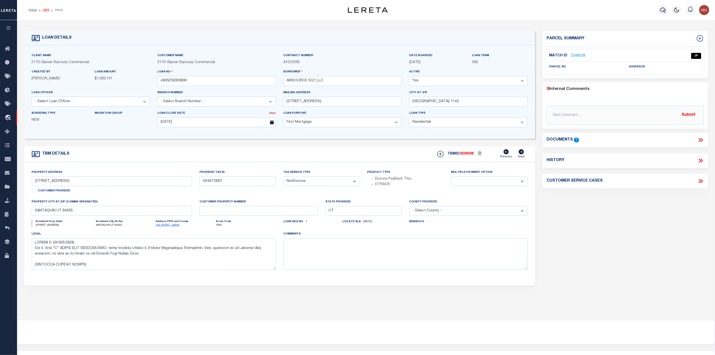
click at [44, 10] on link "OMS" at bounding box center [46, 10] width 7 height 3
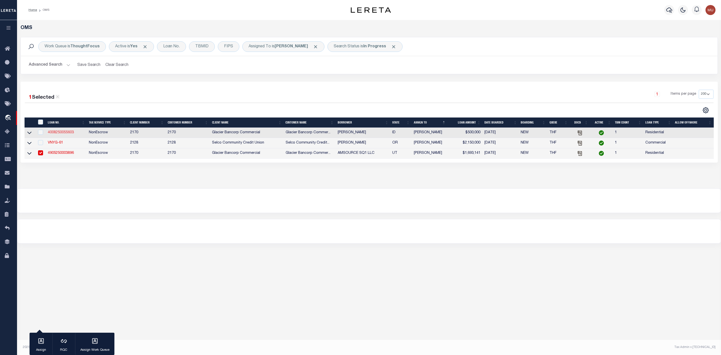
click at [62, 134] on link "4008250055603" at bounding box center [61, 133] width 26 height 4
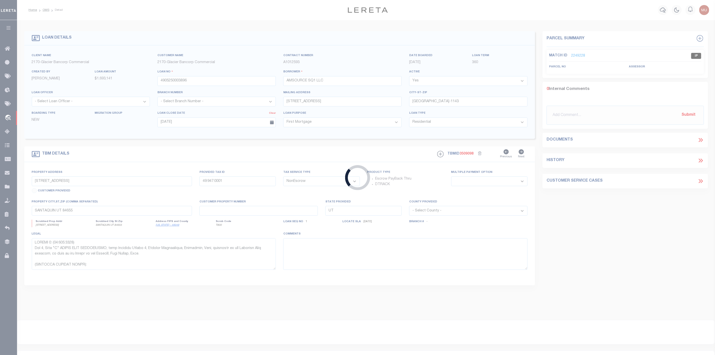
type input "4008250055603"
type input "[PERSON_NAME]"
select select "4576"
type input "2860 N RAPID CREEK RD"
type input "INKOM ID 83245-1525"
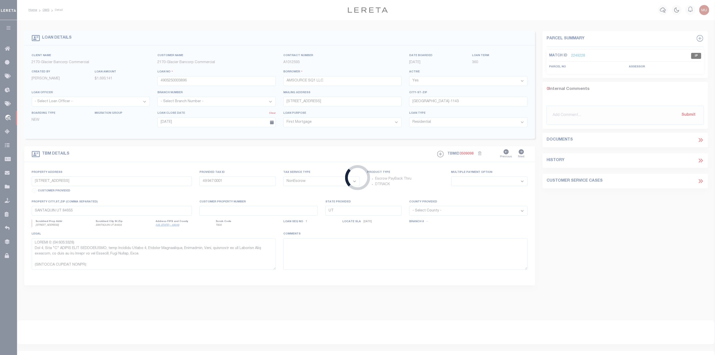
type input "08/26/2025"
select select
type input "2860 N RAPID CREEK RD"
type input "RPR4015015407"
select select
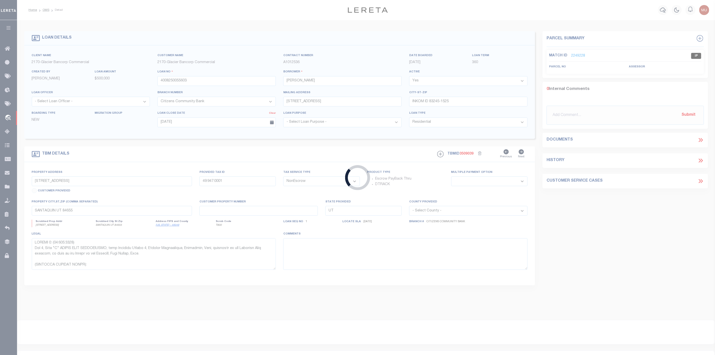
type input "INKOM ID 83245-1525"
type input "ID"
select select
select select "4576"
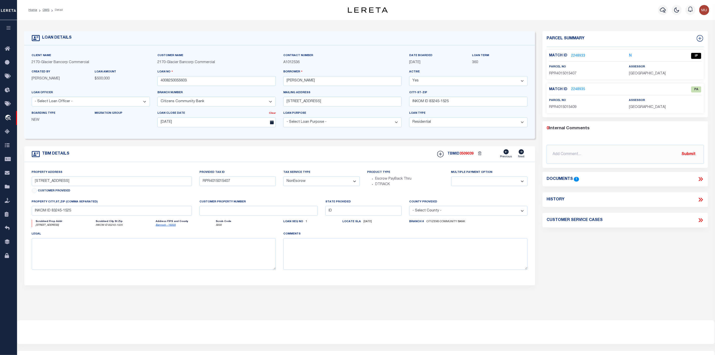
click at [702, 179] on icon at bounding box center [702, 179] width 2 height 4
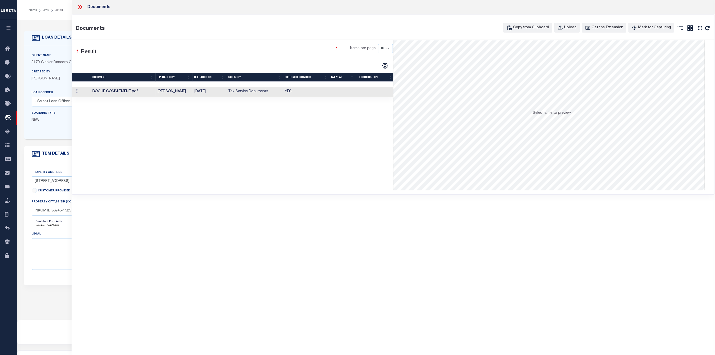
click at [107, 92] on td "ROCHE COMMITMENT.pdf" at bounding box center [122, 92] width 65 height 10
click at [79, 6] on icon at bounding box center [79, 7] width 2 height 4
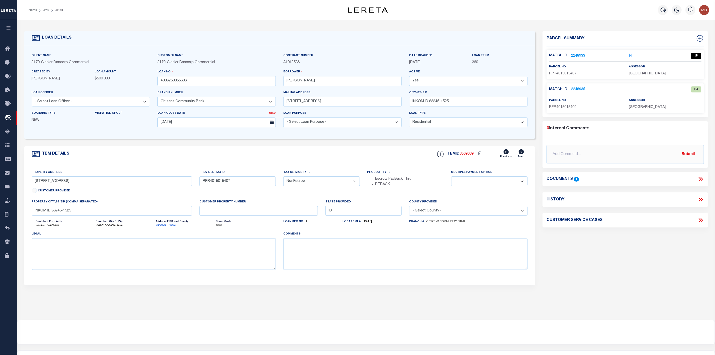
click at [577, 56] on link "2248933" at bounding box center [578, 55] width 14 height 5
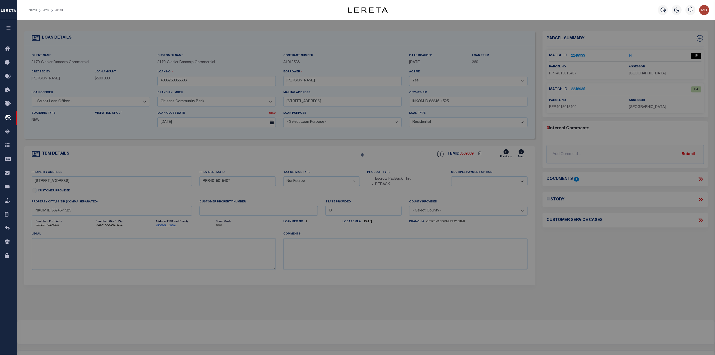
select select "AS"
checkbox input "false"
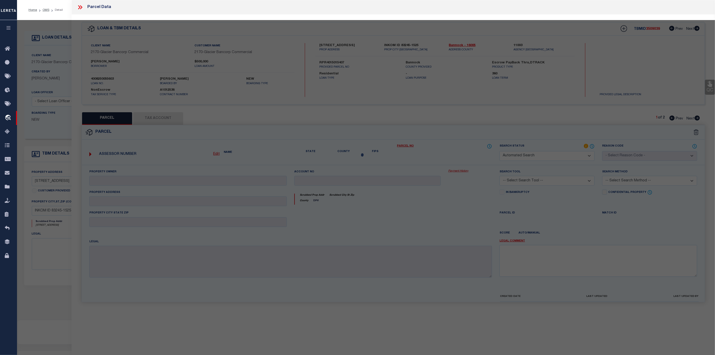
select select "IP"
type input "ROCHE,JAY D & JAMIE K"
select select "ATL"
select select "ADD"
type input "2860 N RAPID CREEK RD"
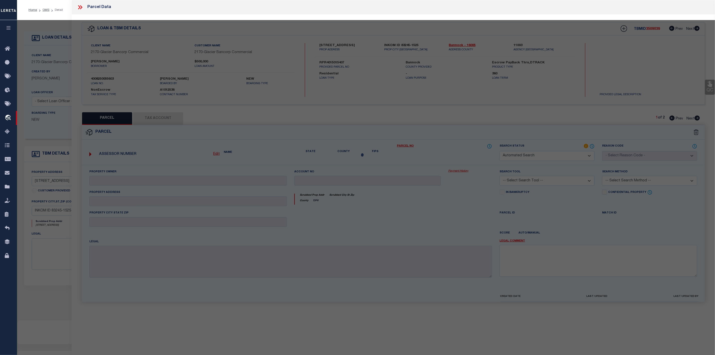
checkbox input "false"
type input "INKOM, ID 83245"
type textarea "S22-T7S-R36E TR NE4NE4 TAX 262 5.28 AC"
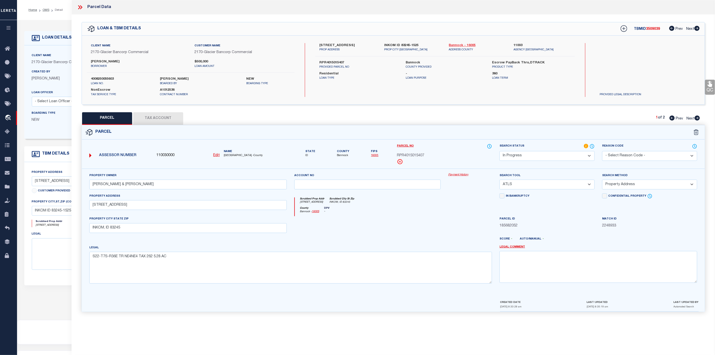
click at [465, 45] on link "Bannock - 16005" at bounding box center [477, 45] width 57 height 5
drag, startPoint x: 319, startPoint y: 62, endPoint x: 346, endPoint y: 61, distance: 26.6
click at [346, 61] on label "RPR4015015407" at bounding box center [359, 62] width 79 height 5
copy label "RPR4015015407"
click at [168, 117] on button "Tax Account" at bounding box center [158, 118] width 50 height 13
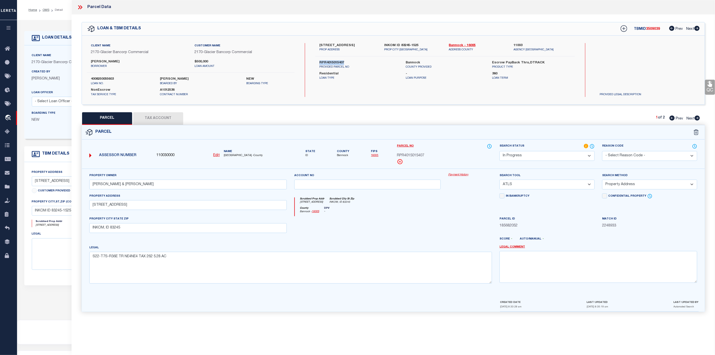
select select "100"
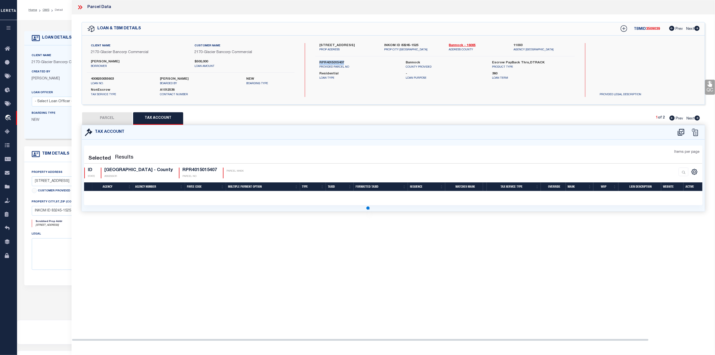
select select "100"
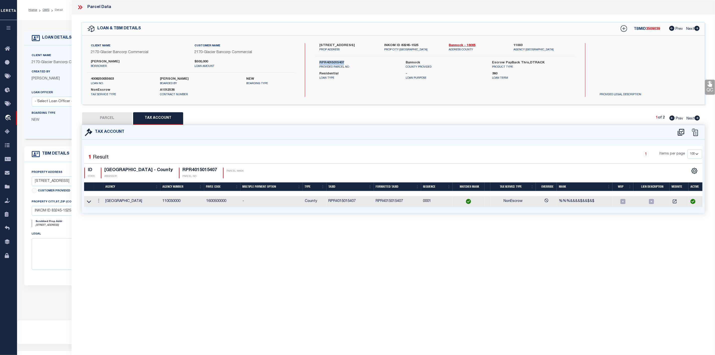
click at [96, 118] on button "PARCEL" at bounding box center [107, 118] width 50 height 13
select select "AS"
select select
checkbox input "false"
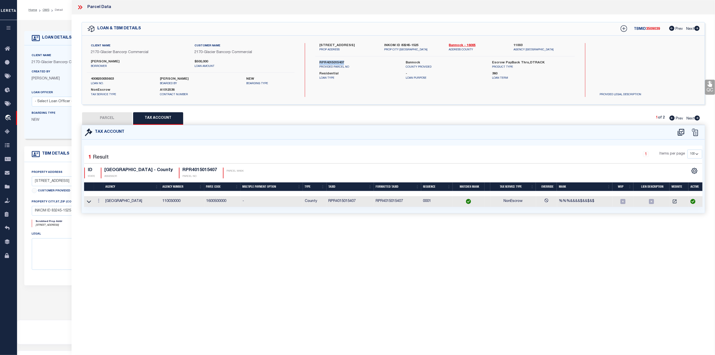
checkbox input "false"
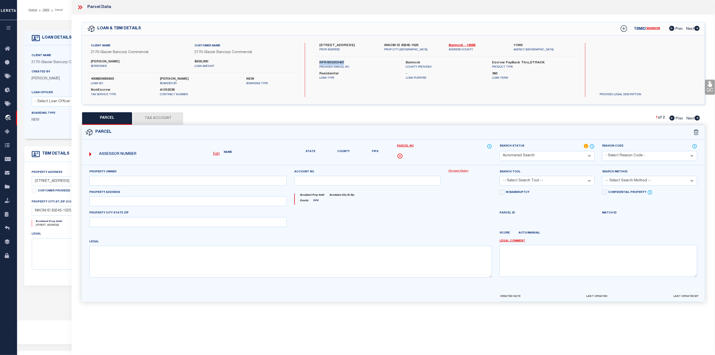
select select "IP"
type input "ROCHE,JAY D & JAMIE K"
select select "ATL"
select select "ADD"
type input "2860 N RAPID CREEK RD"
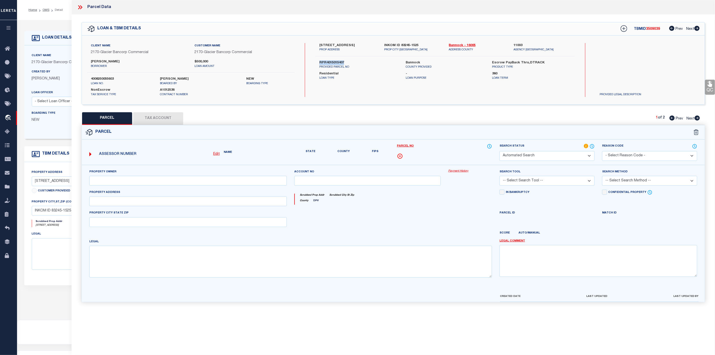
checkbox input "false"
type input "INKOM, ID 83245"
type textarea "S22-T7S-R36E TR NE4NE4 TAX 262 5.28 AC"
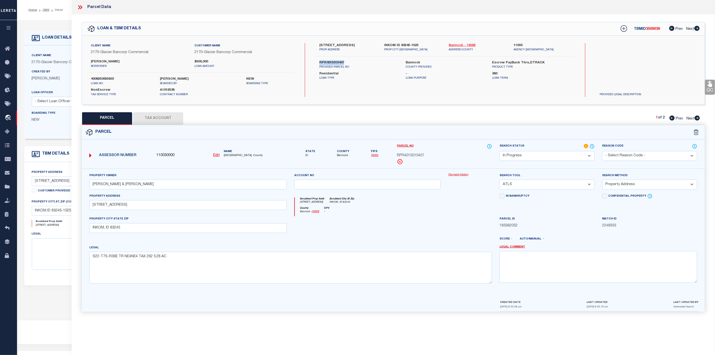
click at [459, 43] on link "Bannock - 16005" at bounding box center [477, 45] width 57 height 5
click at [526, 186] on select "-- Select Search Tool -- 3rd Party Website Agency File Agency Website ATLS CNV-…" at bounding box center [547, 185] width 95 height 10
click at [500, 181] on select "-- Select Search Tool -- 3rd Party Website Agency File Agency Website ATLS CNV-…" at bounding box center [547, 185] width 95 height 10
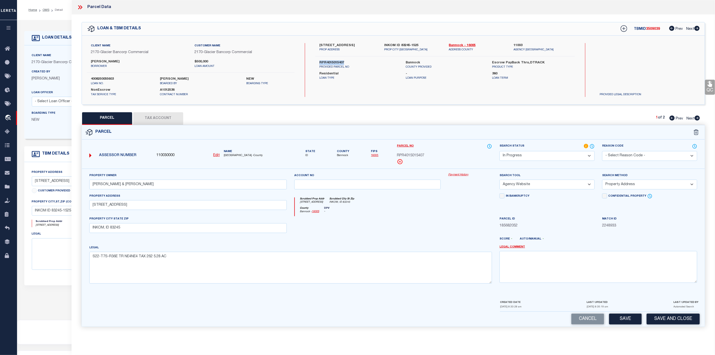
click at [531, 186] on select "-- Select Search Tool -- 3rd Party Website Agency File Agency Website ATLS CNV-…" at bounding box center [547, 185] width 95 height 10
select select "PHN"
click at [500, 181] on select "-- Select Search Tool -- 3rd Party Website Agency File Agency Website ATLS CNV-…" at bounding box center [547, 185] width 95 height 10
click at [632, 187] on select "-- Select Search Method -- Property Address Legal Liability Info Provided" at bounding box center [649, 185] width 95 height 10
select select "LEG"
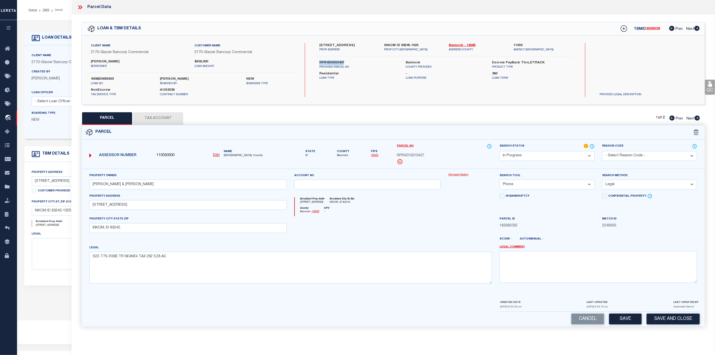
click at [602, 181] on select "-- Select Search Method -- Property Address Legal Liability Info Provided" at bounding box center [649, 185] width 95 height 10
click at [538, 156] on select "Automated Search Bad Parcel Complete Duplicate Parcel High Dollar Reporting In …" at bounding box center [547, 156] width 95 height 10
click at [500, 151] on select "Automated Search Bad Parcel Complete Duplicate Parcel High Dollar Reporting In …" at bounding box center [547, 156] width 95 height 10
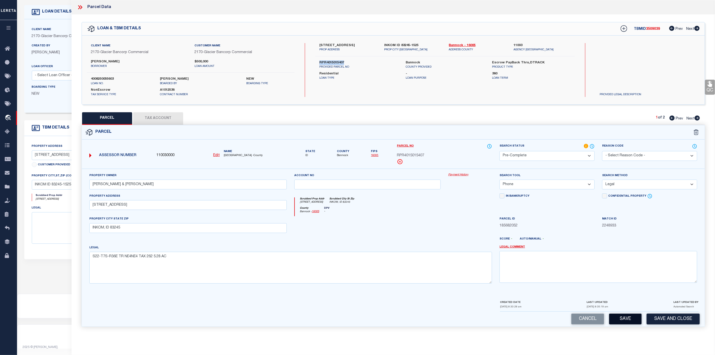
click at [621, 324] on button "Save" at bounding box center [625, 319] width 33 height 11
select select "AS"
select select
checkbox input "false"
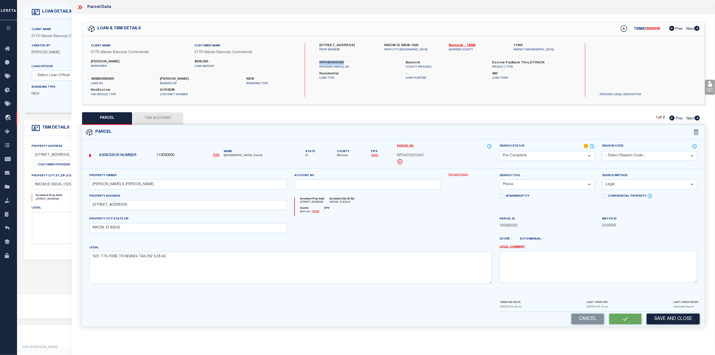
checkbox input "false"
select select "PC"
type input "ROCHE,JAY D & JAMIE K"
select select "PHN"
select select "LEG"
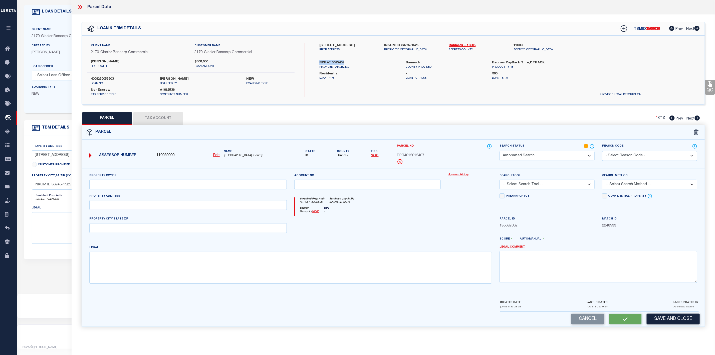
type input "2860 N RAPID CREEK RD"
type input "INKOM, ID 83245"
type textarea "S22-T7S-R36E TR NE4NE4 TAX 262 5.28 AC"
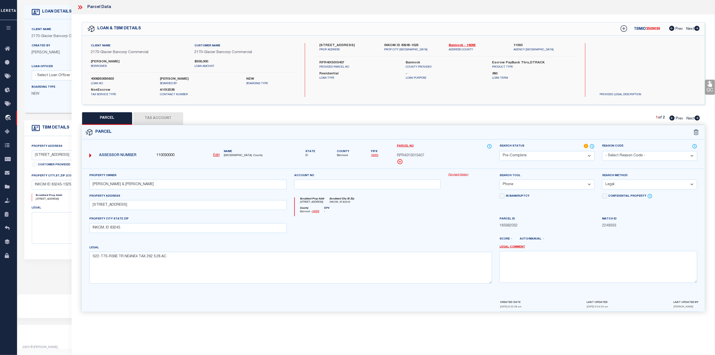
click at [412, 156] on span "RPR4015015407" at bounding box center [410, 156] width 27 height 6
copy span "RPR4015015407"
click at [341, 153] on label "County" at bounding box center [343, 151] width 12 height 4
click at [341, 154] on span "Bannock" at bounding box center [343, 155] width 12 height 4
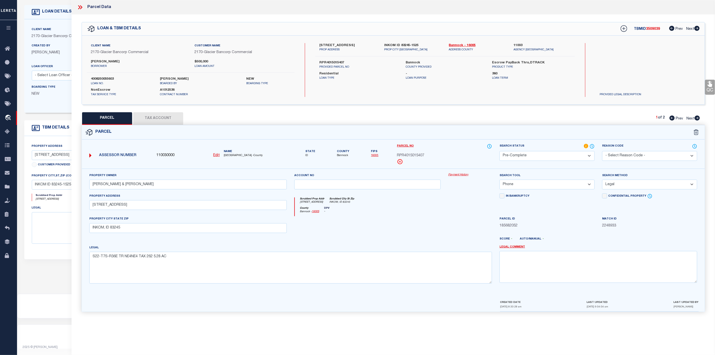
click at [342, 156] on span "Bannock" at bounding box center [343, 155] width 12 height 4
copy span "Bannock"
click at [696, 117] on icon at bounding box center [697, 117] width 5 height 5
select select "AS"
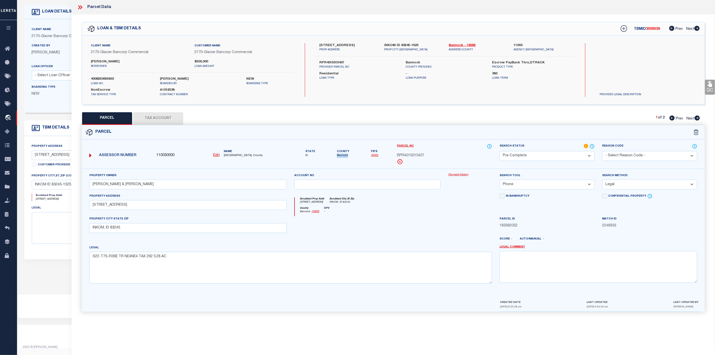
select select
checkbox input "false"
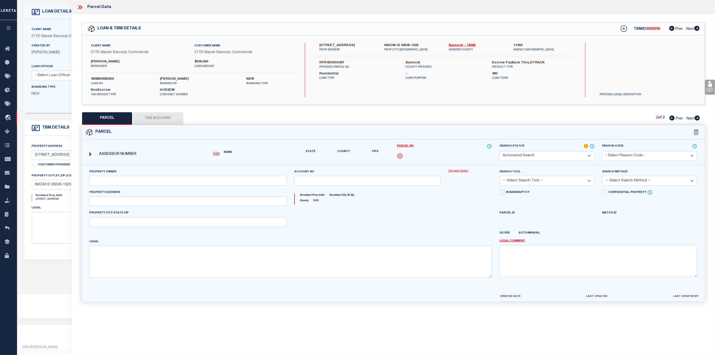
select select "PA"
type input "ROCHE,JAY D & JAMIE K"
select select "ATL"
select select "ADD"
checkbox input "false"
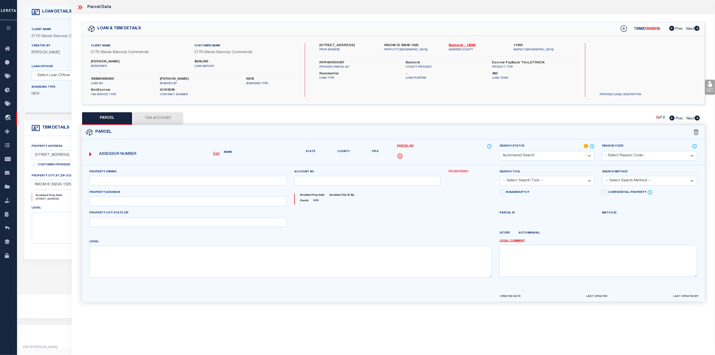
type input "INKOM, ID 83245"
type textarea "S22-T7S-R36E TR N2NE4 TAX 273 11.46 AC"
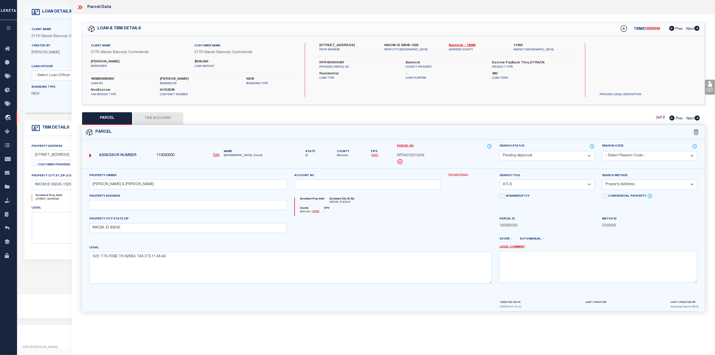
click at [524, 159] on select "Automated Search Bad Parcel Complete Duplicate Parcel High Dollar Reporting In …" at bounding box center [547, 156] width 95 height 10
select select "PR"
click at [500, 151] on select "Automated Search Bad Parcel Complete Duplicate Parcel High Dollar Reporting In …" at bounding box center [547, 156] width 95 height 10
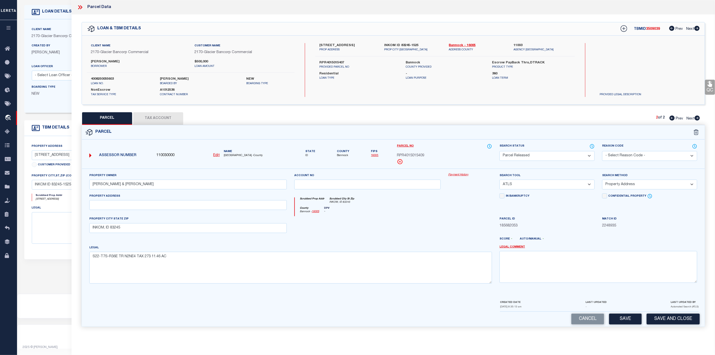
click at [560, 185] on select "-- Select Search Tool -- 3rd Party Website Agency File Agency Website ATLS CNV-…" at bounding box center [547, 185] width 95 height 10
click at [621, 158] on select "- Select Reason Code - 099 - Other (Provide additional detail) ACT - Agency Cha…" at bounding box center [649, 156] width 95 height 10
select select "099"
click at [602, 151] on select "- Select Reason Code - 099 - Other (Provide additional detail) ACT - Agency Cha…" at bounding box center [649, 156] width 95 height 10
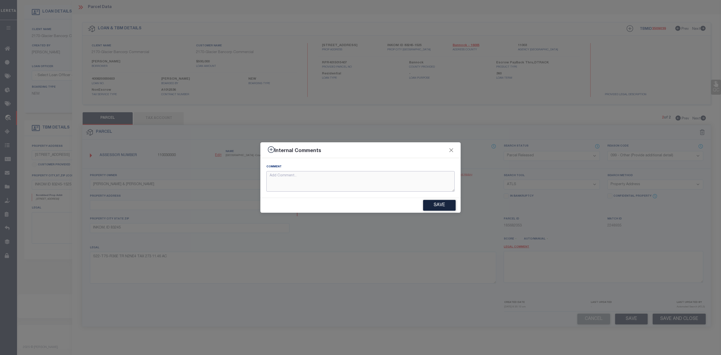
click at [356, 181] on textarea at bounding box center [360, 181] width 188 height 21
click at [273, 176] on textarea "parcel Not Needed" at bounding box center [360, 181] width 188 height 21
click at [335, 180] on textarea "Parcel Not Needed" at bounding box center [360, 181] width 188 height 21
type textarea "Parcel Not Needed"
click at [440, 209] on button "Save" at bounding box center [439, 205] width 33 height 11
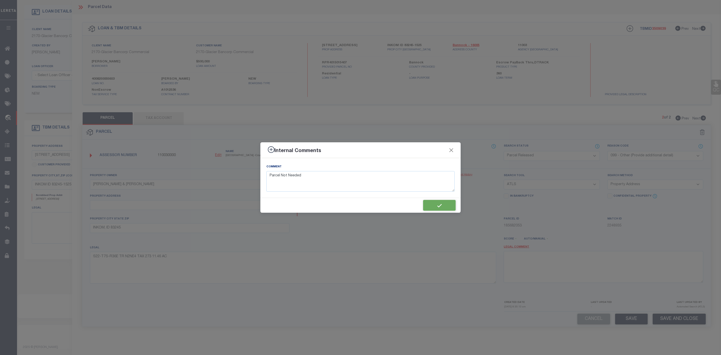
type textarea "Parcel Not Needed"
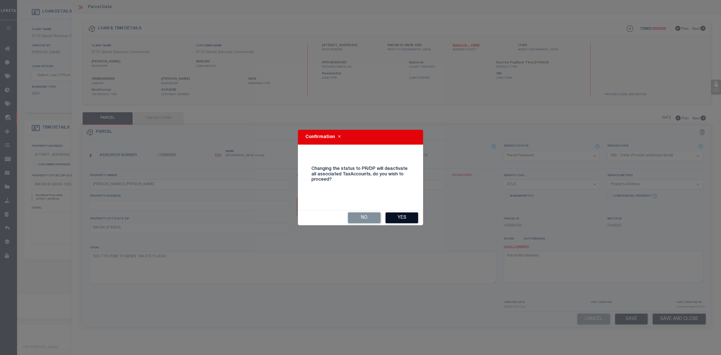
click at [409, 220] on button "Yes" at bounding box center [402, 217] width 33 height 11
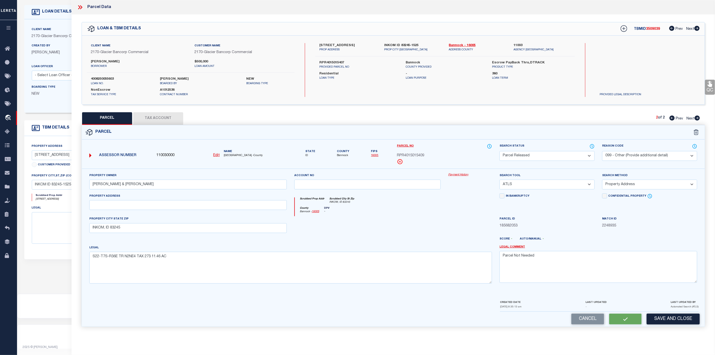
select select "AS"
select select
checkbox input "false"
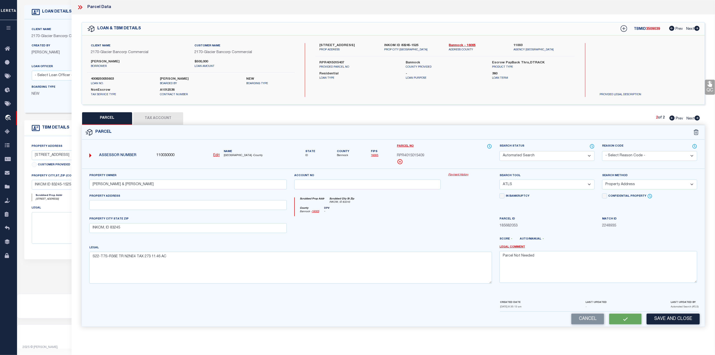
checkbox input "false"
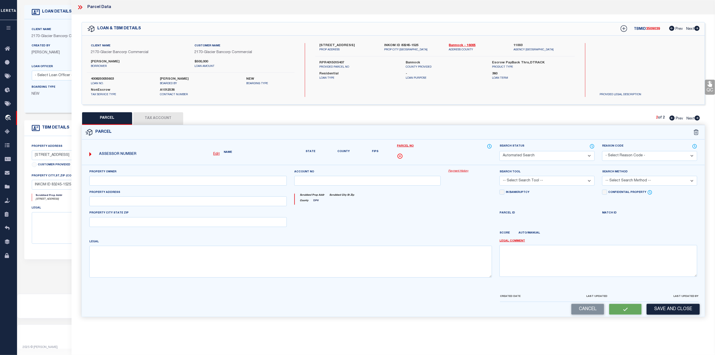
select select "PR"
select select "099"
type input "ROCHE,JAY D & JAMIE K"
select select "ATL"
select select "ADD"
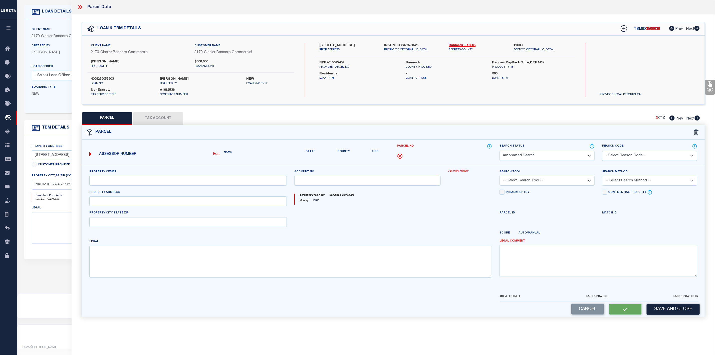
type input "INKOM, ID 83245"
type textarea "S22-T7S-R36E TR N2NE4 TAX 273 11.46 AC"
type textarea "Parcel Not Needed"
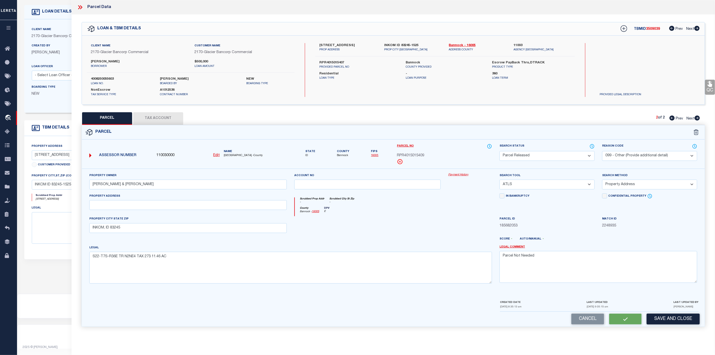
click at [673, 119] on icon at bounding box center [672, 117] width 5 height 5
select select "AS"
select select
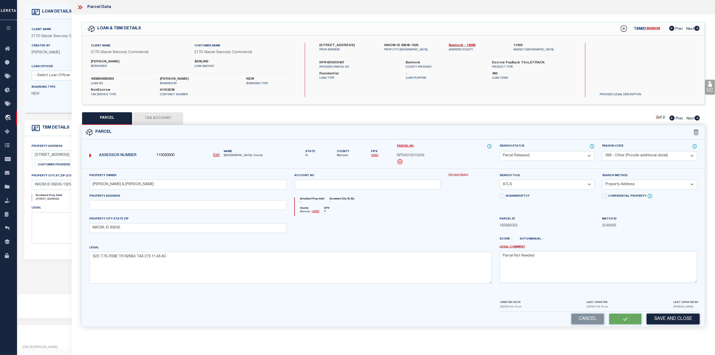
checkbox input "false"
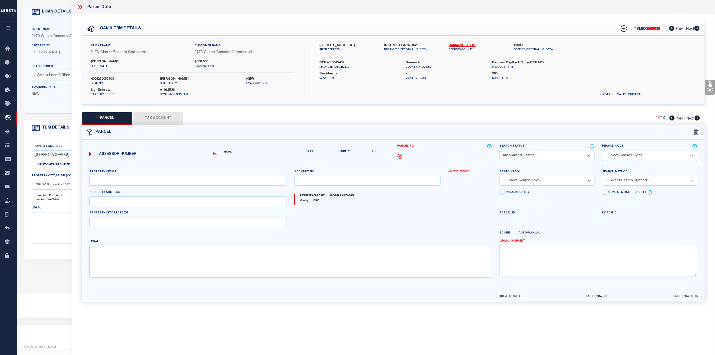
select select "CP"
type input "ROCHE,JAY D & JAMIE K"
select select "PHN"
select select "LEG"
type input "2860 N RAPID CREEK RD"
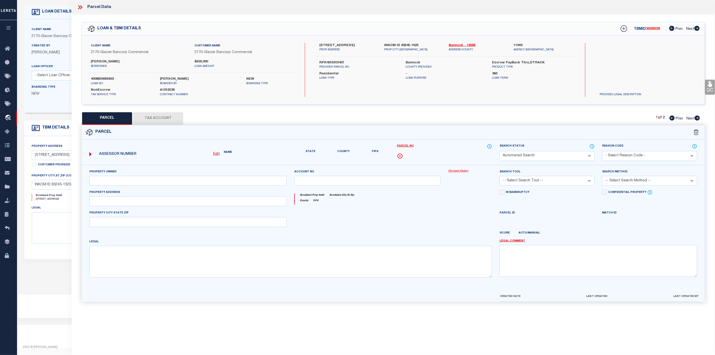
type input "INKOM, ID 83245"
type textarea "S22-T7S-R36E TR NE4NE4 TAX 262 5.28 AC"
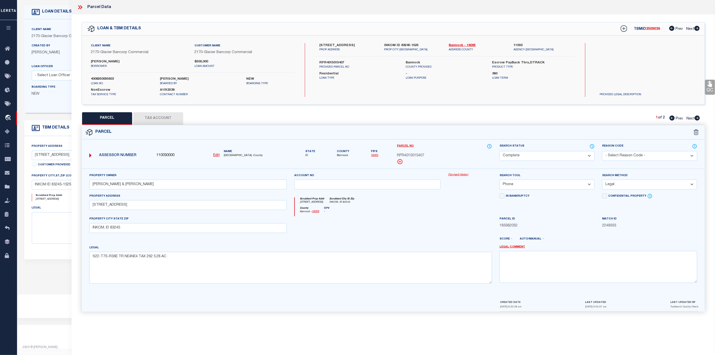
click at [78, 6] on icon at bounding box center [80, 7] width 7 height 7
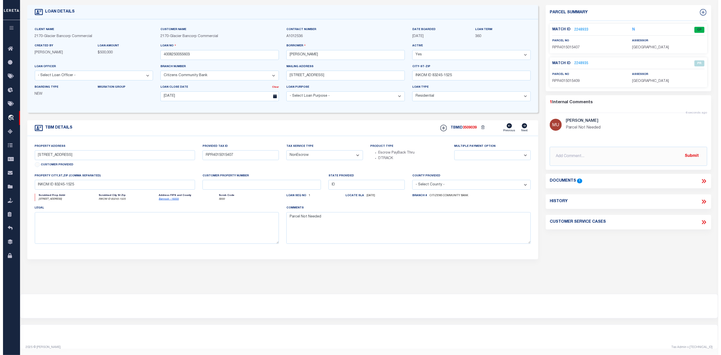
scroll to position [0, 0]
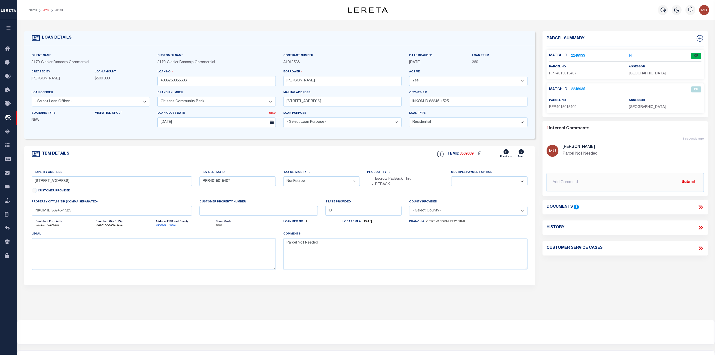
click at [45, 10] on link "OMS" at bounding box center [46, 10] width 7 height 3
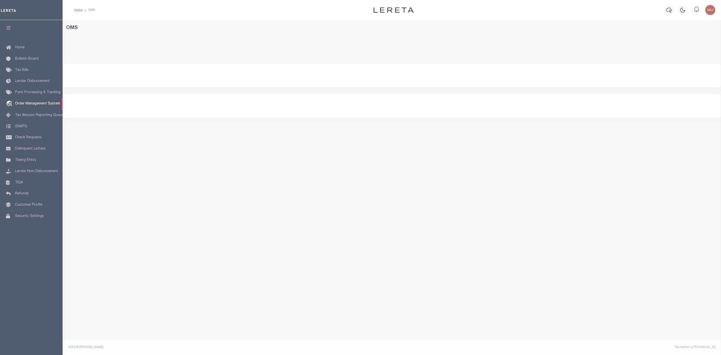
select select "200"
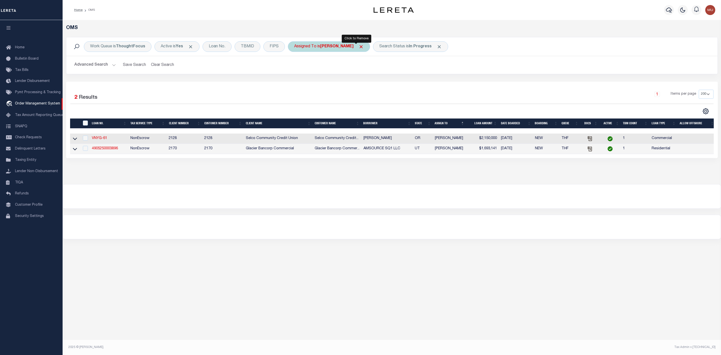
click at [359, 46] on span "Click to Remove" at bounding box center [361, 46] width 5 height 5
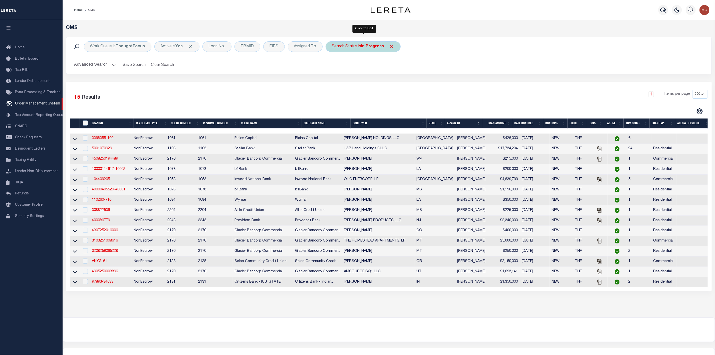
click at [374, 48] on b "In Progress" at bounding box center [373, 47] width 23 height 4
click at [362, 69] on select "Automated Search Bad Parcel Complete Duplicate Parcel High Dollar Reporting In …" at bounding box center [369, 71] width 74 height 10
select select "RD"
click at [333, 67] on select "Automated Search Bad Parcel Complete Duplicate Parcel High Dollar Reporting In …" at bounding box center [369, 71] width 74 height 10
click at [402, 84] on input "Apply" at bounding box center [398, 82] width 15 height 8
